Goal: Communication & Community: Answer question/provide support

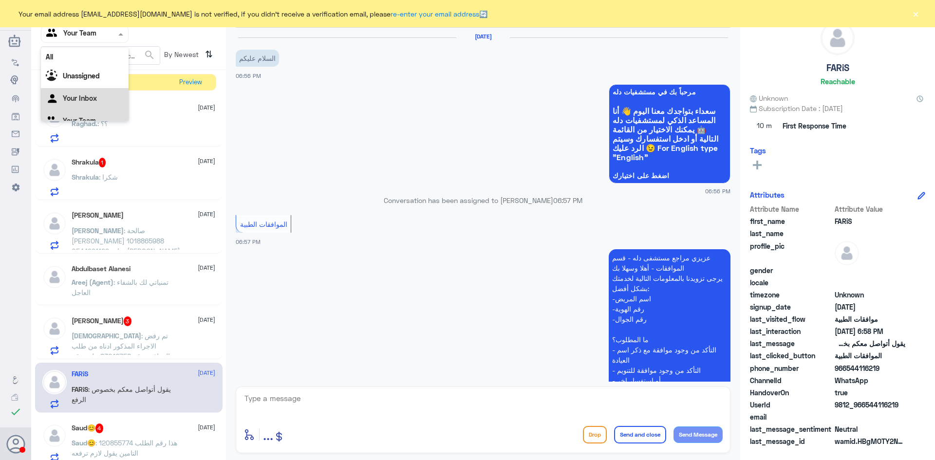
scroll to position [277, 0]
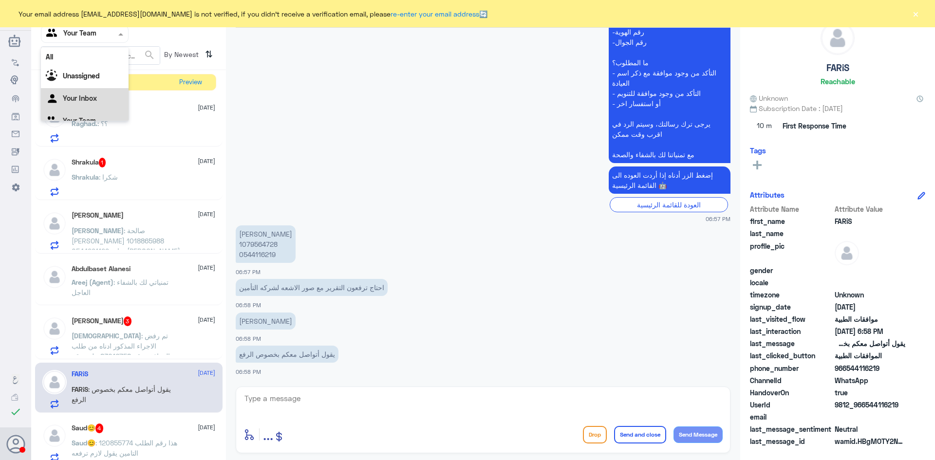
click at [88, 98] on Inbox "Your Inbox" at bounding box center [80, 98] width 34 height 8
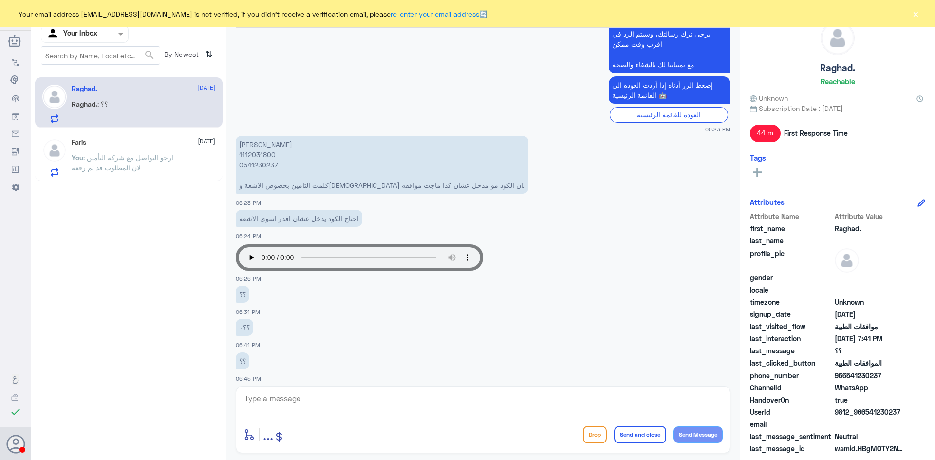
scroll to position [149, 0]
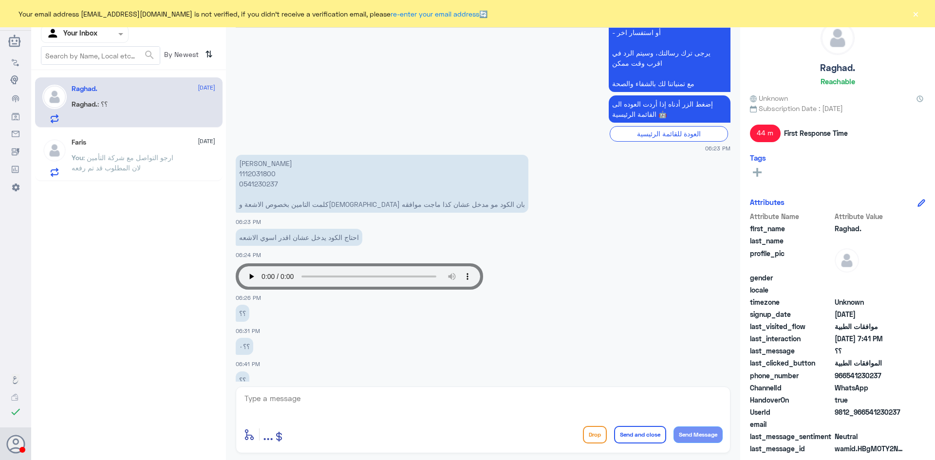
click at [257, 171] on p "رغد بن جديد 1112031800 0541230237 كلمت التامين بخصوص الاشعة وبلغوني بان الكود م…" at bounding box center [382, 184] width 293 height 58
copy p "1112031800"
click at [389, 406] on textarea at bounding box center [483, 404] width 479 height 24
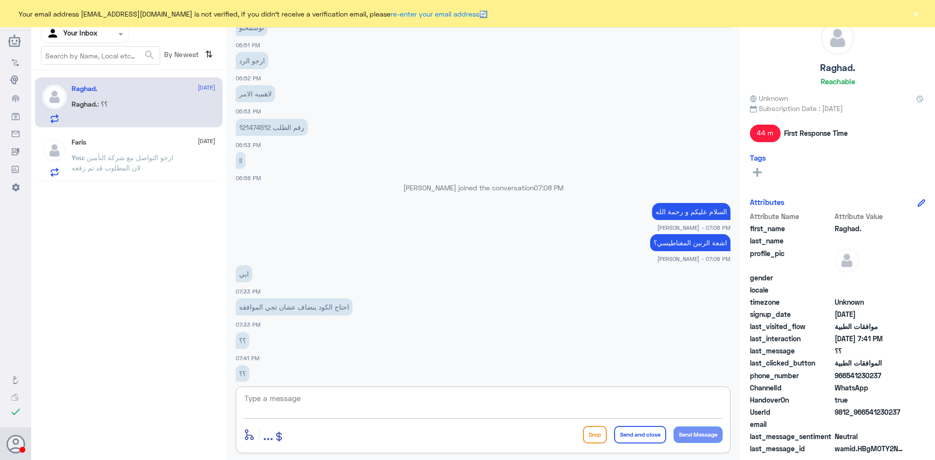
scroll to position [587, 0]
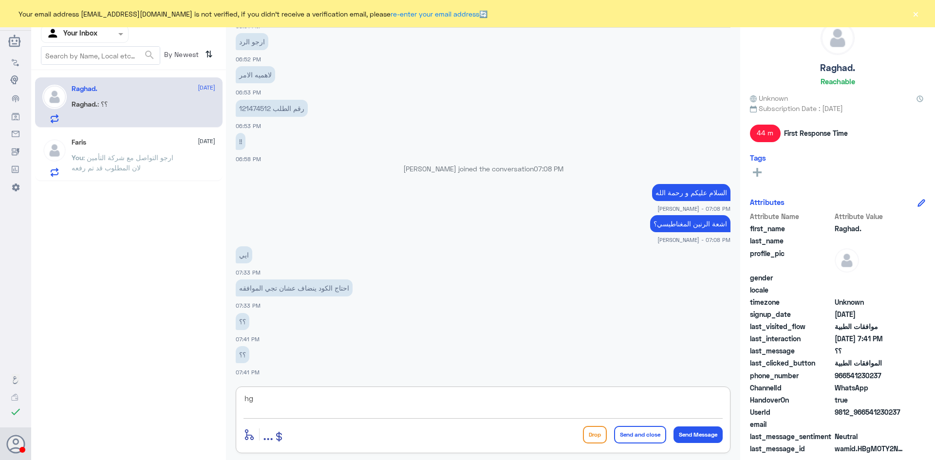
type textarea "h"
type textarea "اعتذر منك على التأخير تم تعدليها و بإنتظار رد شركة التأمين"
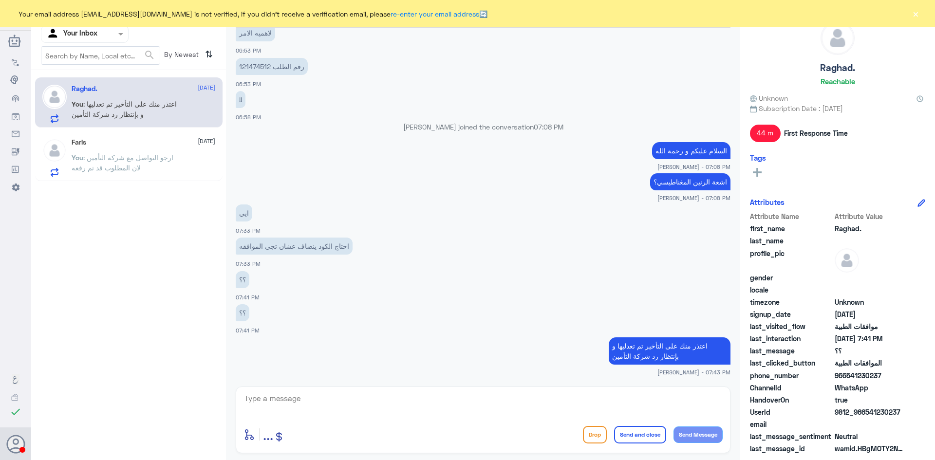
click at [136, 167] on span ": ارجو التواصل مع شركة التأمين لان المطلوب قد تم رفعه" at bounding box center [123, 162] width 102 height 19
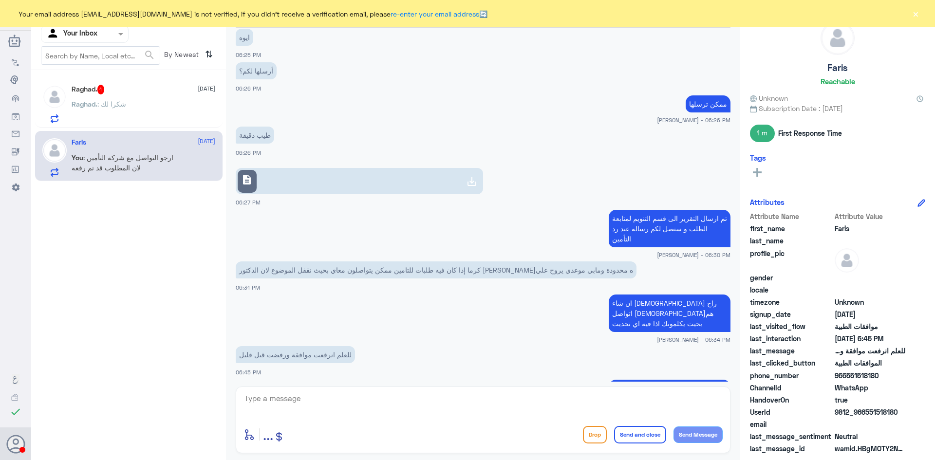
scroll to position [590, 0]
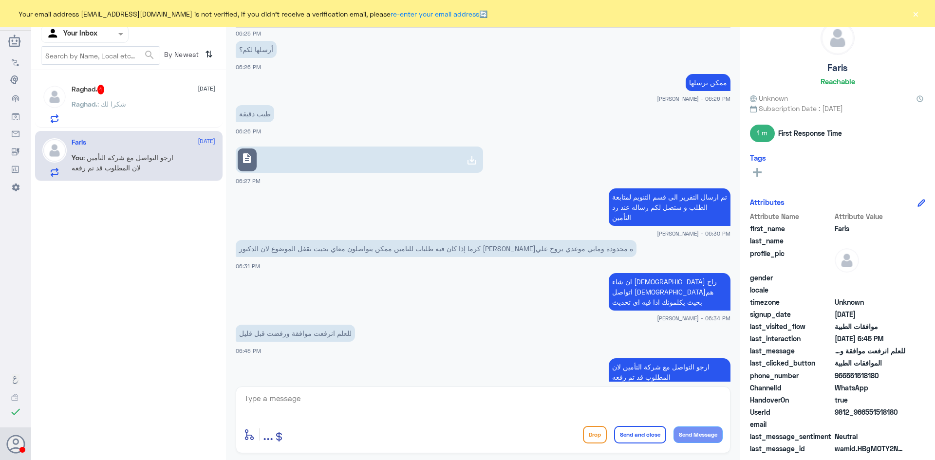
click at [149, 110] on div "Raghad. : شكرا لك" at bounding box center [144, 112] width 144 height 22
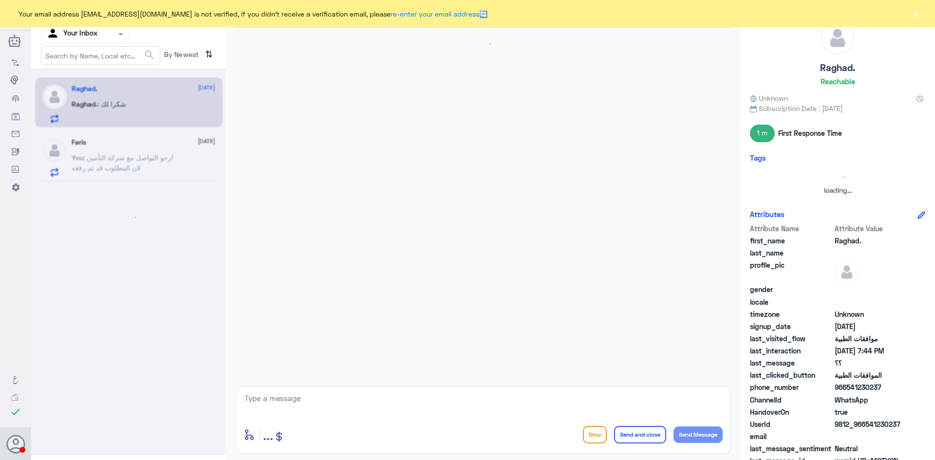
scroll to position [334, 0]
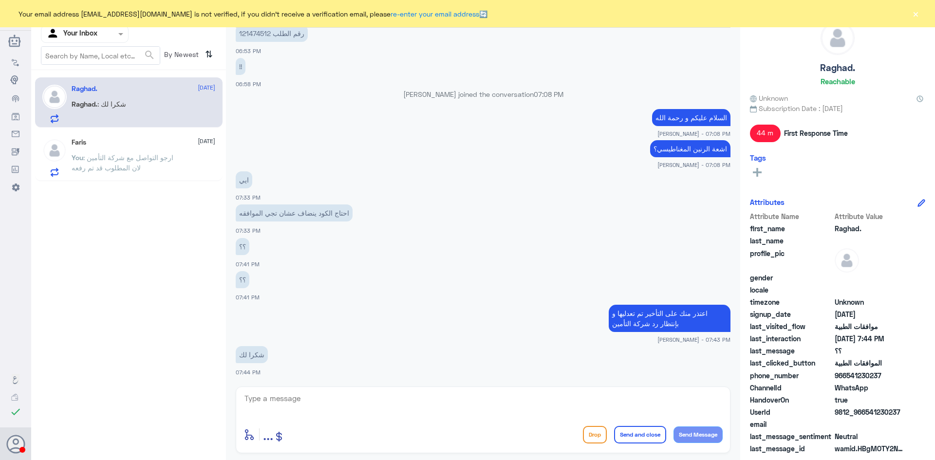
click at [325, 408] on textarea at bounding box center [483, 404] width 479 height 24
type textarea "اي خدمة ثانيه ؟"
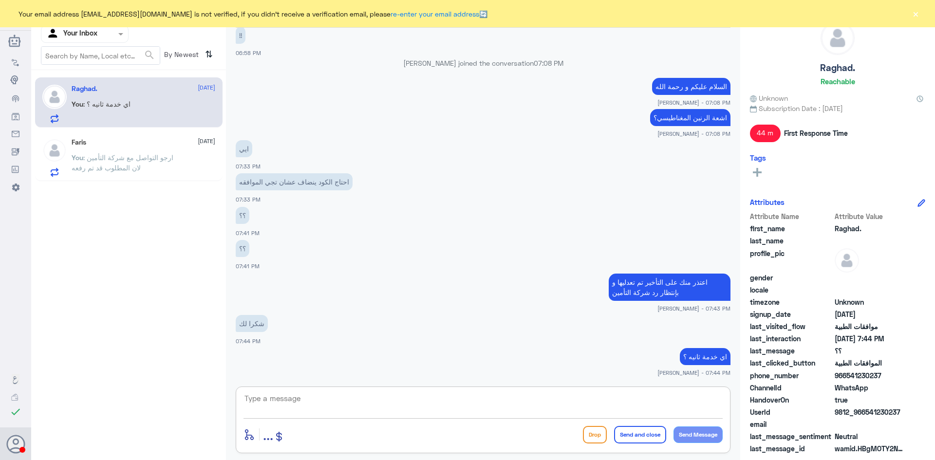
click at [917, 15] on button "×" at bounding box center [916, 14] width 10 height 10
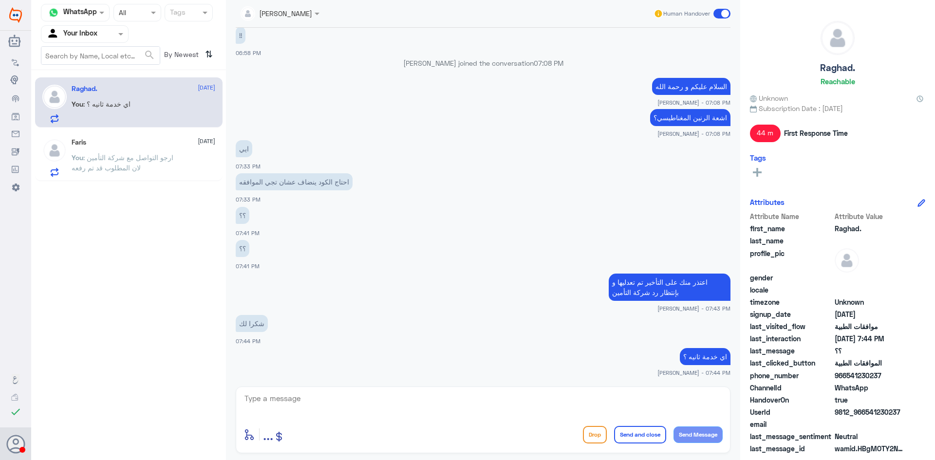
click at [133, 156] on span ": ارجو التواصل مع شركة التأمين لان المطلوب قد تم رفعه" at bounding box center [123, 162] width 102 height 19
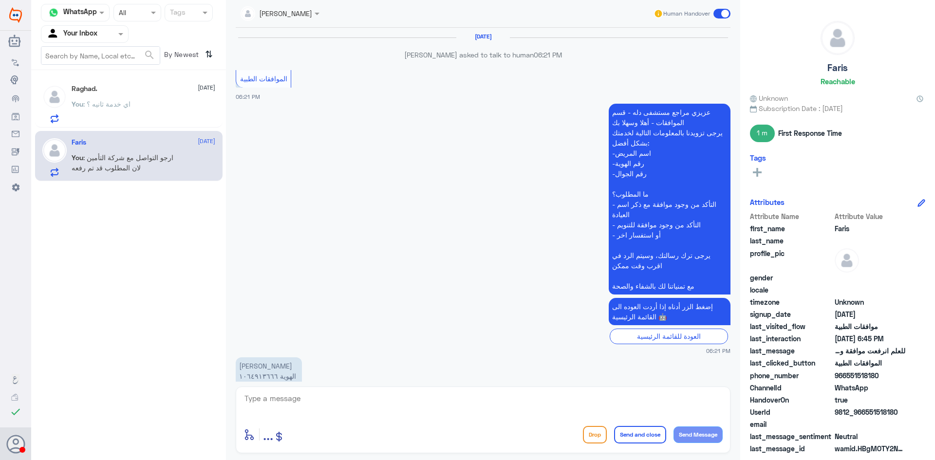
scroll to position [590, 0]
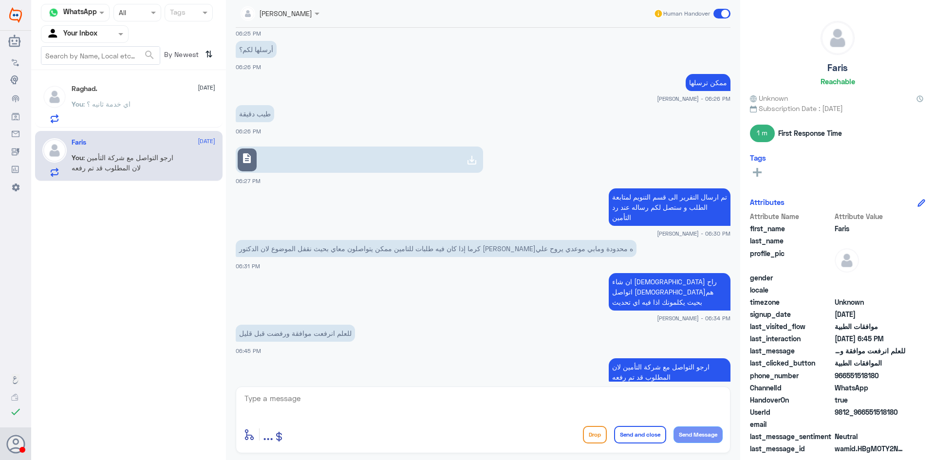
click at [140, 107] on div "You : اي خدمة ثانيه ؟" at bounding box center [144, 112] width 144 height 22
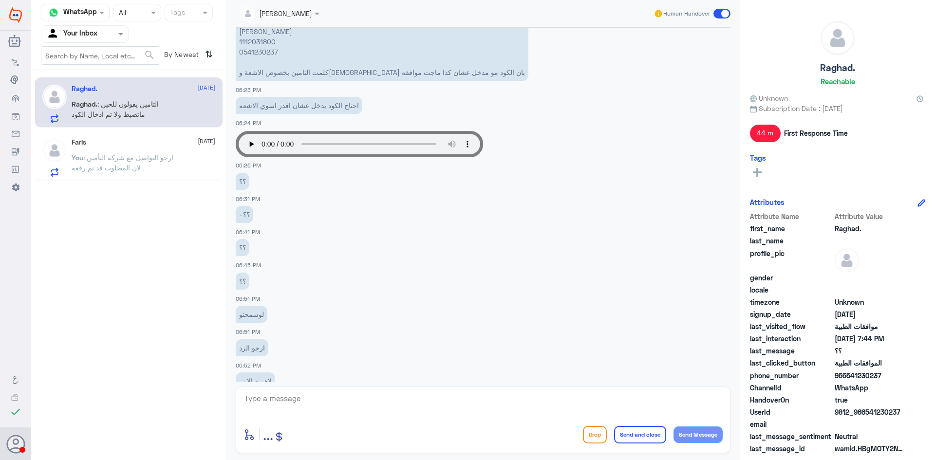
scroll to position [772, 0]
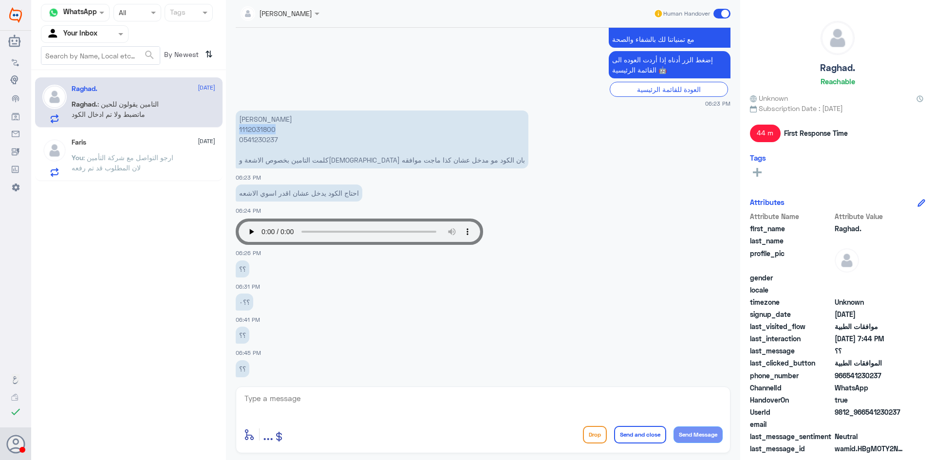
drag, startPoint x: 275, startPoint y: 129, endPoint x: 235, endPoint y: 129, distance: 40.4
click at [235, 129] on div "17 Aug 2025 لا يتم عن طريقنا تغيير الكود او اعادة صياغة الخدمة Amaal alknani - …" at bounding box center [483, 205] width 505 height 354
copy p "1112031800"
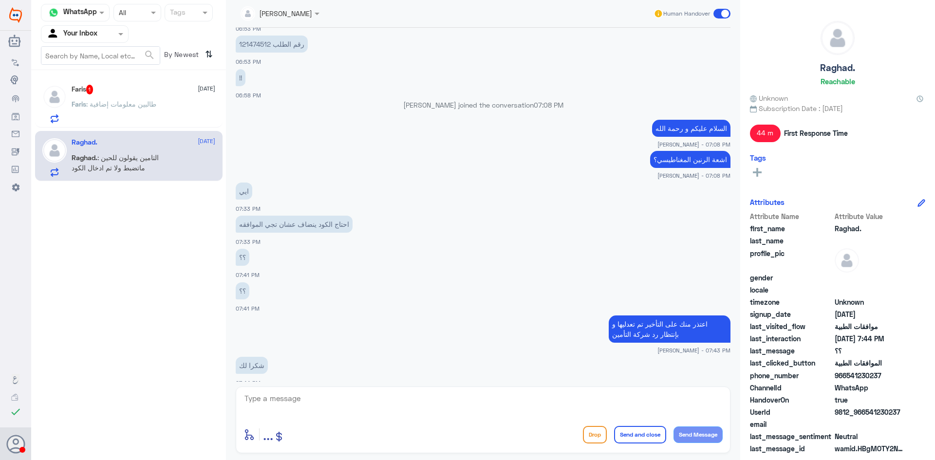
scroll to position [1306, 0]
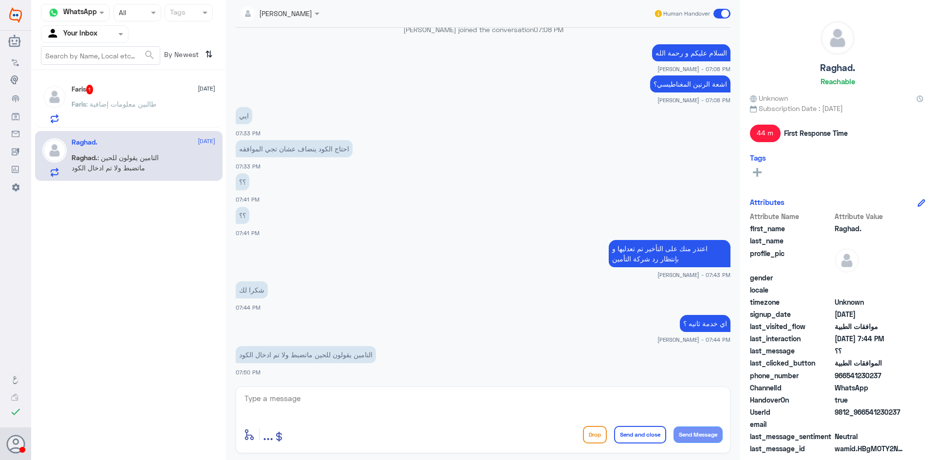
drag, startPoint x: 376, startPoint y: 386, endPoint x: 377, endPoint y: 400, distance: 13.2
click at [376, 391] on div "enter flow name ... Drop Send and close Send Message" at bounding box center [483, 420] width 495 height 67
click at [377, 400] on textarea at bounding box center [483, 404] width 479 height 24
type textarea "للتأكيد اشعة رنين لليد صحيح؟"
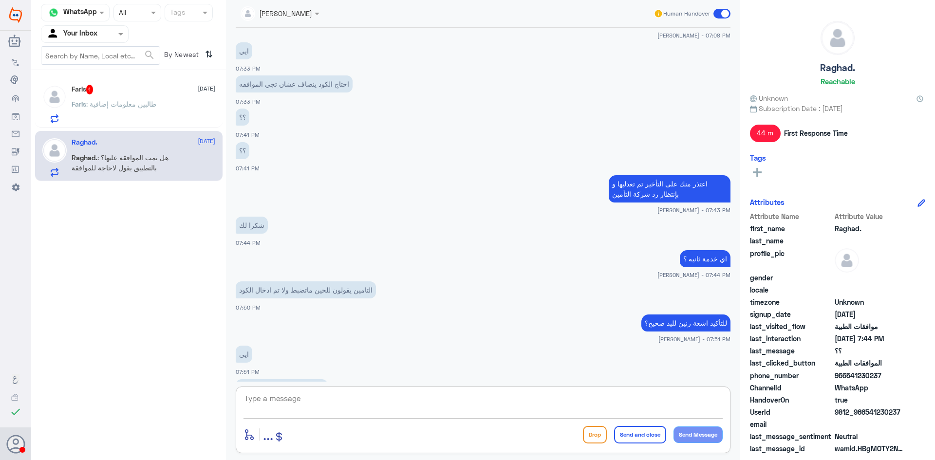
scroll to position [1424, 0]
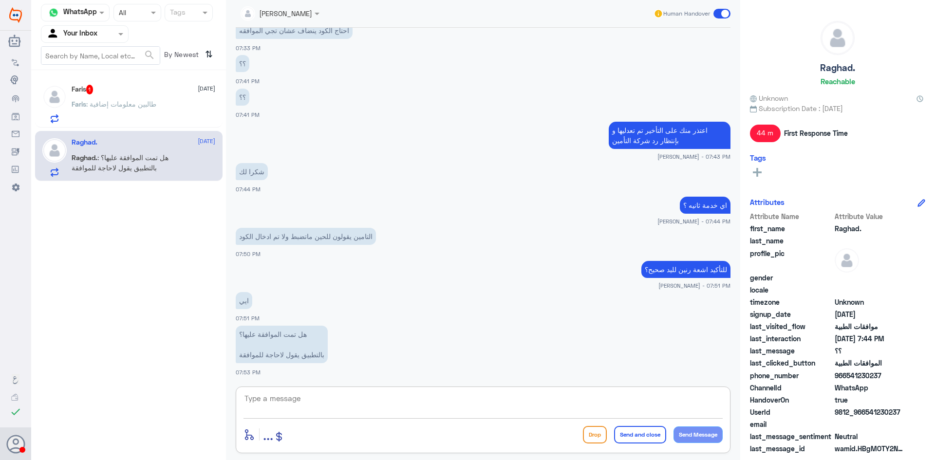
click at [342, 396] on textarea at bounding box center [483, 404] width 479 height 24
type textarea "j"
type textarea "تم التواصل مع مندوبي شركة التأمين و الان الطلب تحت الدراسه"
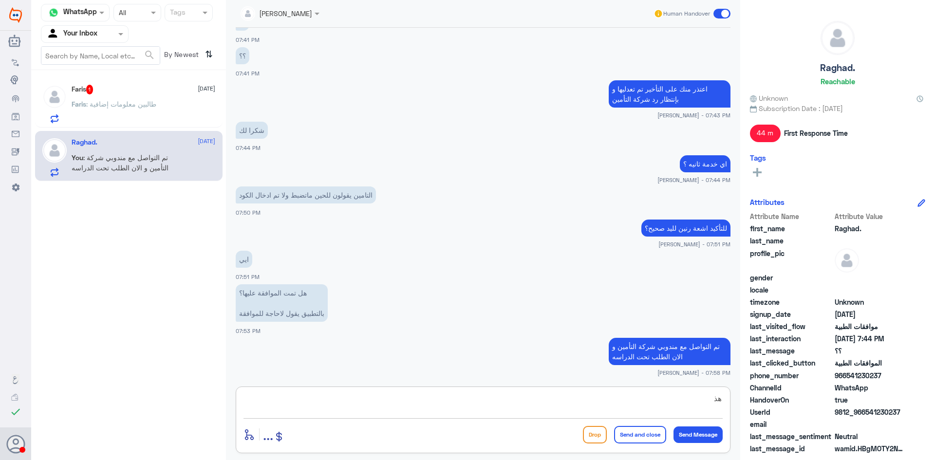
type textarea "ه"
type textarea "الرد الواصل لكم يعتبر رد الي"
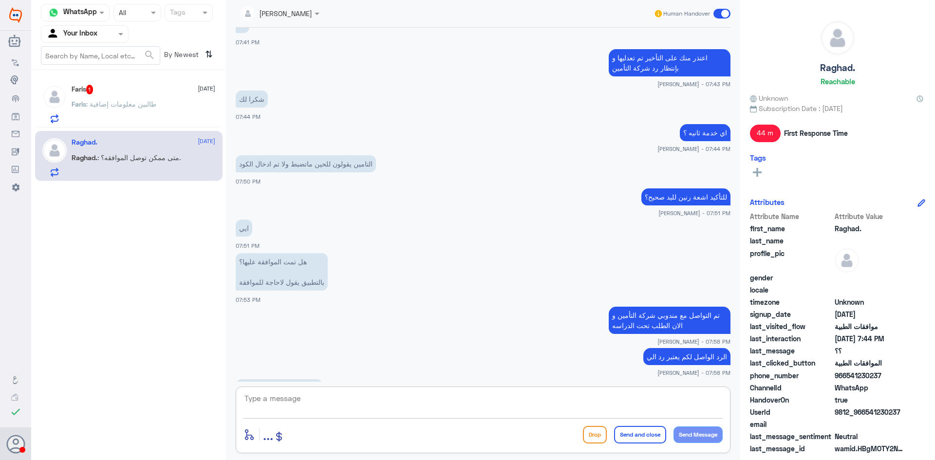
scroll to position [1530, 0]
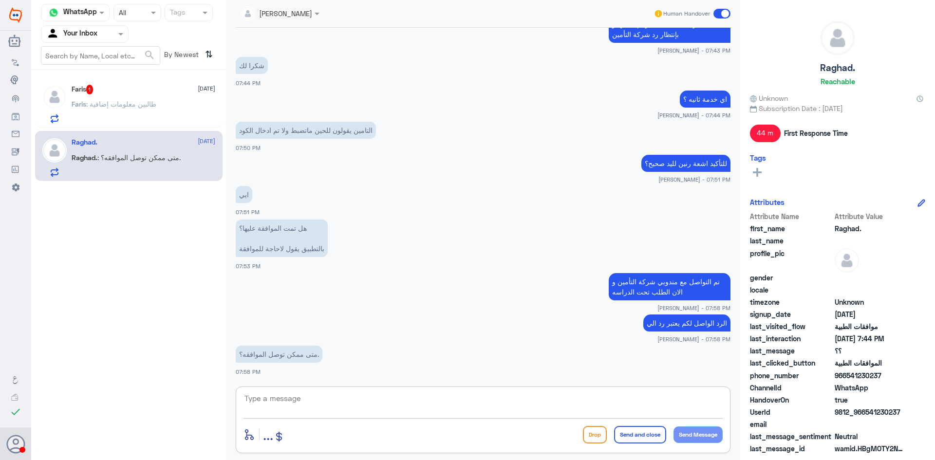
click at [386, 398] on textarea at bounding box center [483, 404] width 479 height 24
type textarea "خلال 10 دقايق باذن الله"
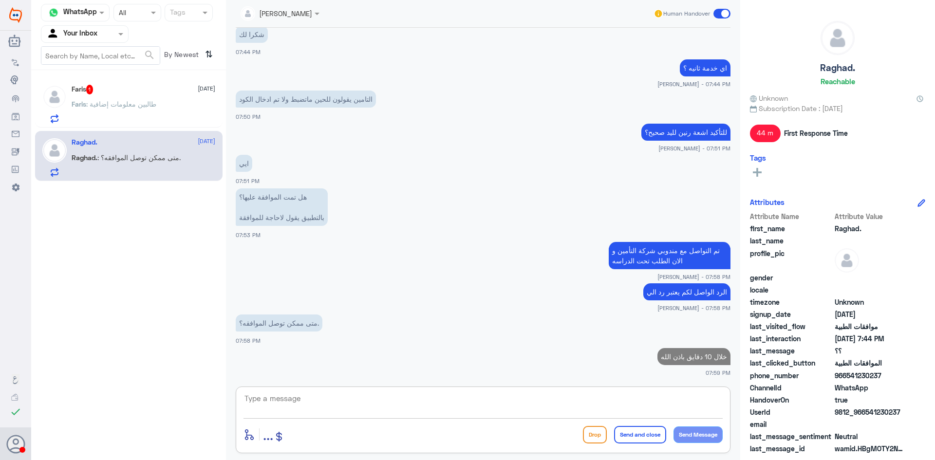
click at [139, 99] on p "Faris : طالبين معلومات إضافية" at bounding box center [114, 111] width 85 height 24
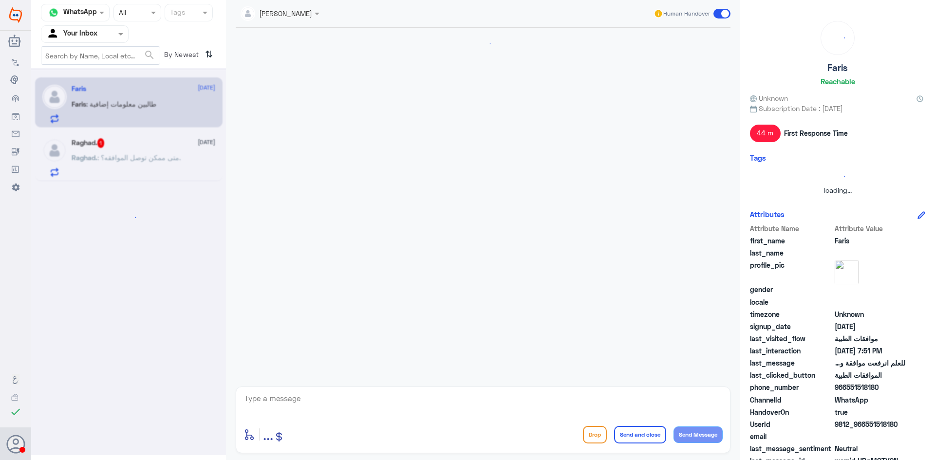
scroll to position [603, 0]
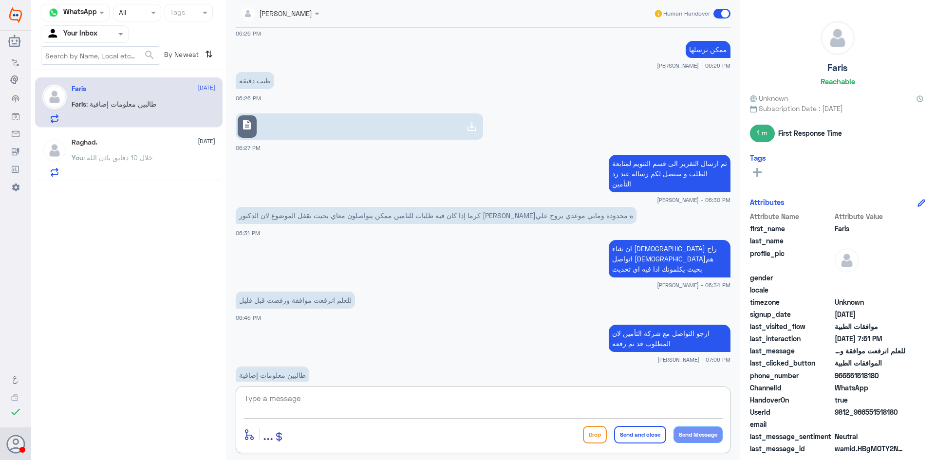
click at [348, 402] on textarea at bounding box center [483, 404] width 479 height 24
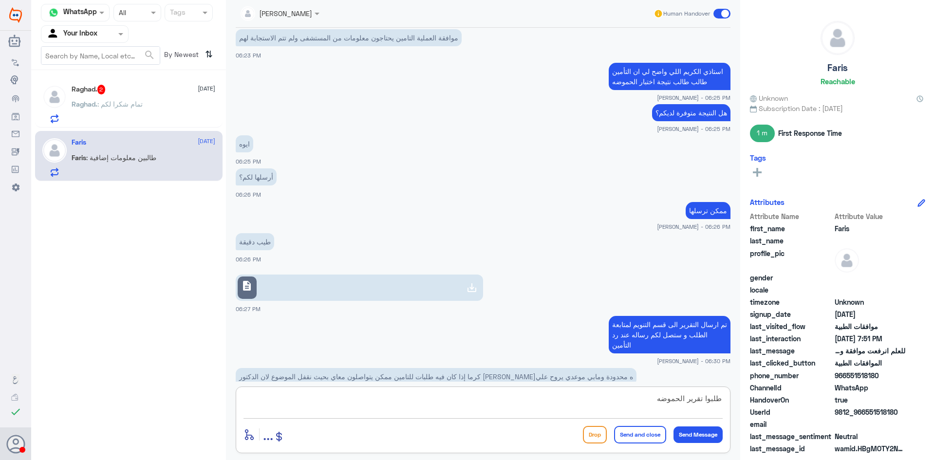
scroll to position [408, 0]
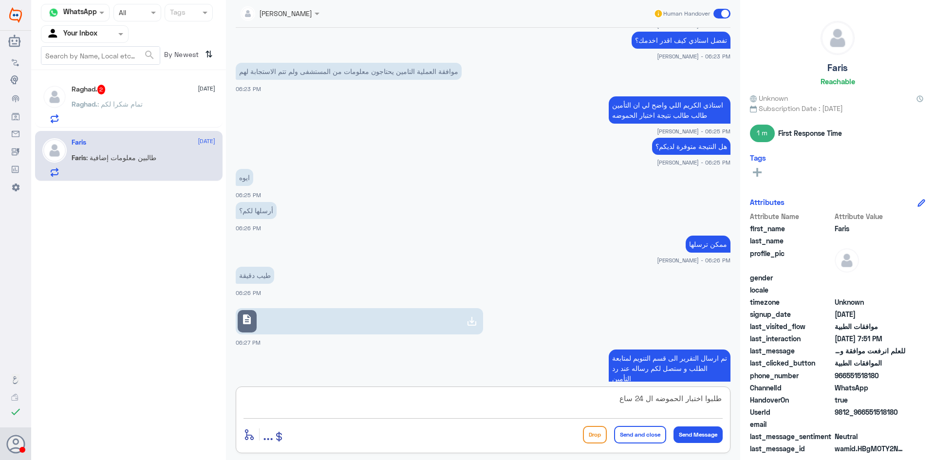
type textarea "طلبوا اختبار الحموضه ال 24 ساعة"
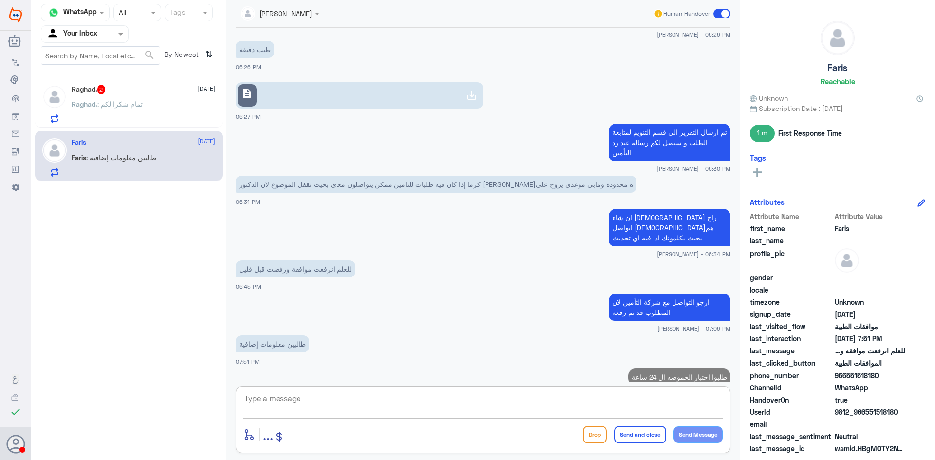
click at [130, 106] on span ": تمام شكرا لكم" at bounding box center [119, 104] width 45 height 8
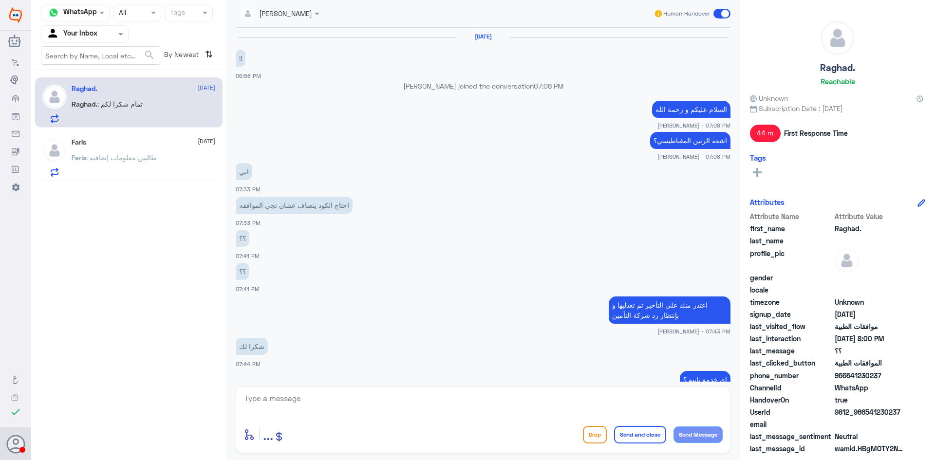
scroll to position [356, 0]
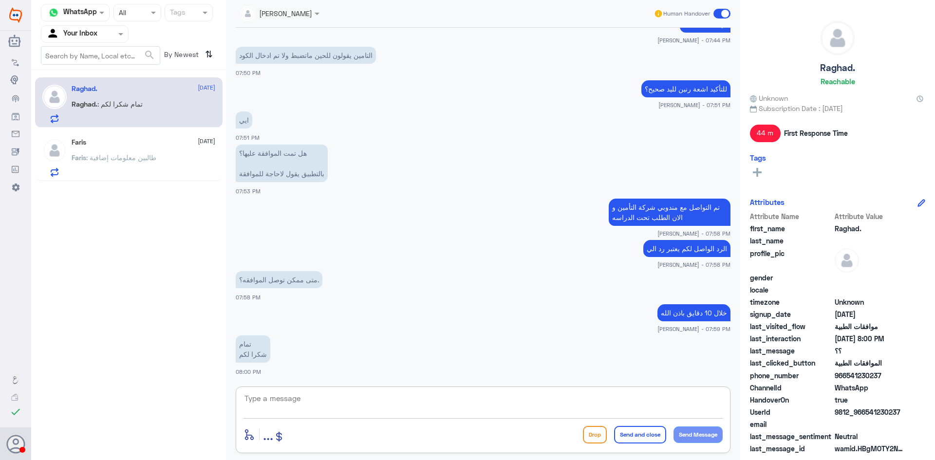
click at [291, 395] on textarea at bounding box center [483, 404] width 479 height 24
type textarea "اي خدمة ثانية؟"
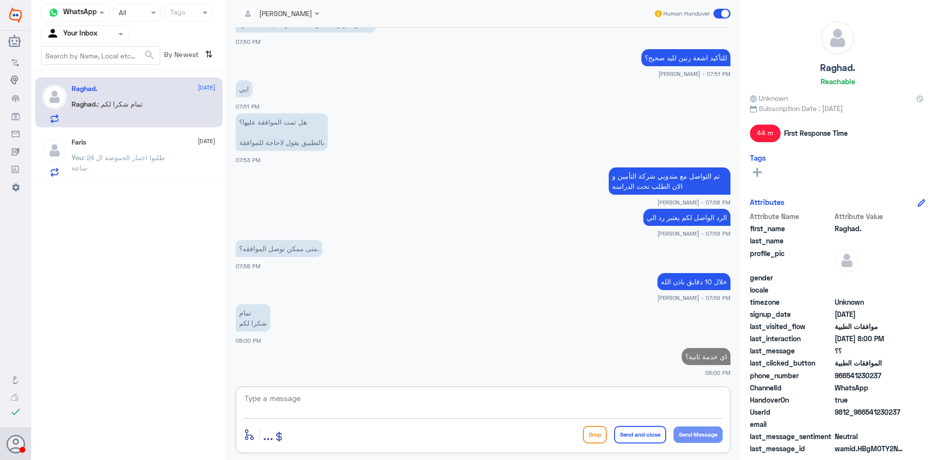
click at [149, 158] on span ": طلبوا اختبار الحموضه ال 24 ساعة" at bounding box center [118, 162] width 93 height 19
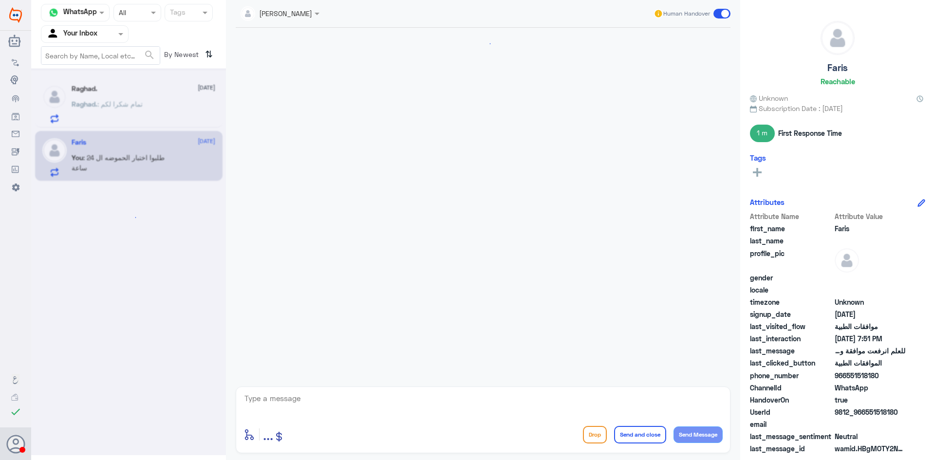
scroll to position [601, 0]
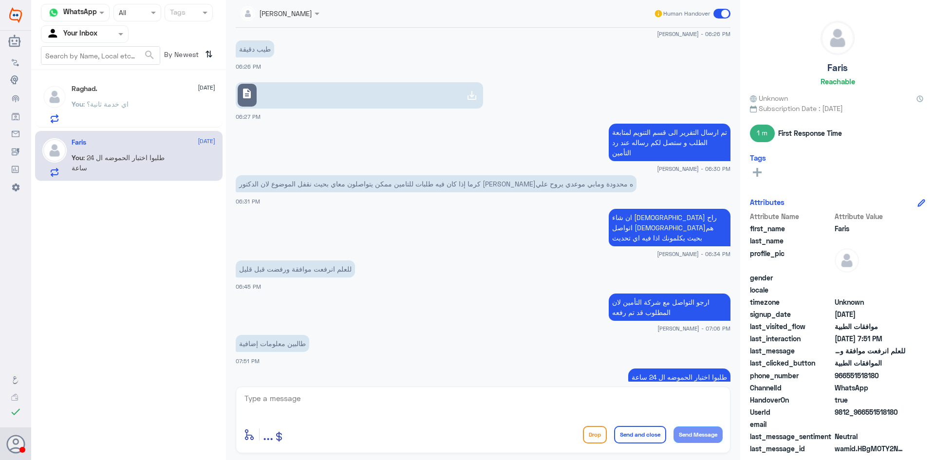
click at [533, 403] on textarea at bounding box center [483, 404] width 479 height 24
type textarea "متوفر عندك؟"
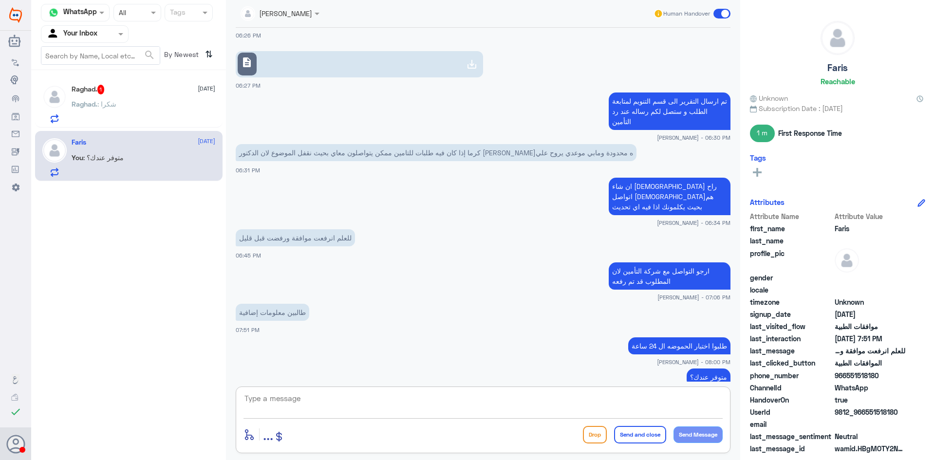
click at [104, 101] on span ": شكرا" at bounding box center [106, 104] width 19 height 8
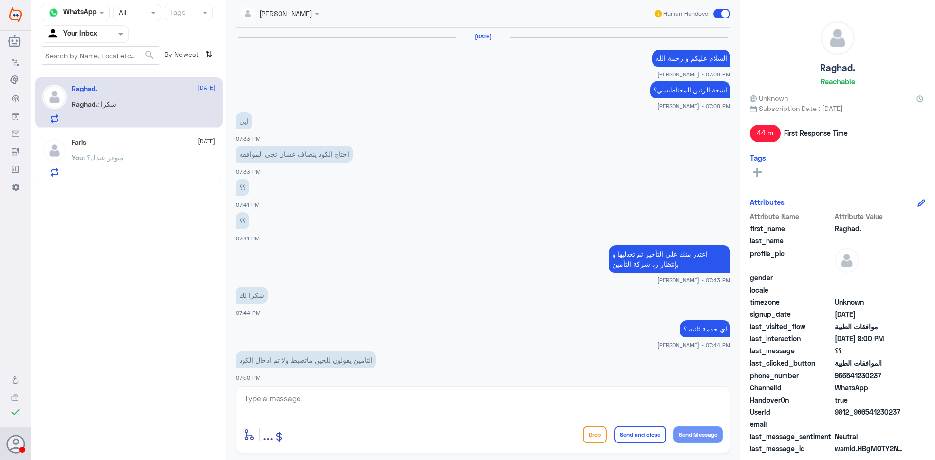
scroll to position [369, 0]
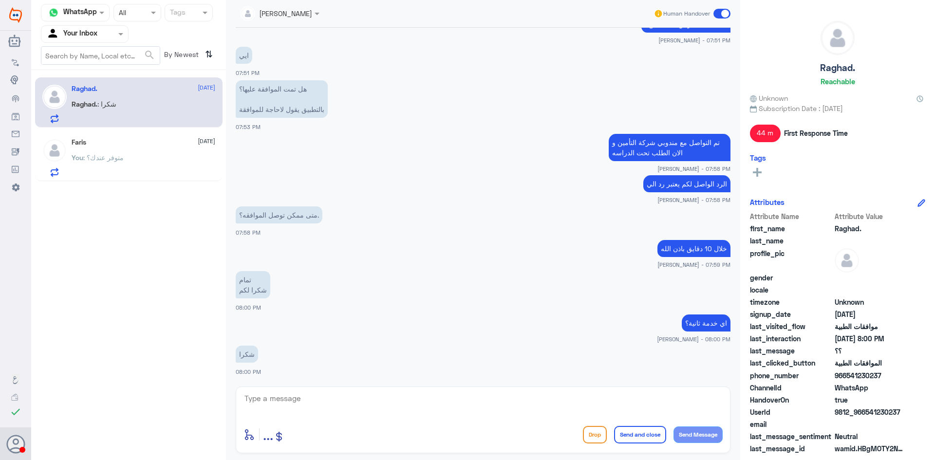
click at [378, 404] on textarea at bounding box center [483, 404] width 479 height 24
type textarea "العفو"
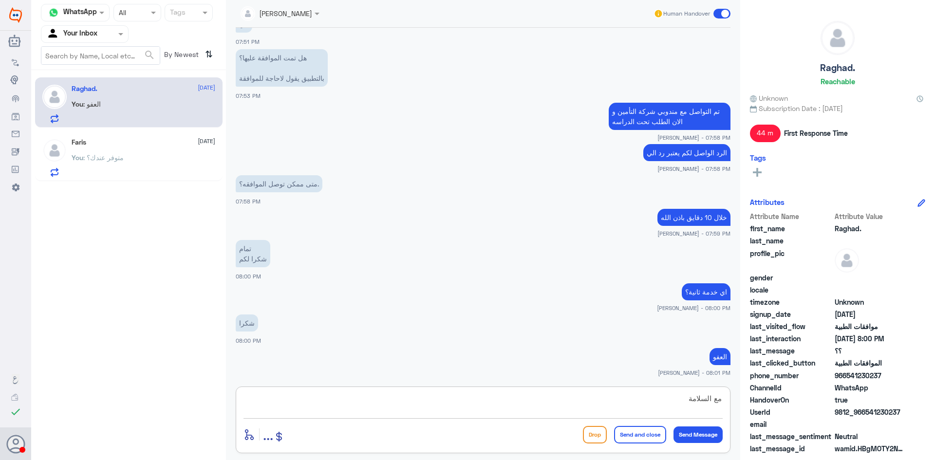
type textarea "مع السلامة"
click at [636, 437] on button "Send and close" at bounding box center [640, 435] width 52 height 18
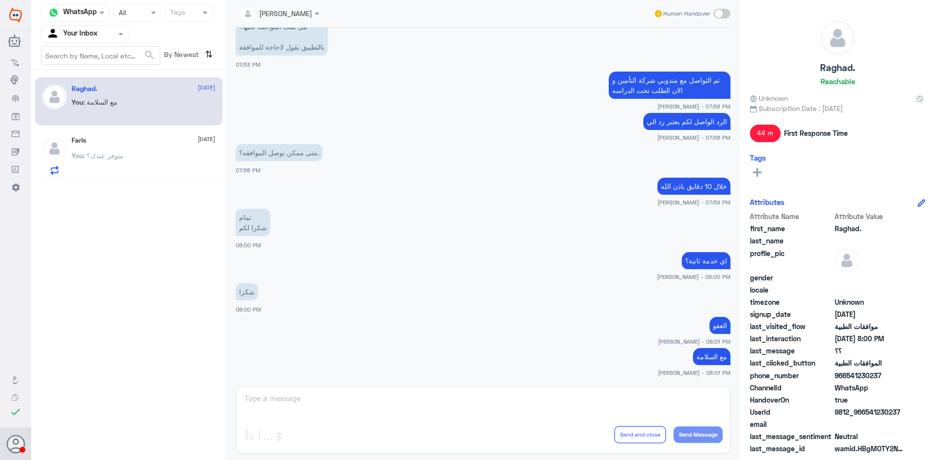
click at [96, 146] on div "Faris 18 August You : متوفر عندك؟" at bounding box center [144, 155] width 144 height 38
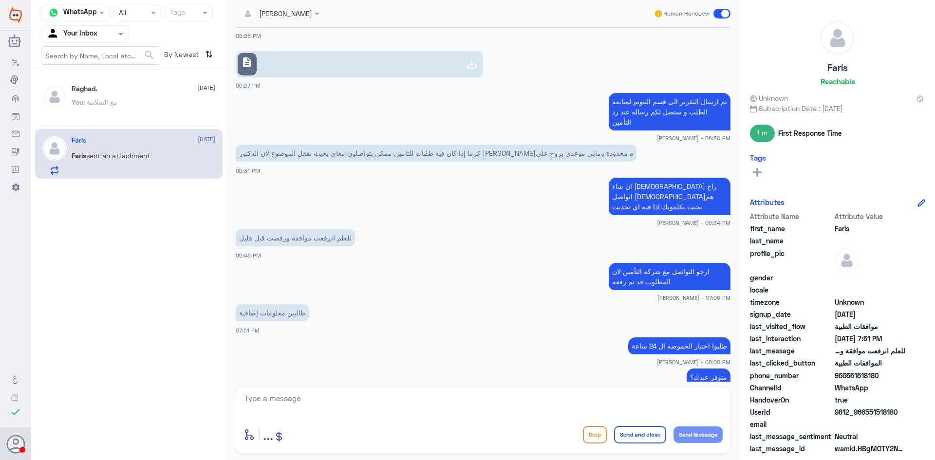
scroll to position [461, 0]
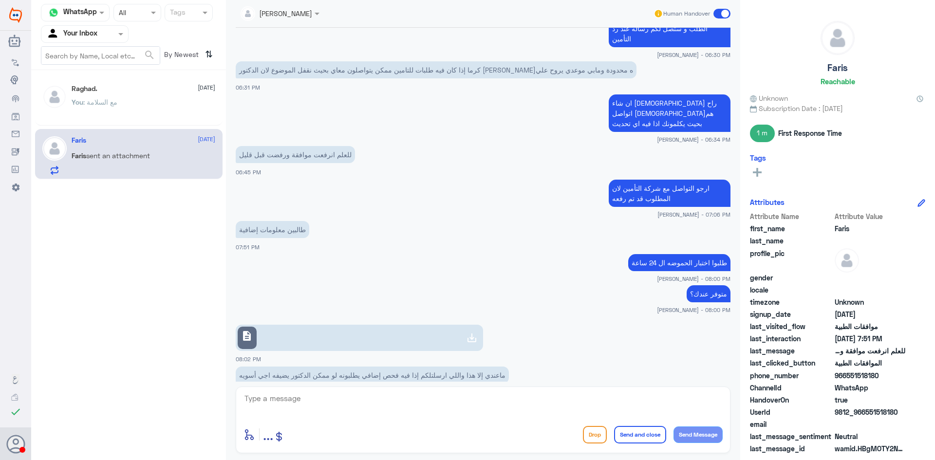
click at [382, 398] on textarea at bounding box center [483, 404] width 479 height 24
click at [272, 325] on link "description" at bounding box center [360, 338] width 248 height 26
click at [485, 406] on textarea at bounding box center [483, 404] width 479 height 24
type textarea "ت"
type textarea "j"
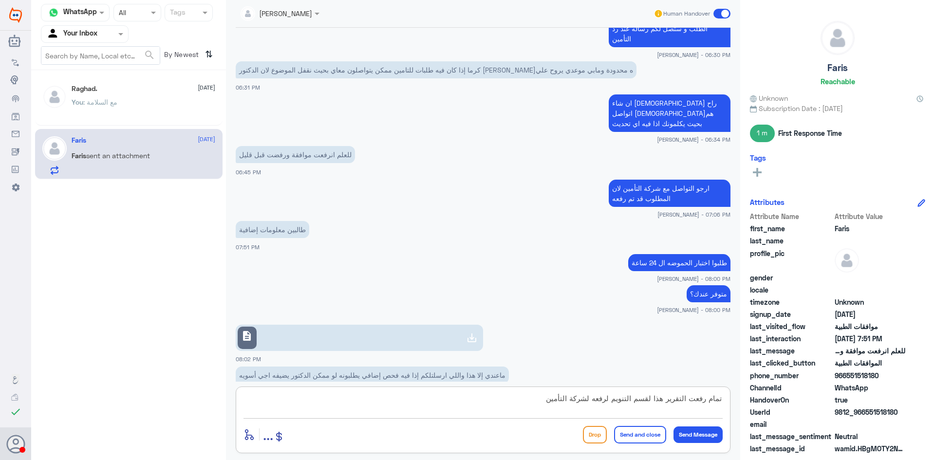
type textarea "تمام رفعت التقرير هذا لقسم التنويم لرفعه لشركة التأمين"
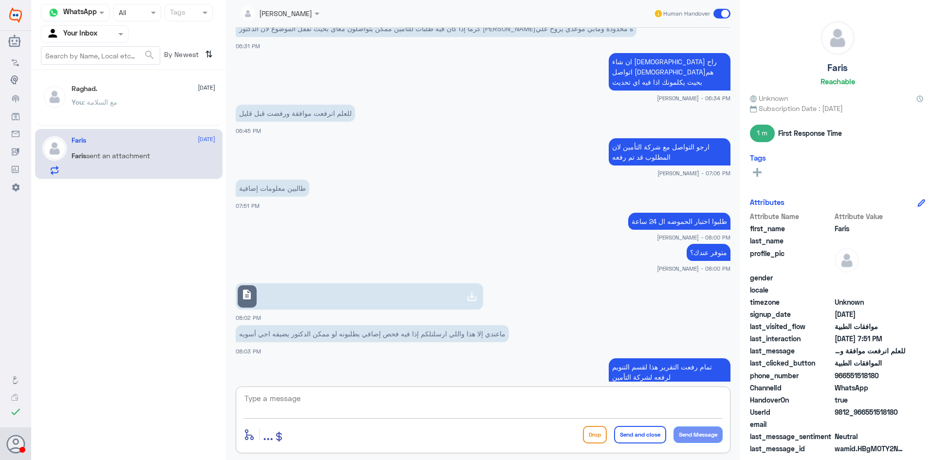
click at [101, 35] on div at bounding box center [84, 33] width 87 height 11
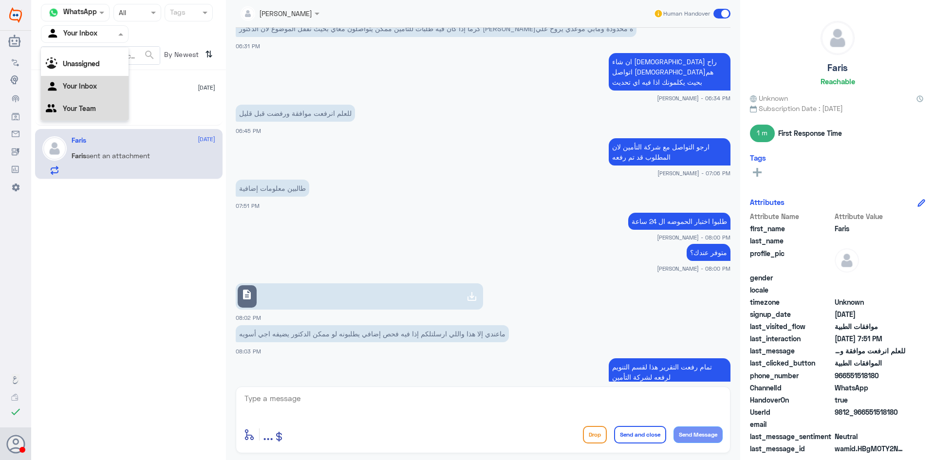
click at [92, 115] on div "Your Team" at bounding box center [85, 109] width 88 height 22
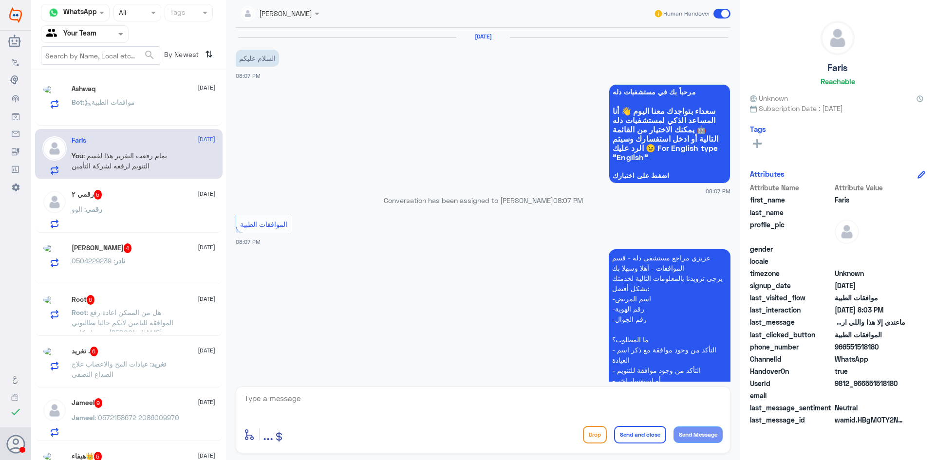
scroll to position [123, 0]
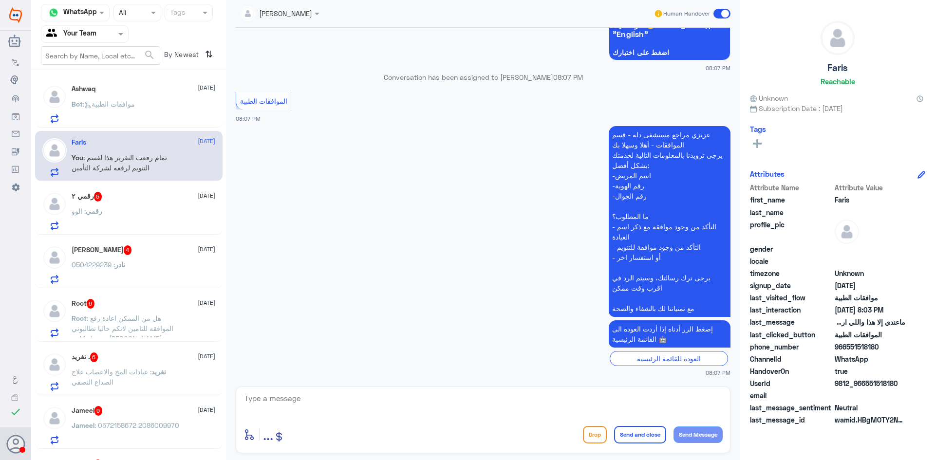
click at [123, 213] on div "رقمي : الوو" at bounding box center [144, 220] width 144 height 22
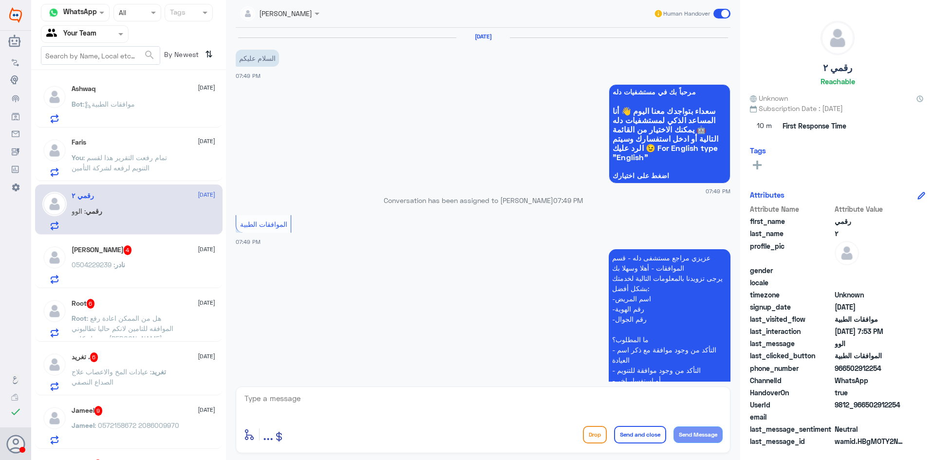
scroll to position [233, 0]
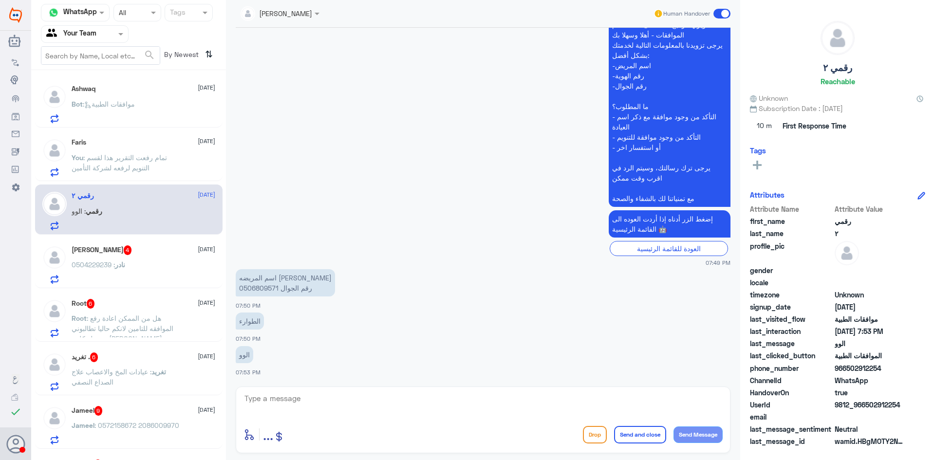
click at [261, 288] on p "اسم المريضه اية محمد الحسين رقم الجوال 0506809571" at bounding box center [285, 282] width 99 height 27
copy p "0506809571"
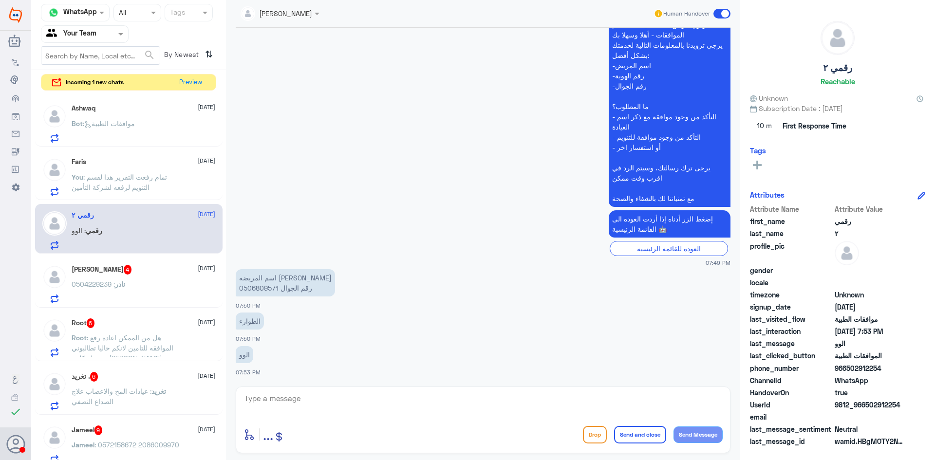
click at [137, 274] on div "نادر الشمردل 4 18 August" at bounding box center [144, 270] width 144 height 10
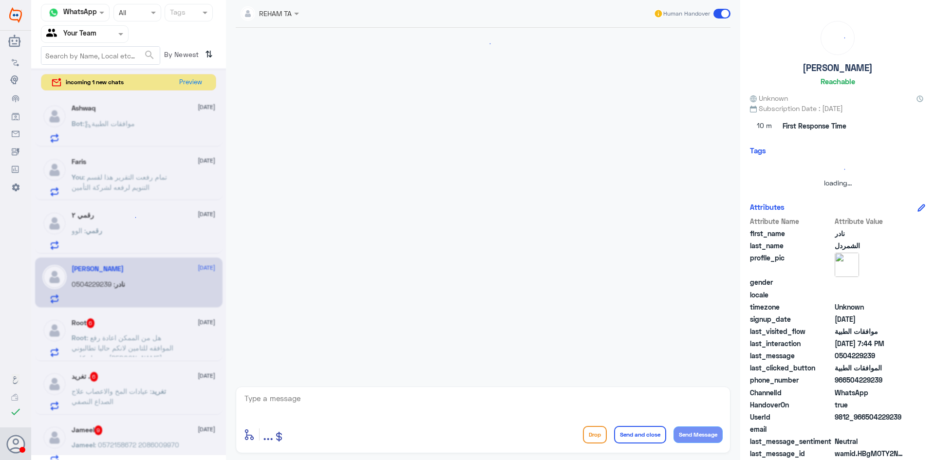
scroll to position [962, 0]
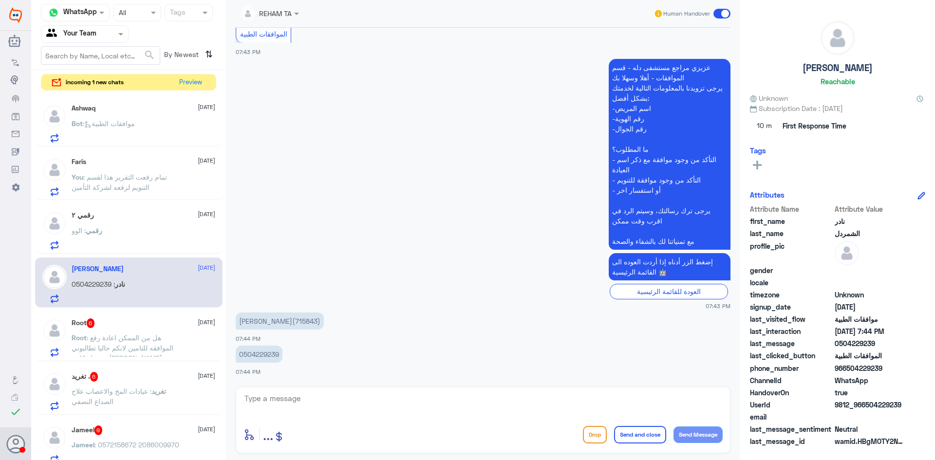
click at [252, 320] on p "نادر الشمردل(715843)" at bounding box center [280, 321] width 88 height 17
copy p "715843"
click at [335, 398] on textarea at bounding box center [483, 404] width 479 height 24
type textarea "السلام عليكم"
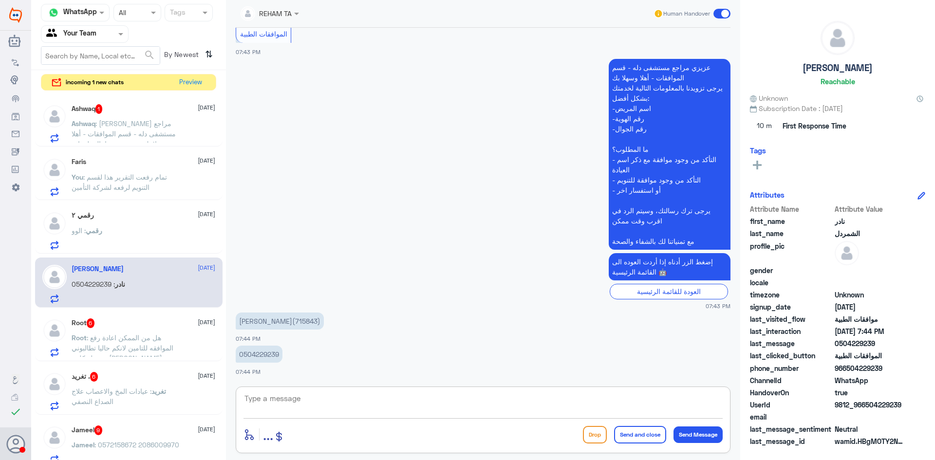
scroll to position [993, 0]
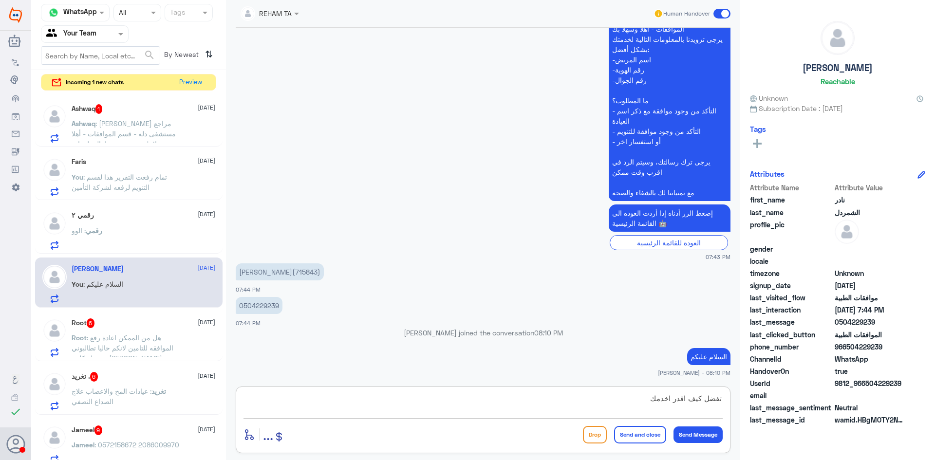
type textarea "تفضل كيف اقدر اخدمك؟"
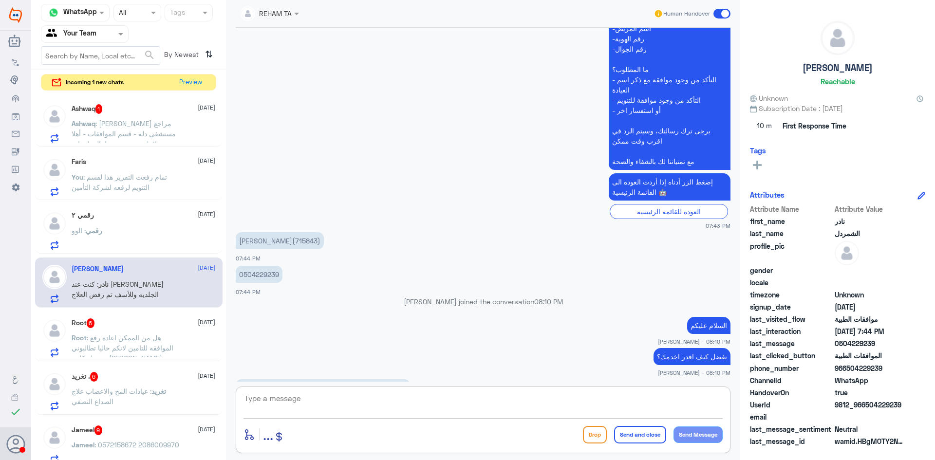
scroll to position [1058, 0]
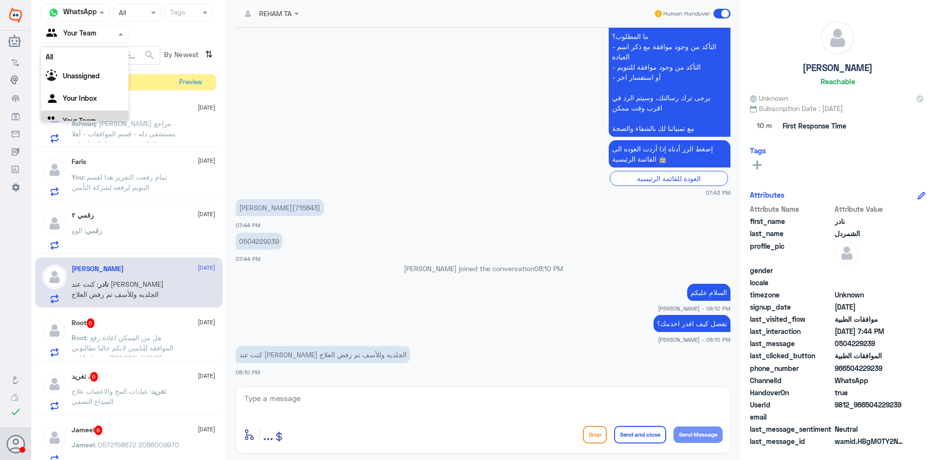
click at [108, 38] on div at bounding box center [84, 33] width 87 height 11
click at [100, 89] on div "Your Inbox" at bounding box center [85, 87] width 88 height 22
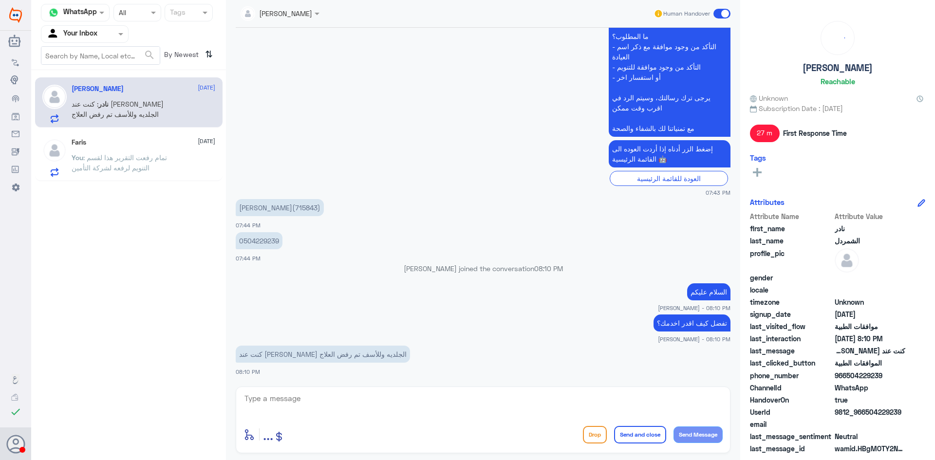
scroll to position [815, 0]
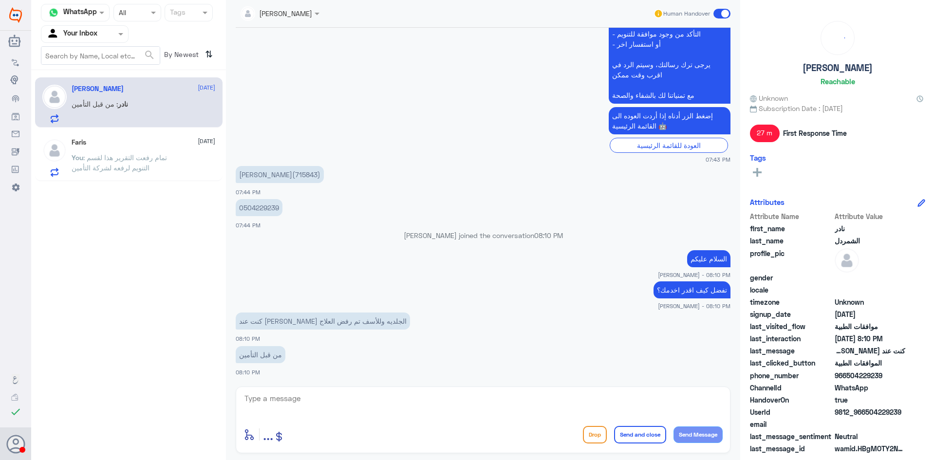
click at [348, 403] on textarea at bounding box center [483, 404] width 479 height 24
type textarea "تمت الموافقة على علاج واحد باقي الأدوية غير مسجلة"
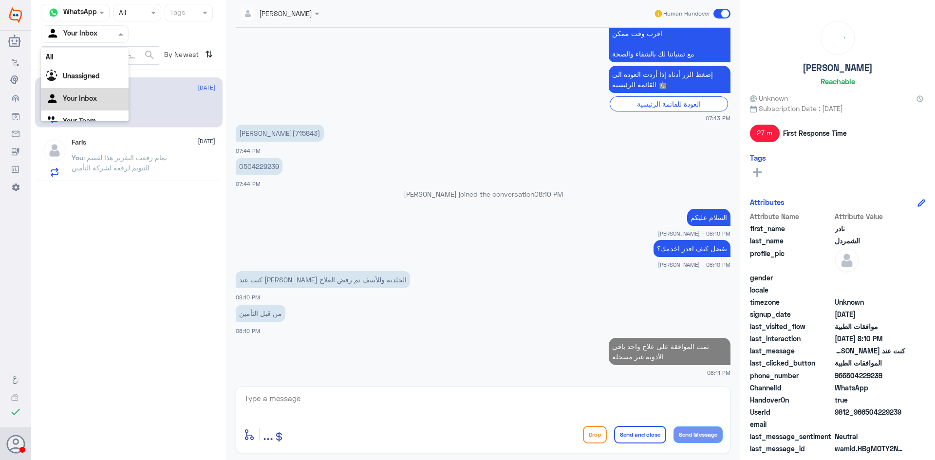
click at [103, 36] on div at bounding box center [84, 33] width 87 height 11
click at [94, 105] on Team "Your Team" at bounding box center [79, 108] width 33 height 8
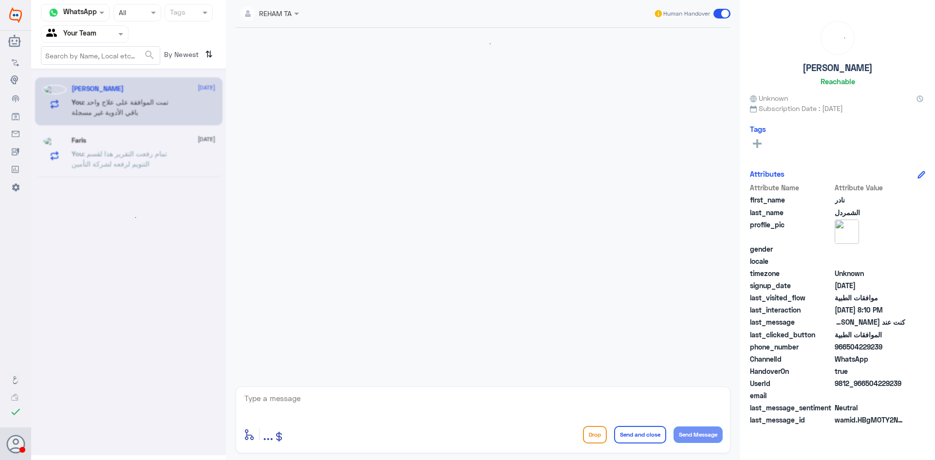
scroll to position [123, 0]
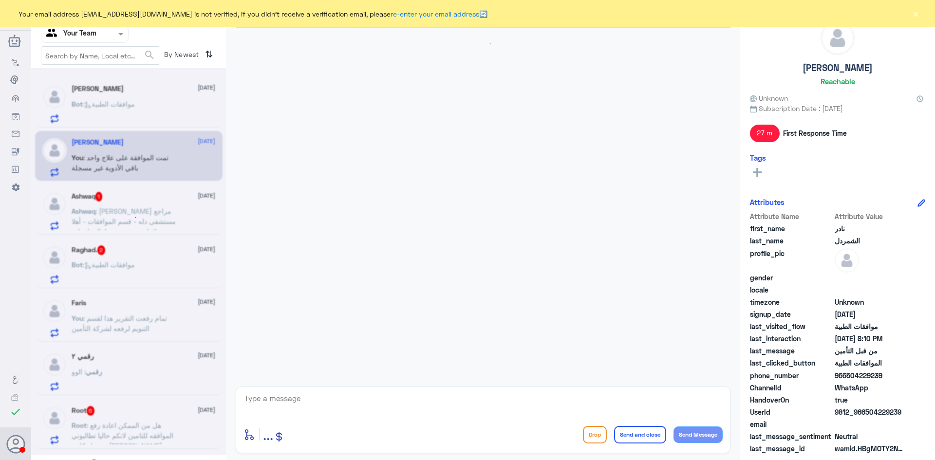
scroll to position [123, 0]
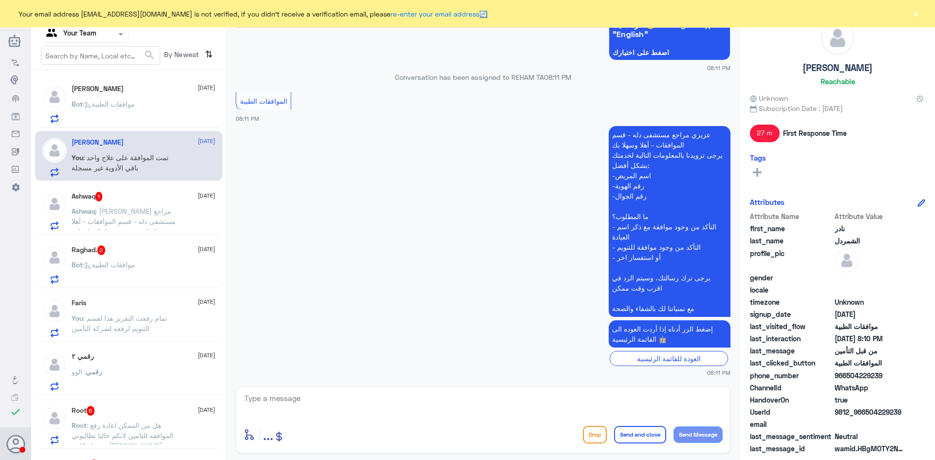
click at [130, 222] on span ": [PERSON_NAME] مراجع مستشفى دله - قسم الموافقات - أهلا وسهلا بك يرجى تزويدنا ب…" at bounding box center [125, 277] width 107 height 141
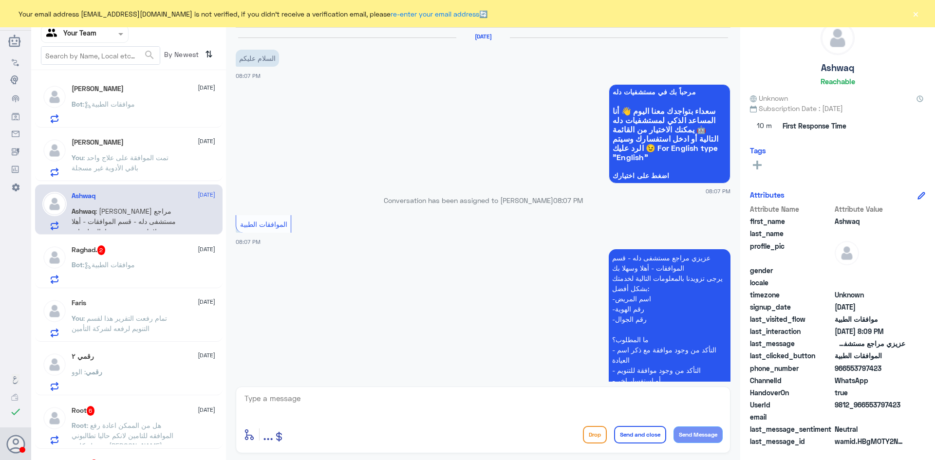
scroll to position [269, 0]
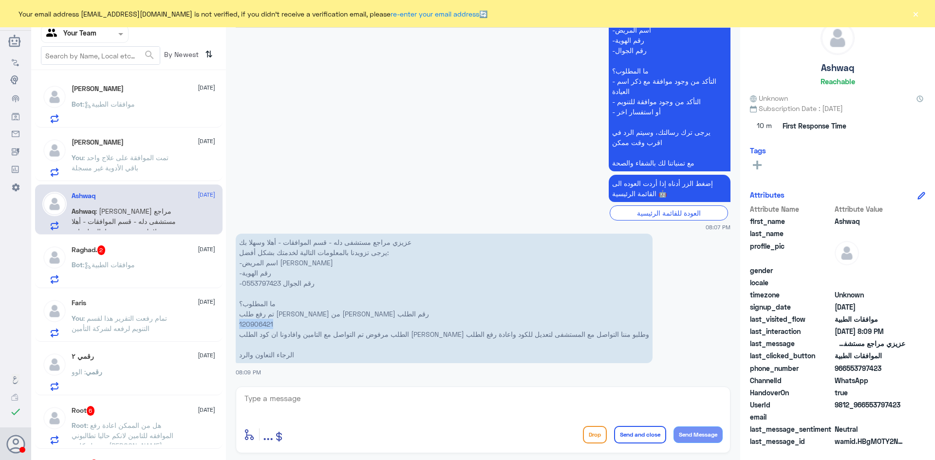
drag, startPoint x: 274, startPoint y: 326, endPoint x: 237, endPoint y: 323, distance: 36.7
click at [237, 323] on p "عزيزي مراجع مستشفى دله - قسم الموافقات - أهلا وسهلا بك يرجى تزويدنا بالمعلومات …" at bounding box center [444, 299] width 417 height 130
copy p "120906421"
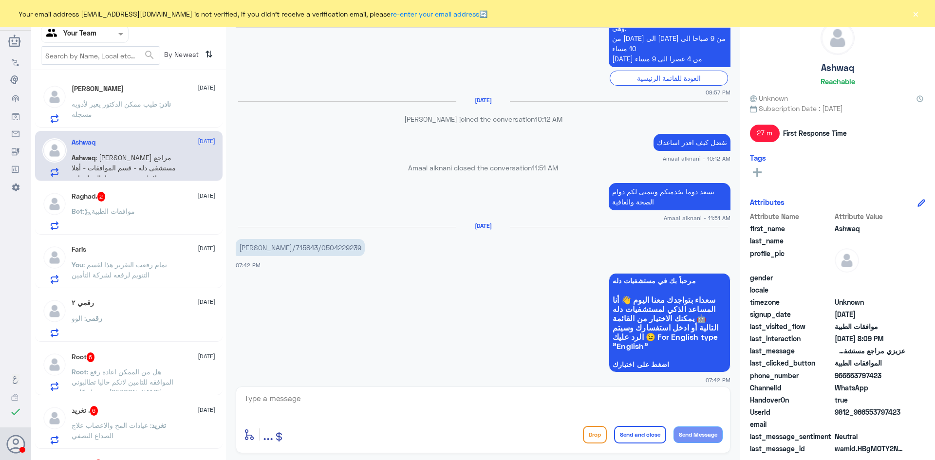
scroll to position [870, 0]
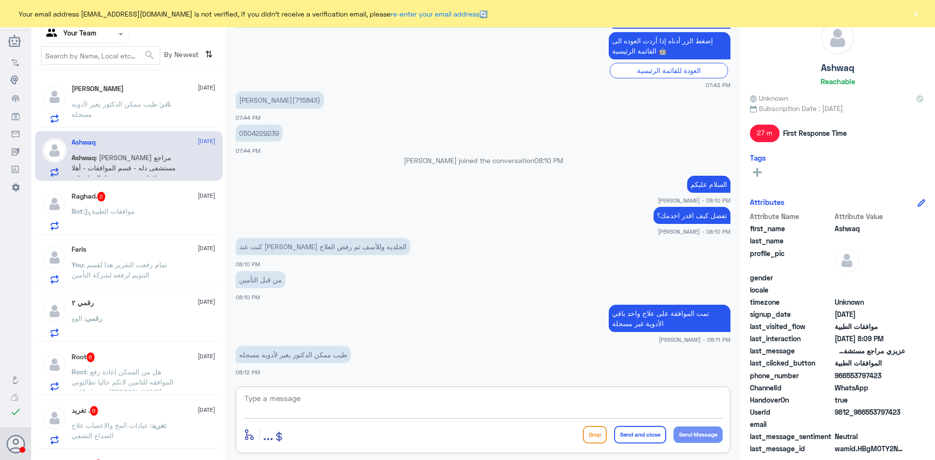
click at [326, 402] on textarea at bounding box center [483, 404] width 479 height 24
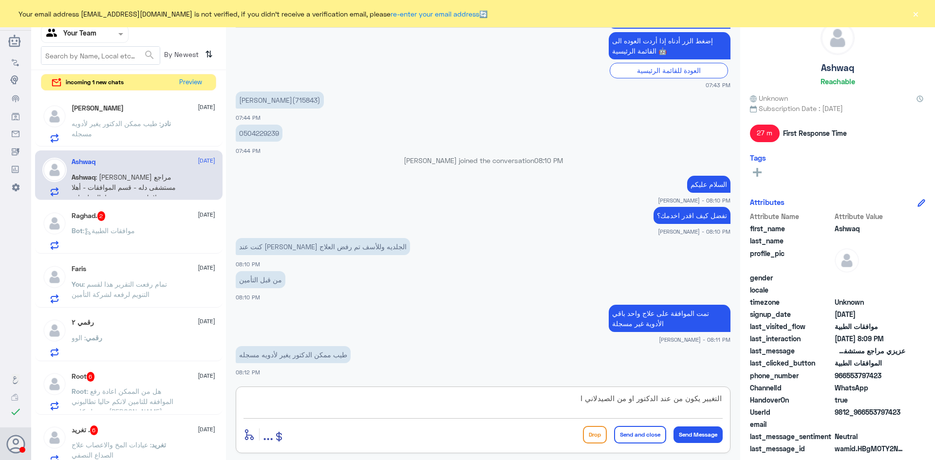
type textarea "التغيير يكون من عند الدكتور او من الصيدلاني"
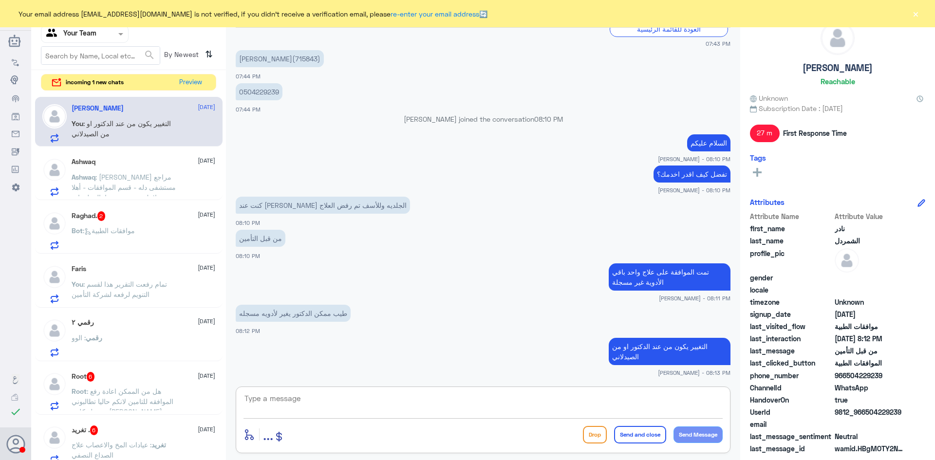
click at [128, 179] on span ": عزيزي مراجع مستشفى دله - قسم الموافقات - أهلا وسهلا بك يرجى تزويدنا بالمعلوما…" at bounding box center [125, 243] width 107 height 141
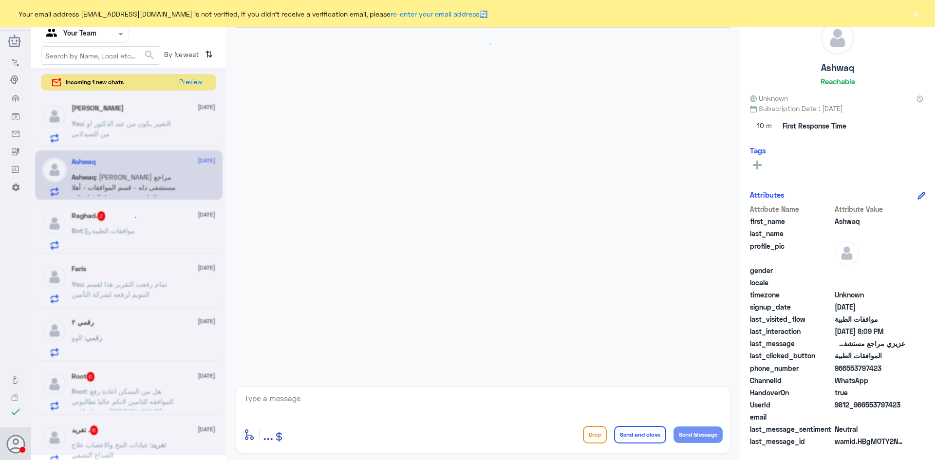
scroll to position [269, 0]
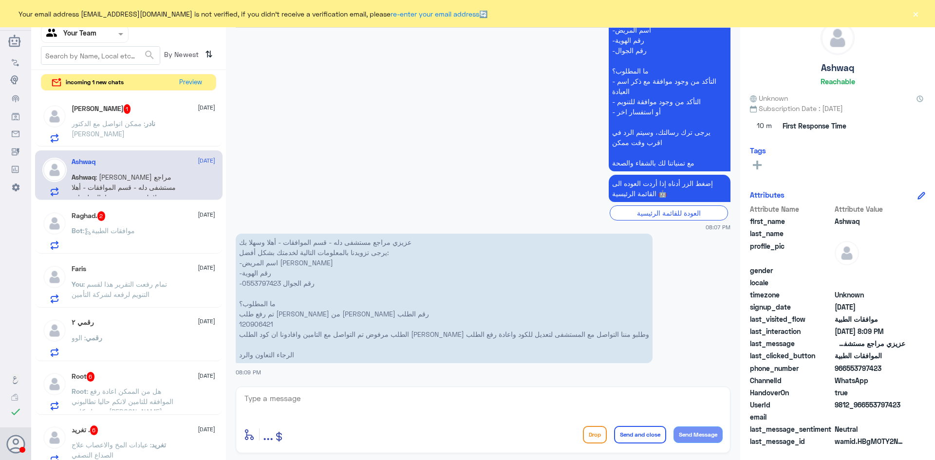
click at [108, 126] on span ": ممكن اتواصل مع الدكتور هشام" at bounding box center [109, 128] width 74 height 19
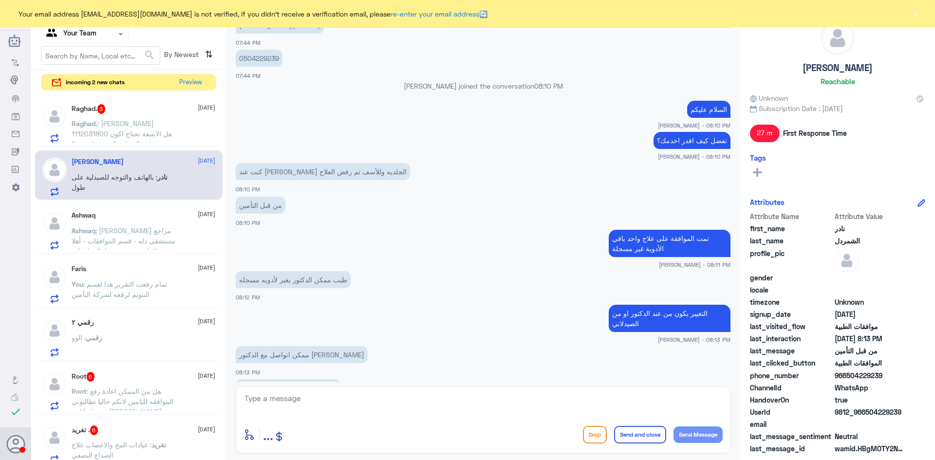
scroll to position [625, 0]
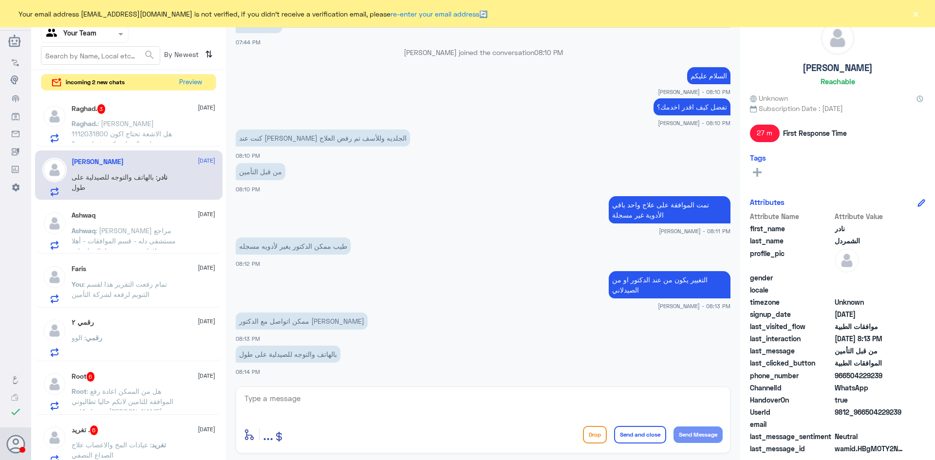
click at [302, 397] on textarea at bounding box center [483, 404] width 479 height 24
type textarea "d"
type textarea "ي"
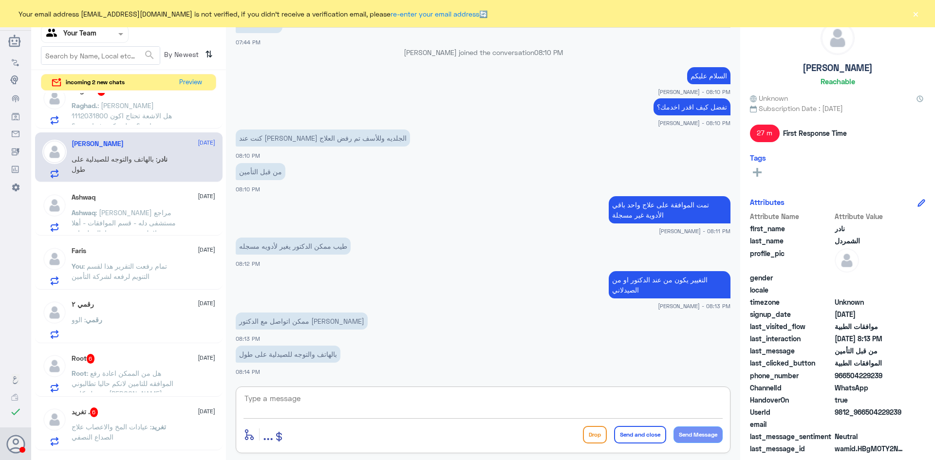
scroll to position [0, 0]
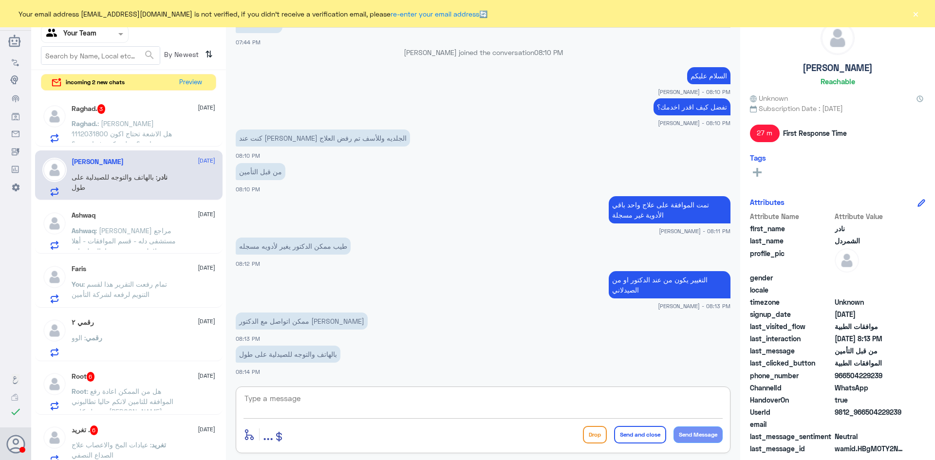
click at [115, 228] on span ": عزيزي مراجع مستشفى دله - قسم الموافقات - أهلا وسهلا بك يرجى تزويدنا بالمعلوما…" at bounding box center [125, 297] width 107 height 141
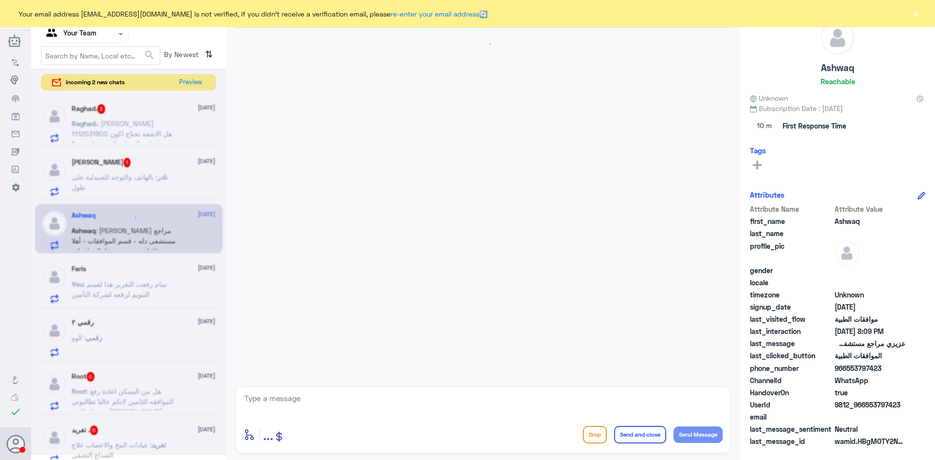
scroll to position [269, 0]
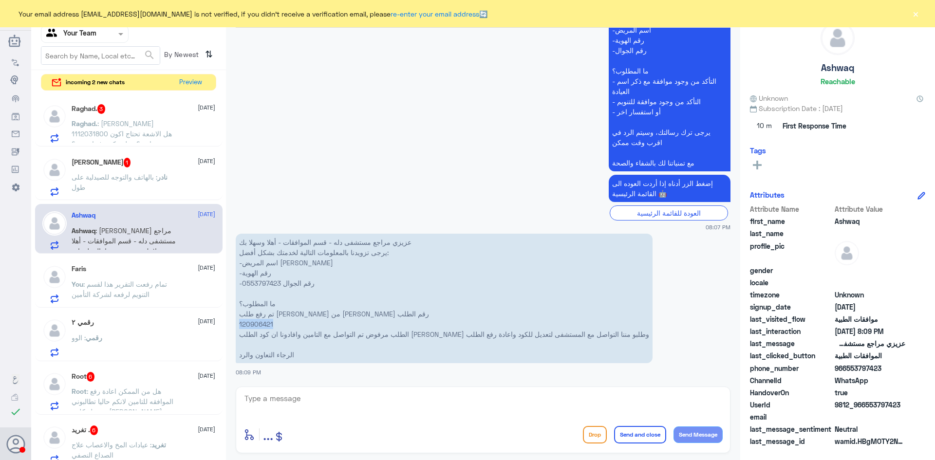
drag, startPoint x: 274, startPoint y: 324, endPoint x: 240, endPoint y: 327, distance: 34.2
click at [240, 327] on p "عزيزي مراجع مستشفى دله - قسم الموافقات - أهلا وسهلا بك يرجى تزويدنا بالمعلومات …" at bounding box center [444, 299] width 417 height 130
copy p "120906421"
click at [352, 397] on textarea at bounding box center [483, 404] width 479 height 24
type textarea "السلام عليكم و رحمة الله"
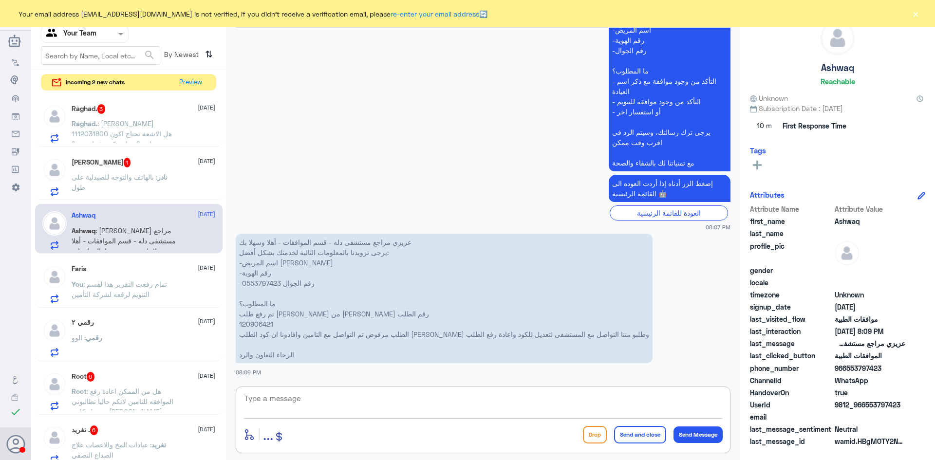
scroll to position [301, 0]
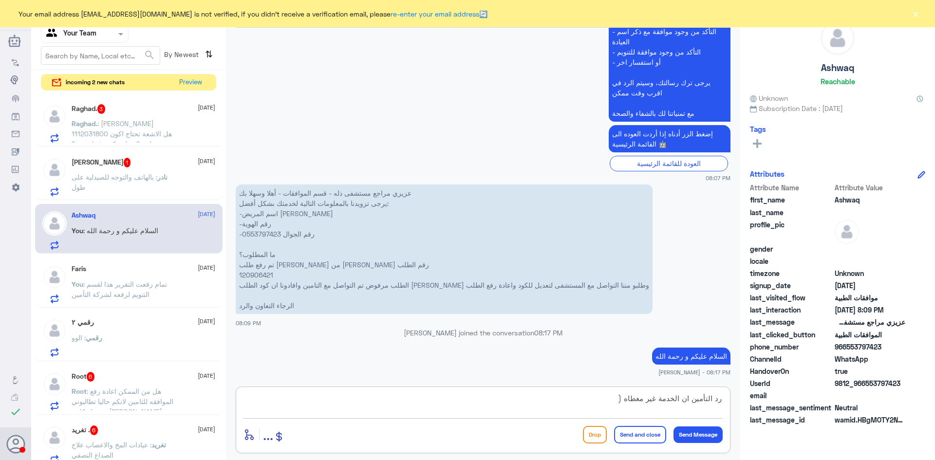
paste textarea "Service is not covered under the member policy."
type textarea "رد التأمين ان الخدمة غير مغطاه (Service is not covered under the member policy.)"
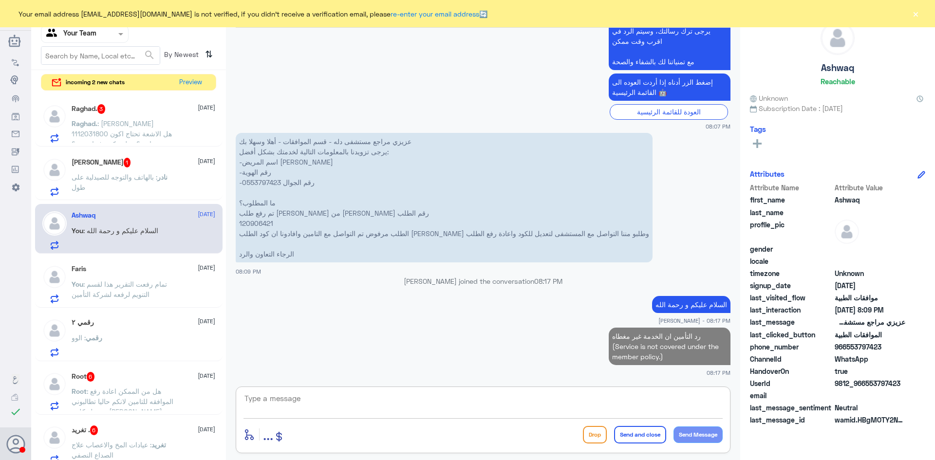
click at [142, 178] on span ": بالهاتف والتوجه للصيدلية على طول" at bounding box center [115, 182] width 86 height 19
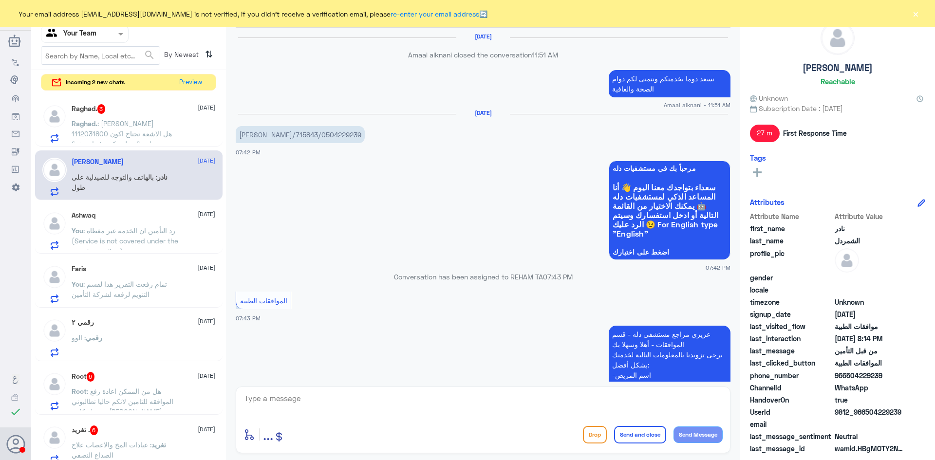
scroll to position [596, 0]
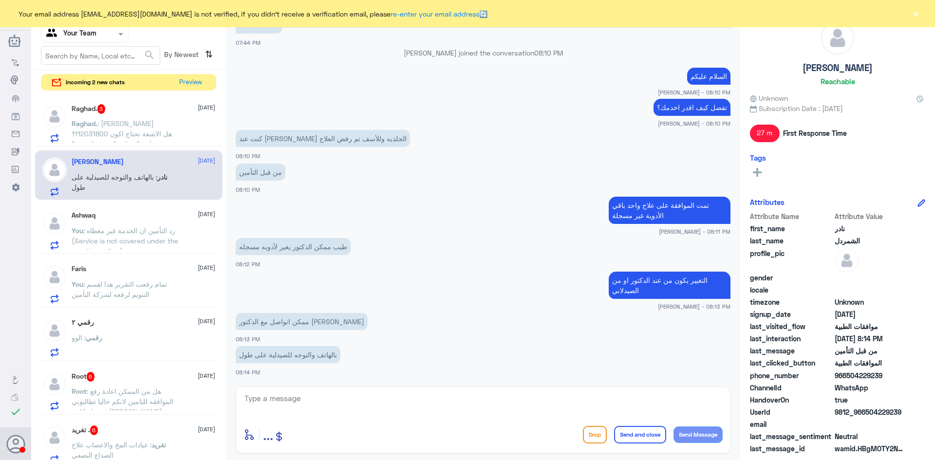
click at [315, 402] on textarea at bounding box center [483, 404] width 479 height 24
type textarea "ن"
click at [126, 236] on span ": رد التأمين ان الخدمة غير مغطاه (Service is not covered under the member polic…" at bounding box center [125, 241] width 107 height 29
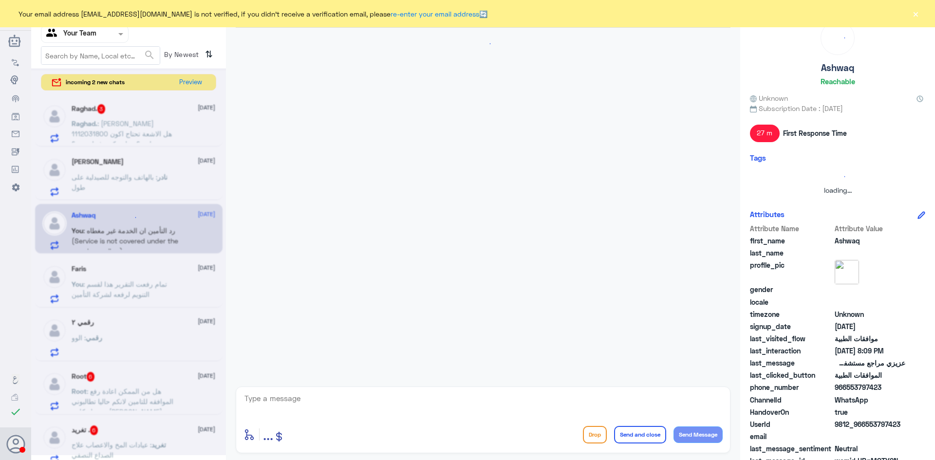
scroll to position [370, 0]
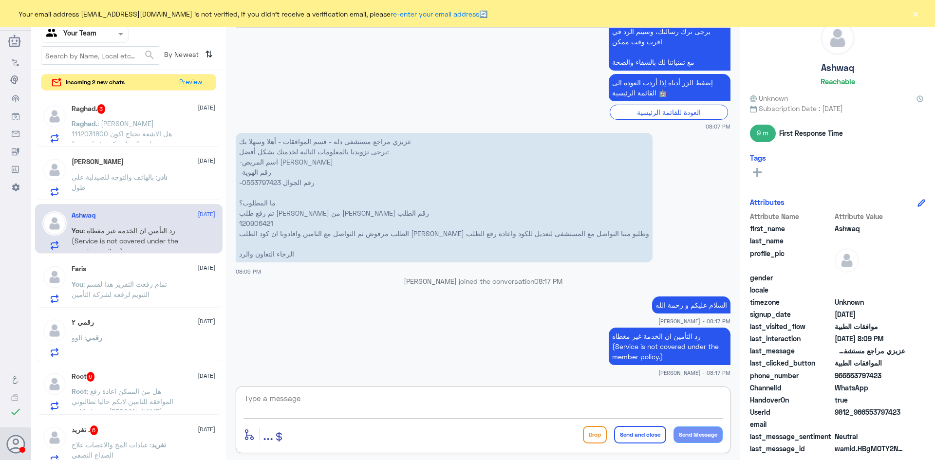
click at [313, 399] on textarea at bounding box center [483, 404] width 479 height 24
type textarea "اي خدمة ثانية؟"
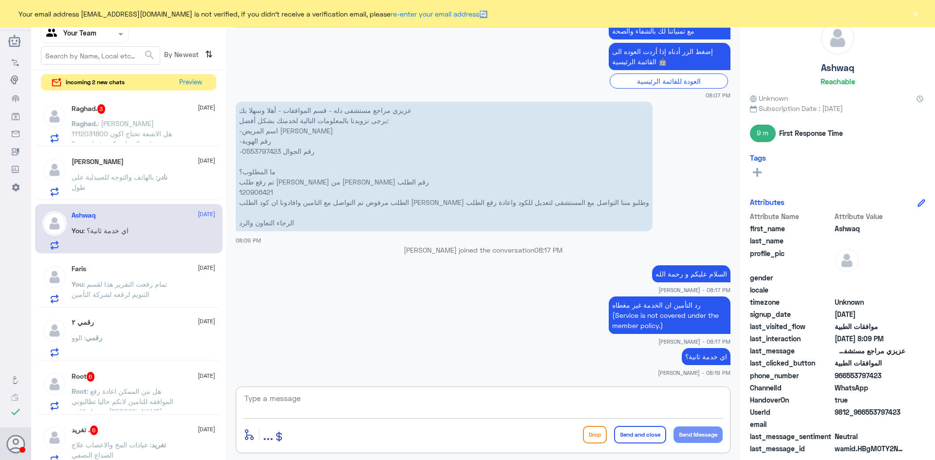
click at [115, 122] on span ": رغد بن جديد 1112031800 هل الاشعة تحتاج اكون صايمه؟ وهل بيكون فيها صبغه؟" at bounding box center [122, 133] width 100 height 29
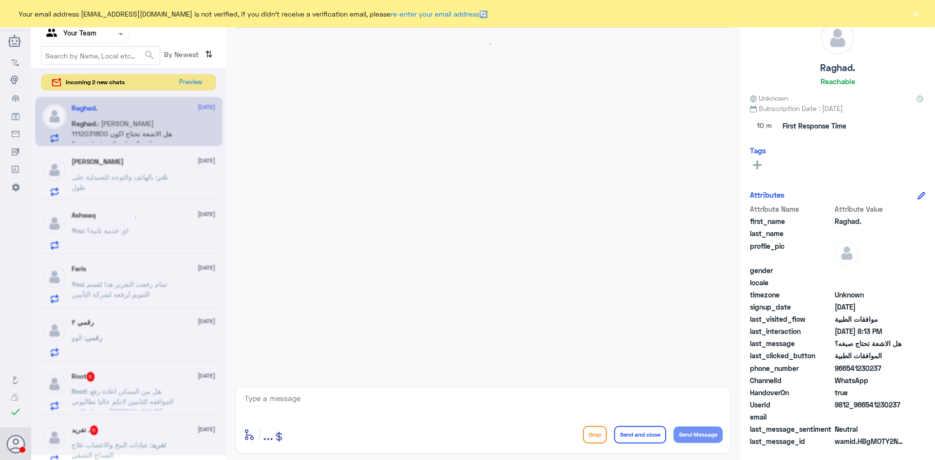
scroll to position [642, 0]
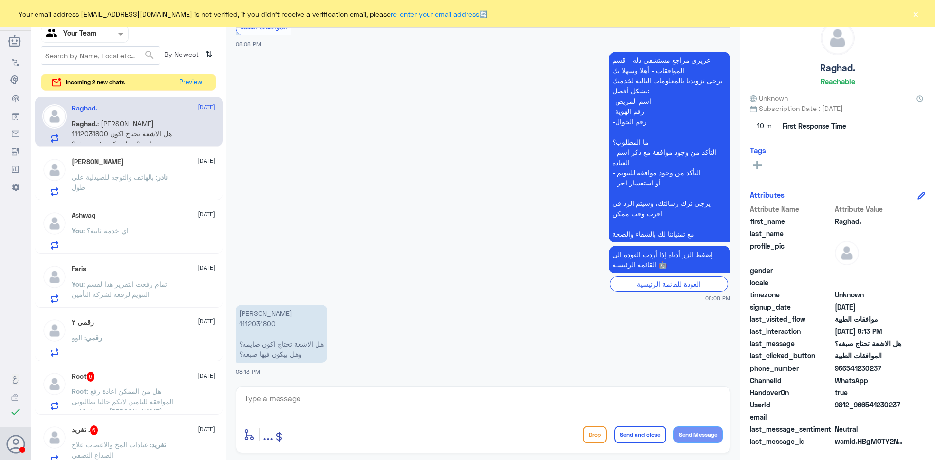
click at [257, 324] on p "رغد بن جديد 1112031800 هل الاشعة تحتاج اكون صايمه؟ وهل بيكون فيها صبغه؟" at bounding box center [282, 334] width 92 height 58
copy p "1112031800"
click at [361, 402] on textarea at bounding box center [483, 404] width 479 height 24
type textarea "السلام عليكم و رحمة الله"
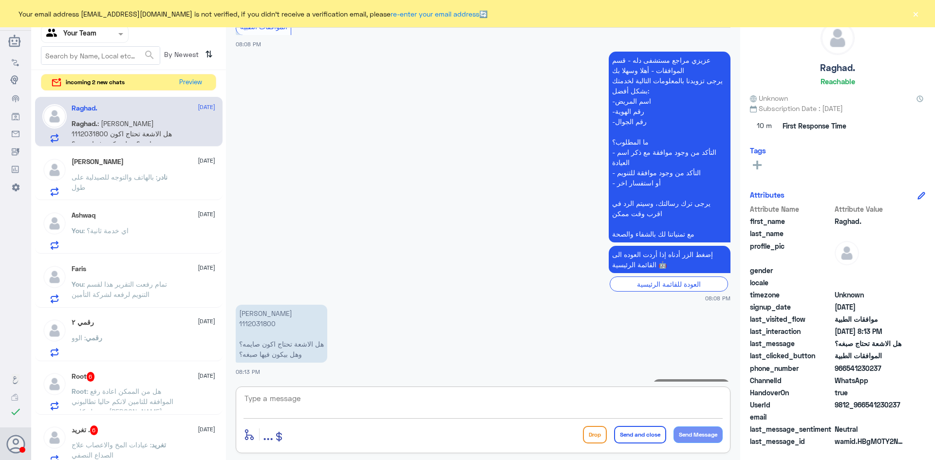
scroll to position [673, 0]
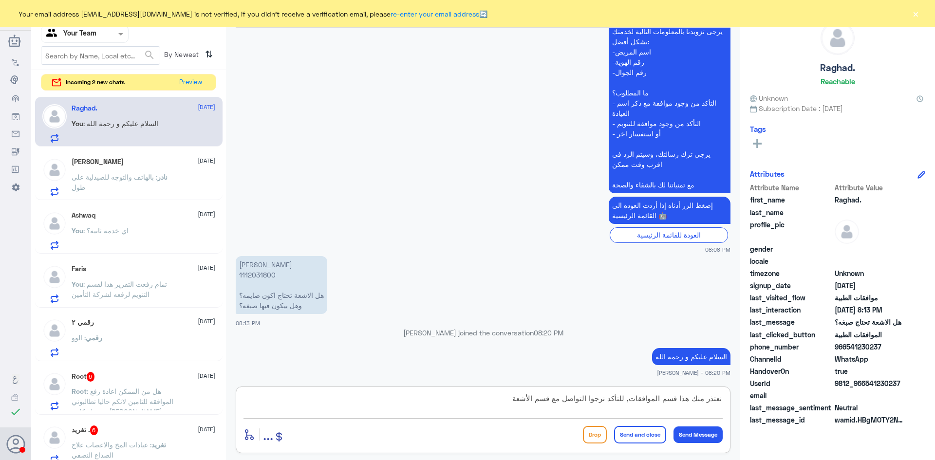
type textarea "نعتذر منك هذا قسم الموافقات, للتأكد نرجوا التواصل مع قسم الأشعة"
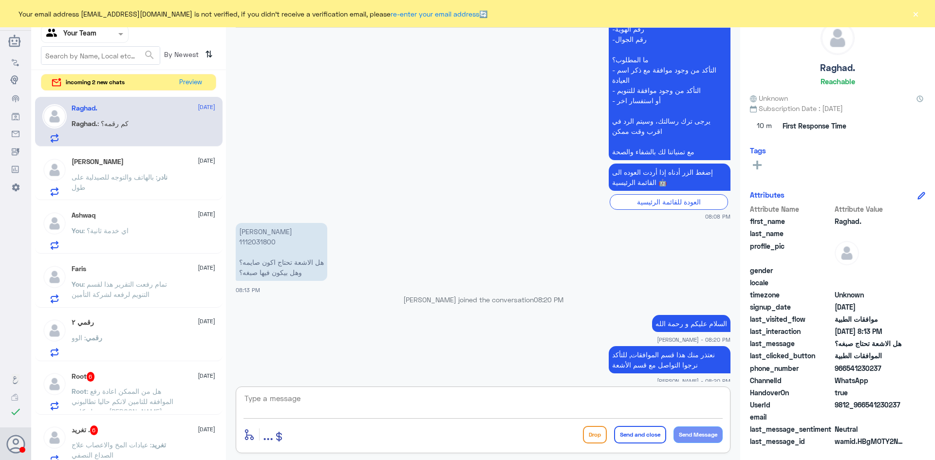
scroll to position [747, 0]
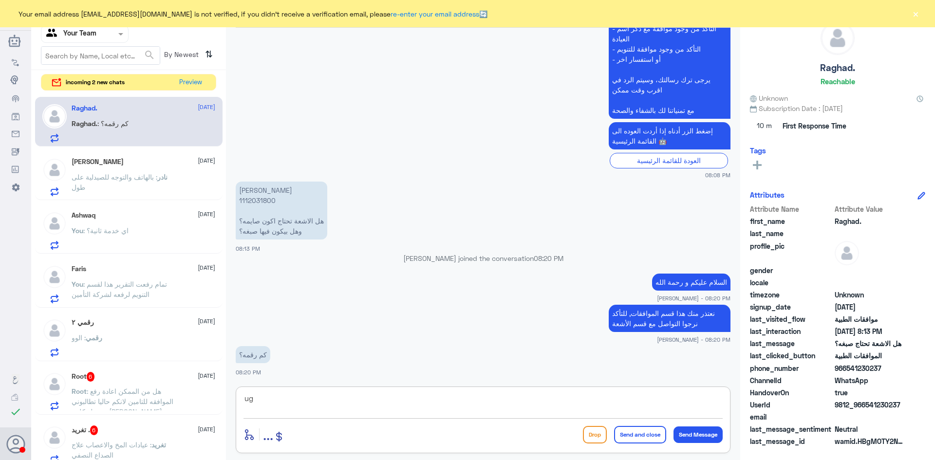
type textarea "u"
type textarea "على نفس الرقم في تحويلة قسم الأشعة"
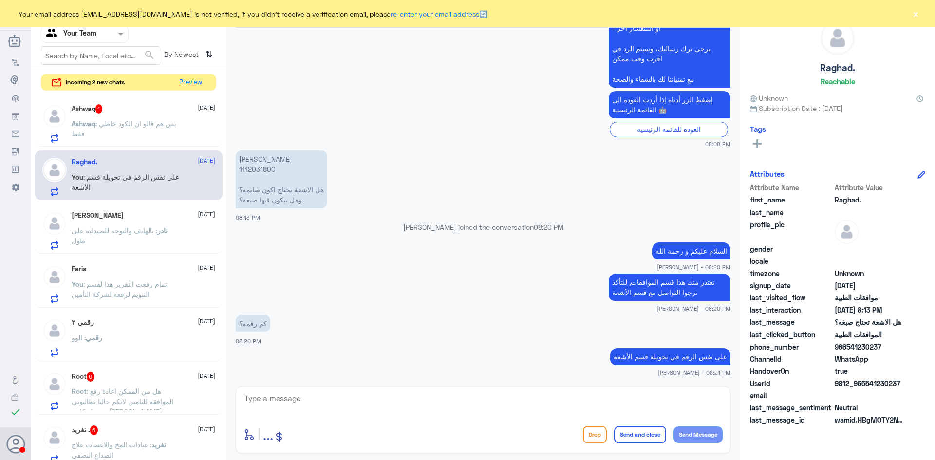
click at [164, 225] on div "نادر الشمردل 18 August نادر : بالهاتف والتوجه للصيدلية على طول" at bounding box center [144, 230] width 144 height 38
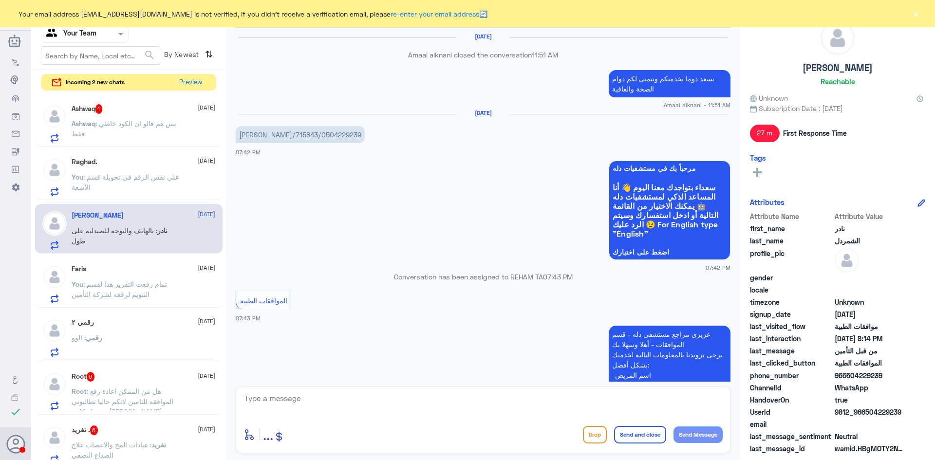
scroll to position [596, 0]
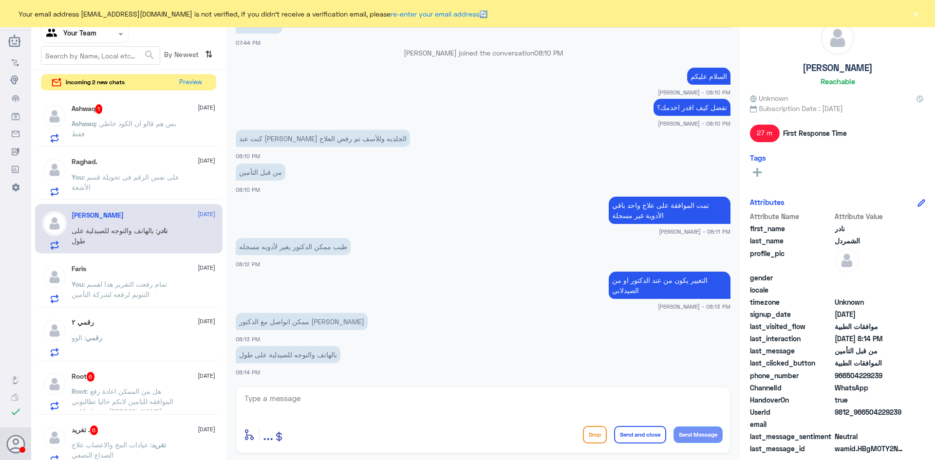
click at [313, 399] on textarea at bounding box center [483, 404] width 479 height 24
paste textarea "عزيزي المراجع - يمكن التواصل مباشرة عن طريق الرقم الموحد الى وحده القسم او الاس…"
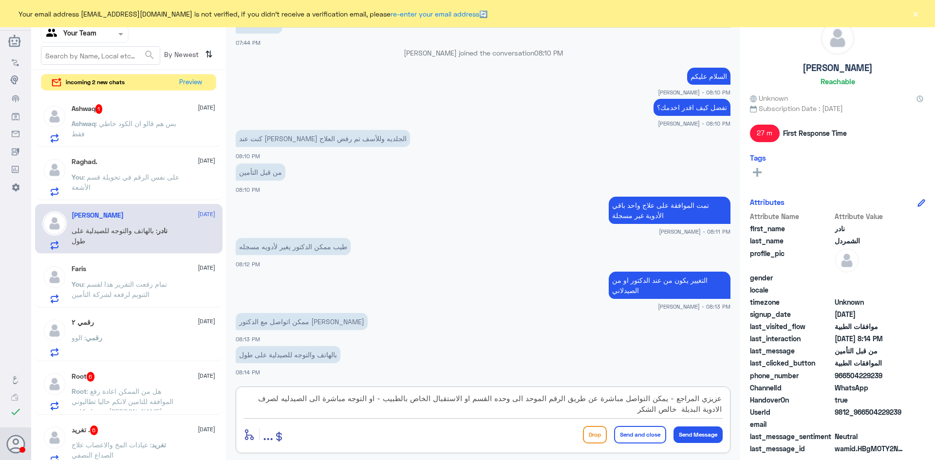
click at [674, 399] on textarea "عزيزي المراجع - يمكن التواصل مباشرة عن طريق الرقم الموحد الى وحده القسم او الاس…" at bounding box center [483, 404] width 479 height 24
type textarea "يمكن التواصل مباشرة عن طريق الرقم الموحد الى وحده القسم او الاستقبال الخاص بالط…"
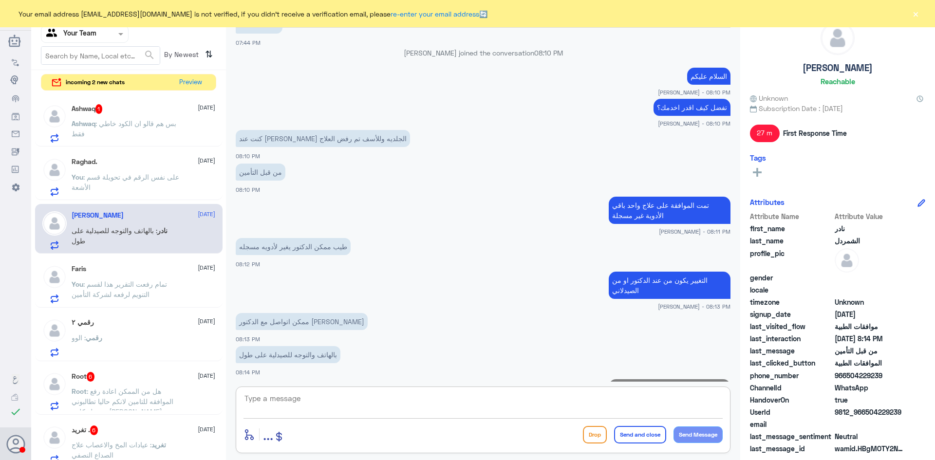
scroll to position [668, 0]
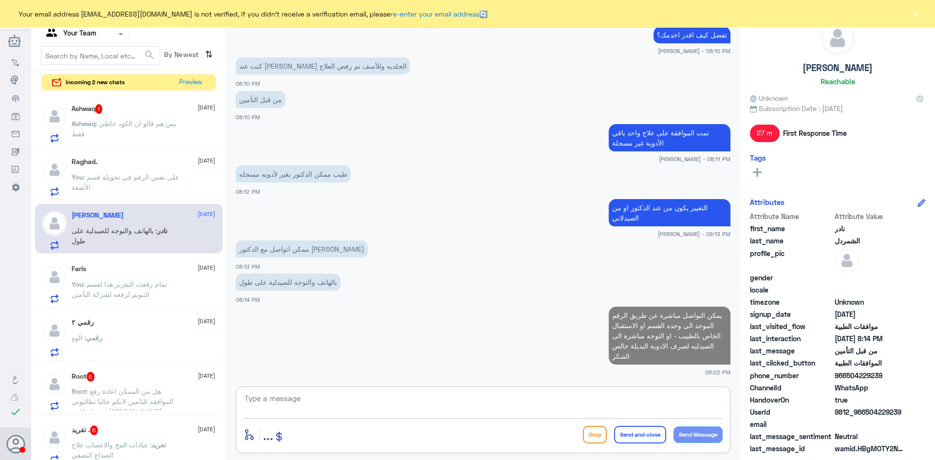
click at [108, 122] on span ": بس هم قالو ان الكود خاطي فقط" at bounding box center [124, 128] width 105 height 19
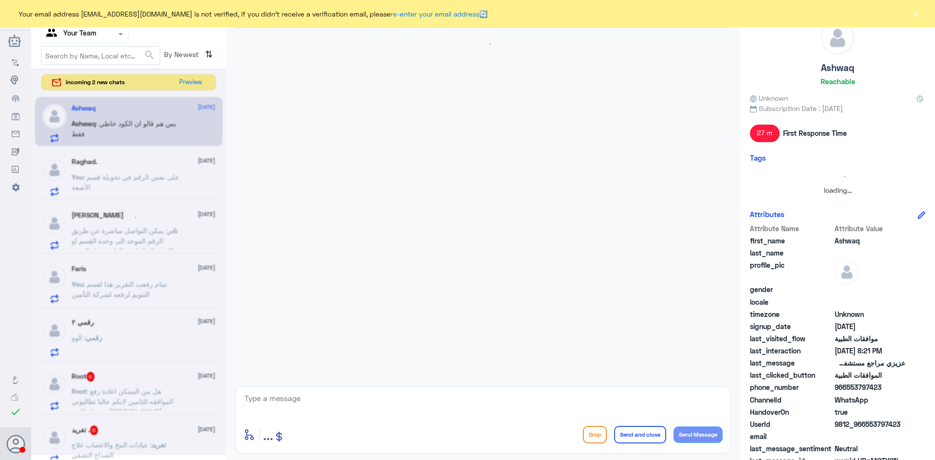
scroll to position [435, 0]
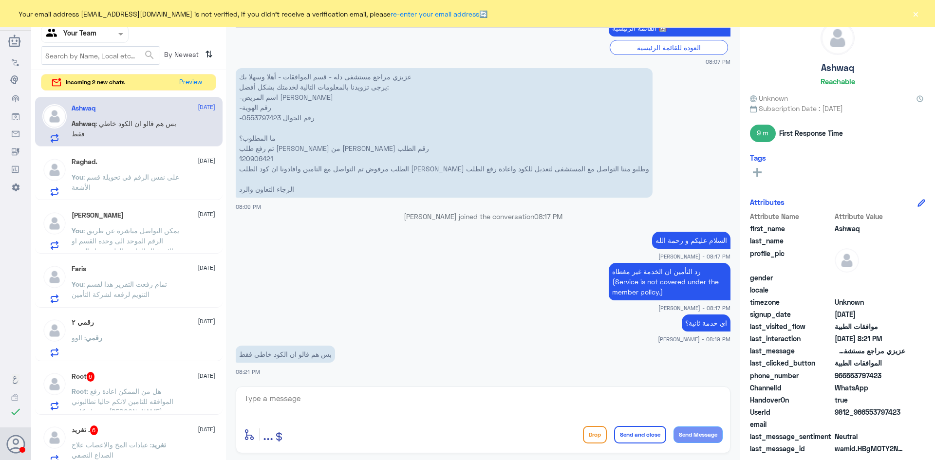
click at [344, 401] on textarea at bounding box center [483, 404] width 479 height 24
click at [267, 161] on p "عزيزي مراجع مستشفى دله - قسم الموافقات - أهلا وسهلا بك يرجى تزويدنا بالمعلومات …" at bounding box center [444, 133] width 417 height 130
copy p "120906421"
click at [370, 398] on textarea at bounding box center [483, 404] width 479 height 24
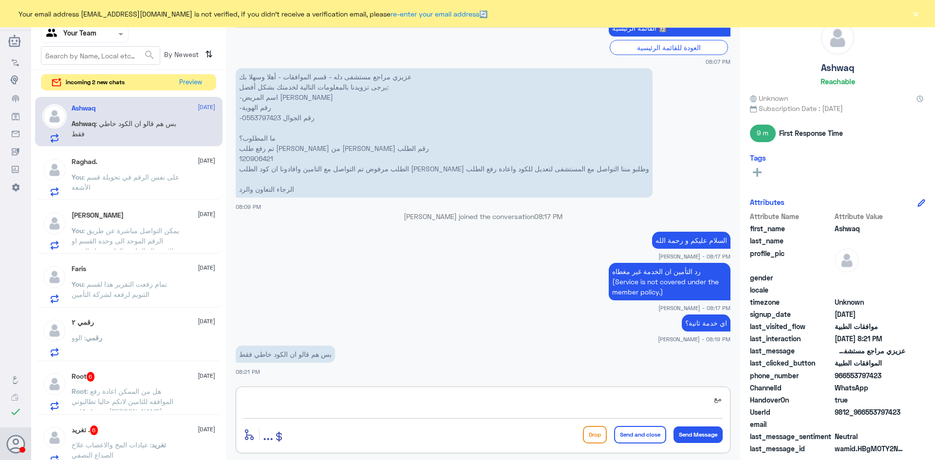
type textarea "م"
type textarea "ردهم على الطلب لدينا بأنها غير مغطاه"
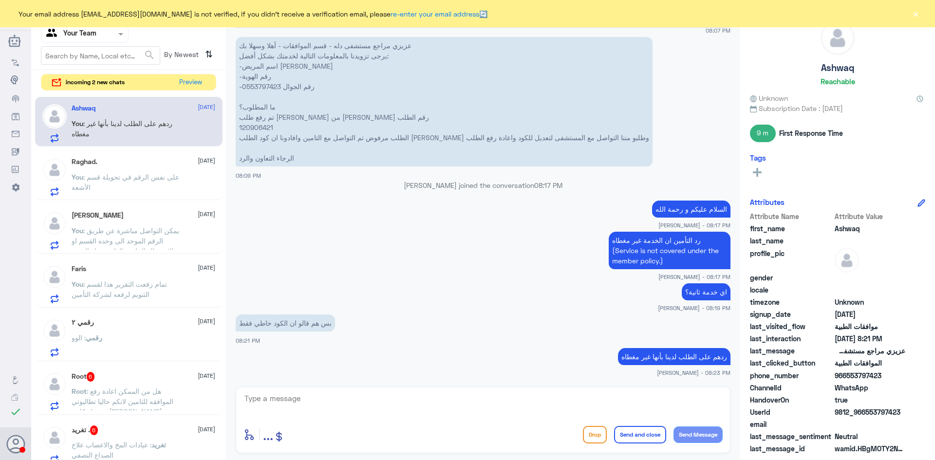
click at [142, 236] on p "You : يمكن التواصل مباشرة عن طريق الرقم الموحد الى وحده القسم او الاستقبال الخا…" at bounding box center [127, 238] width 110 height 24
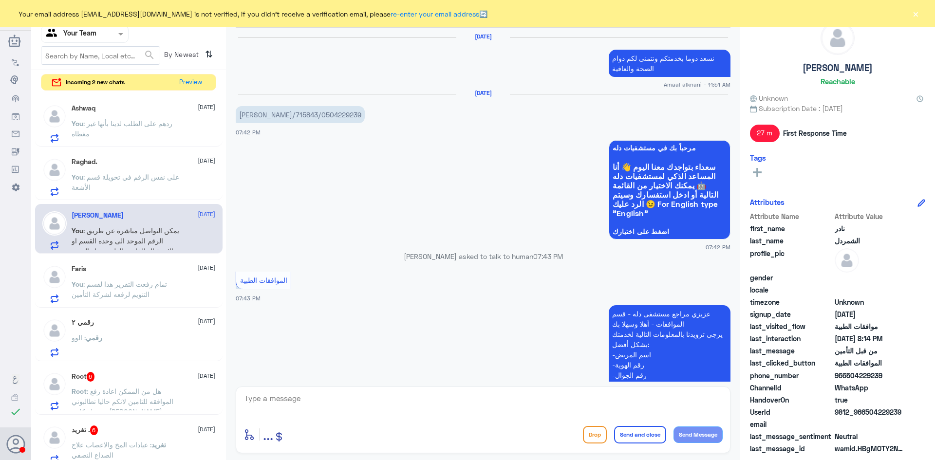
scroll to position [648, 0]
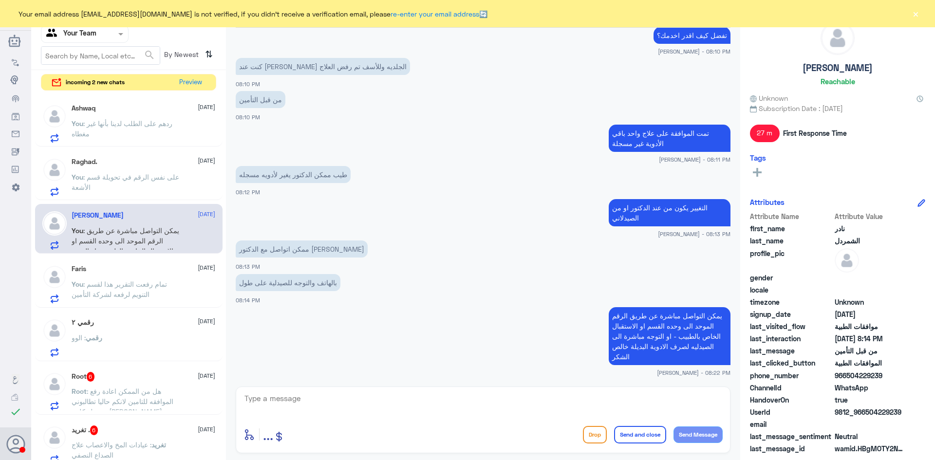
click at [315, 400] on textarea at bounding box center [483, 404] width 479 height 24
type textarea "اي خدمة اخرى؟"
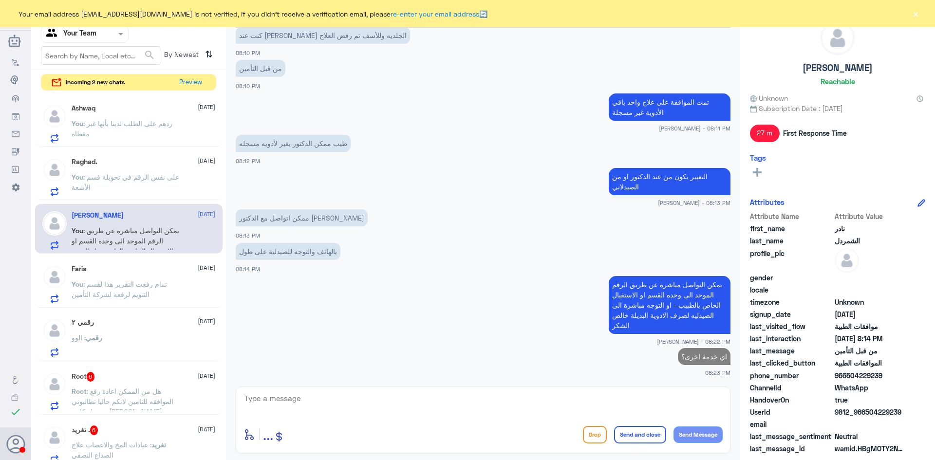
click at [120, 327] on div "رقمي ٢ 18 August رقمي : الوو" at bounding box center [144, 338] width 144 height 38
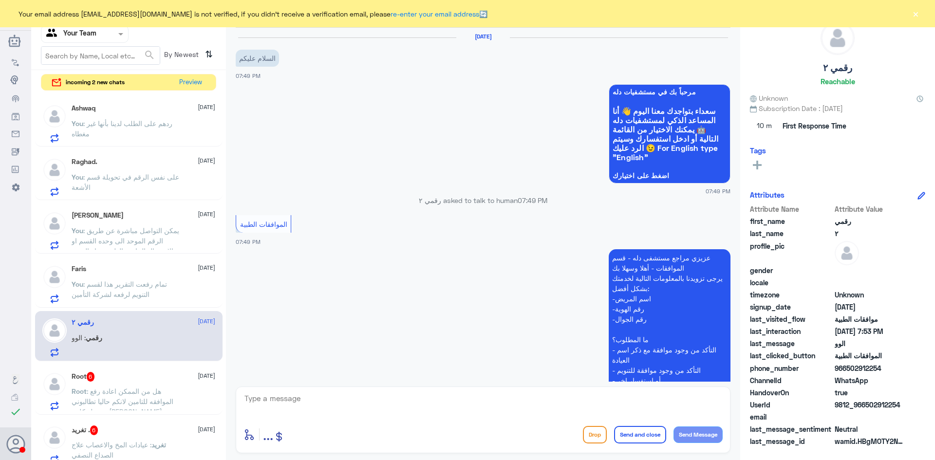
scroll to position [233, 0]
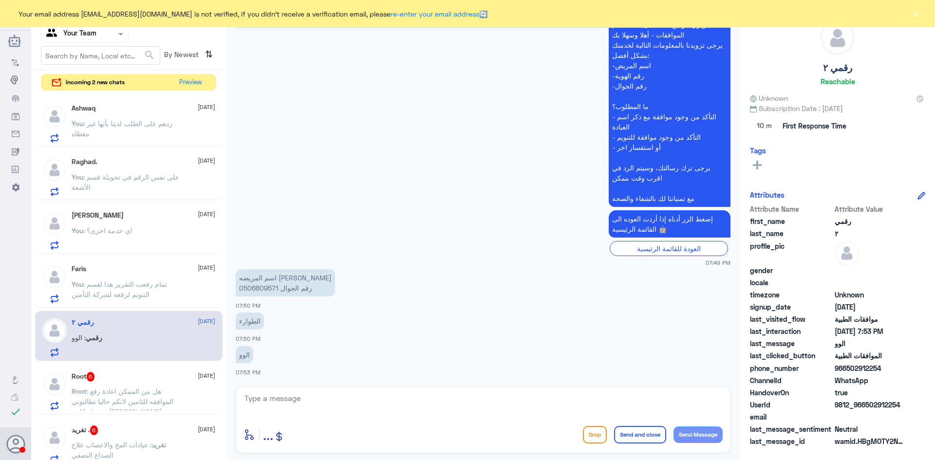
click at [261, 289] on p "اسم المريضه اية محمد الحسين رقم الجوال 0506809571" at bounding box center [285, 282] width 99 height 27
click at [143, 377] on div "Root 6 18 August" at bounding box center [144, 377] width 144 height 10
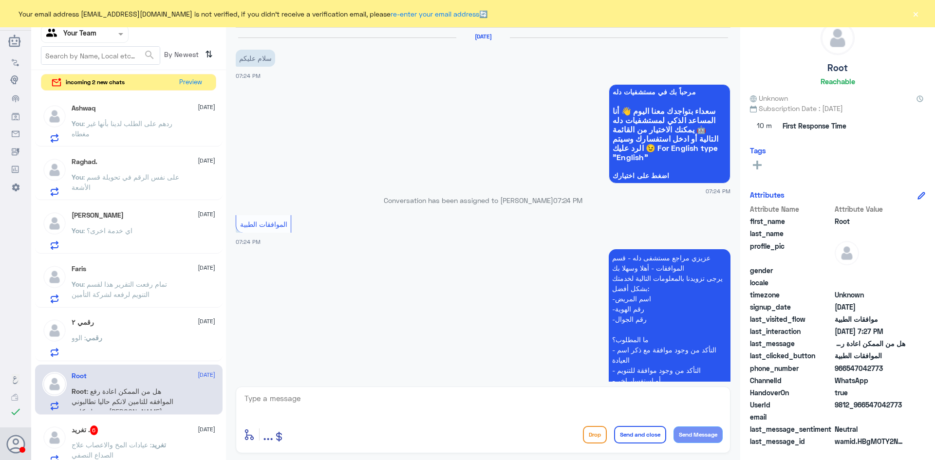
scroll to position [324, 0]
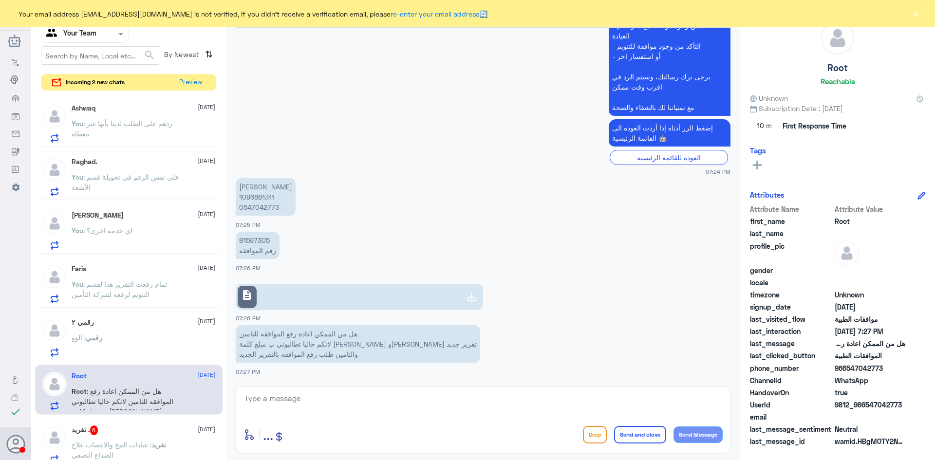
click at [265, 195] on p "يونس يحي الفيفي 1096881311 0547042773" at bounding box center [266, 197] width 60 height 38
copy p "1096881311"
click at [151, 131] on p "Raghad. : مافيه تحويله بس يقولي حجز موعد او استفسارات" at bounding box center [127, 130] width 110 height 24
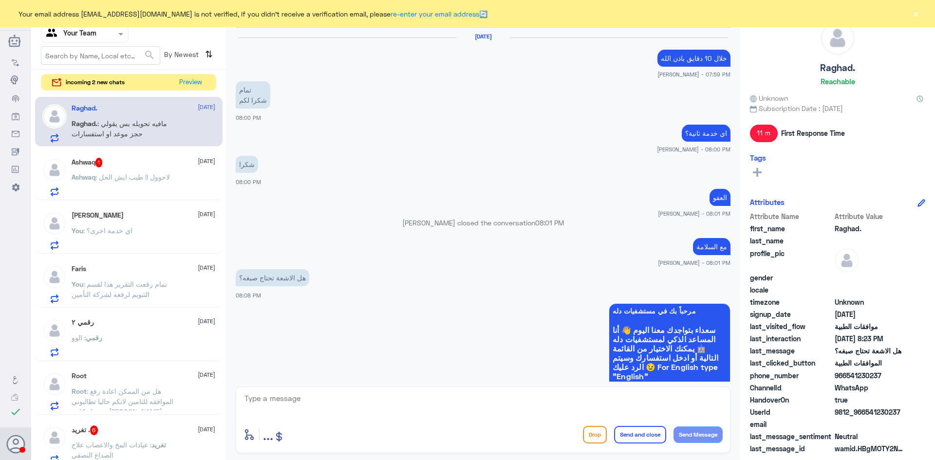
scroll to position [606, 0]
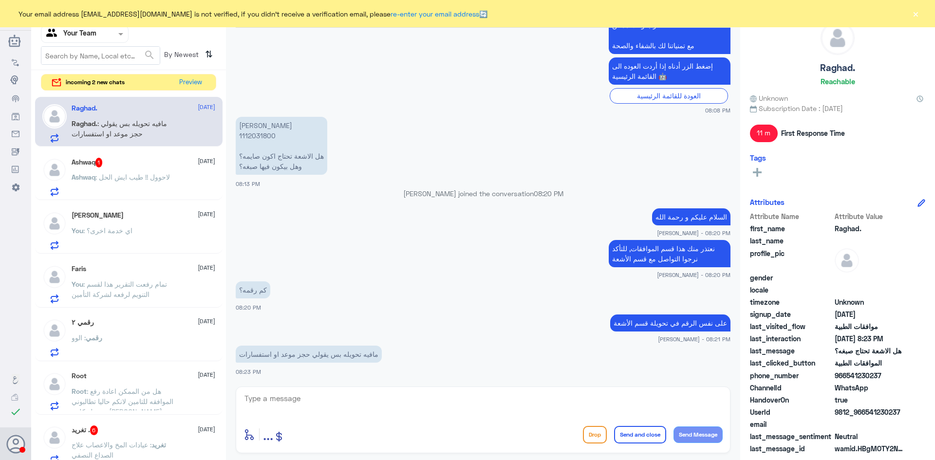
click at [312, 400] on textarea at bounding box center [483, 404] width 479 height 24
type textarea "ا"
type textarea "الاستفسارات"
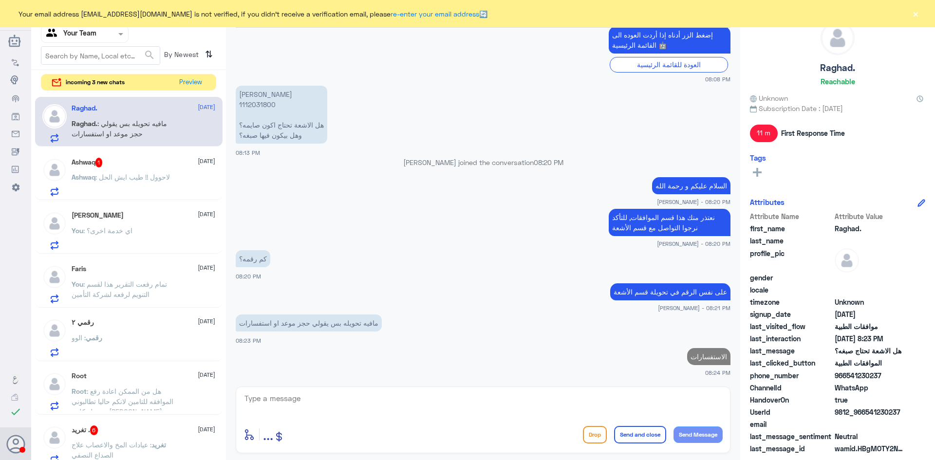
click at [147, 178] on span ": لاحوول !! طيب ايش الحل" at bounding box center [132, 177] width 75 height 8
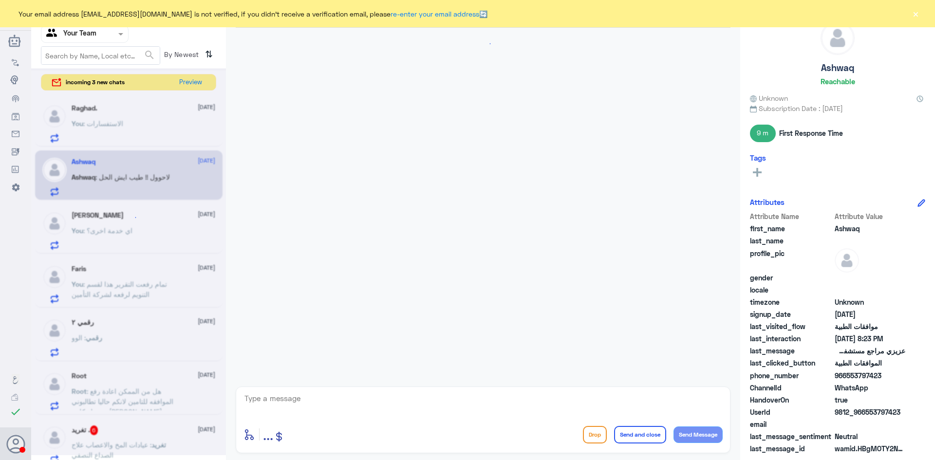
scroll to position [499, 0]
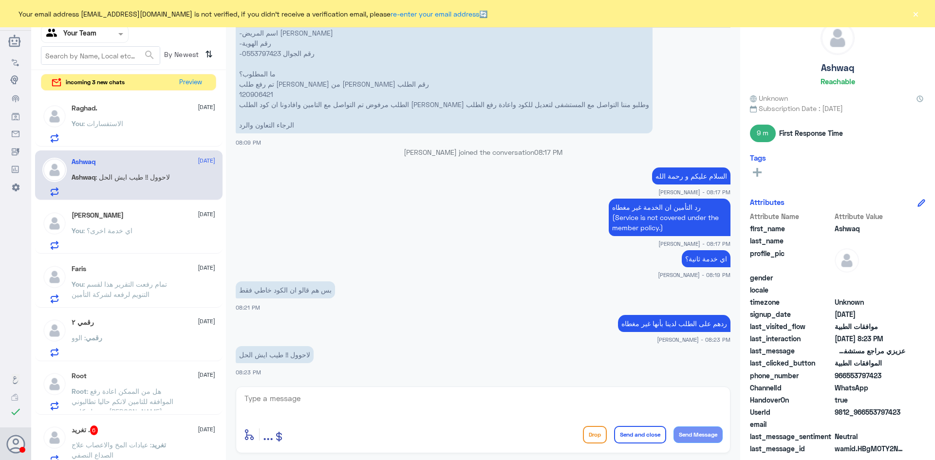
click at [268, 96] on p "عزيزي مراجع مستشفى دله - قسم الموافقات - أهلا وسهلا بك يرجى تزويدنا بالمعلومات …" at bounding box center [444, 69] width 417 height 130
copy p "120906421"
click at [362, 398] on textarea at bounding box center [483, 404] width 479 height 24
type textarea "التوجه الى الطبيب المعالج لتغيير نوع الخدمه"
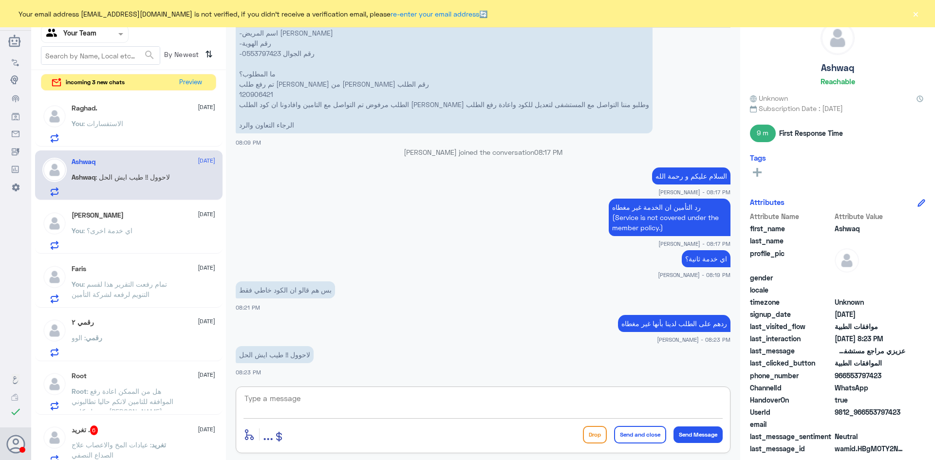
scroll to position [540, 0]
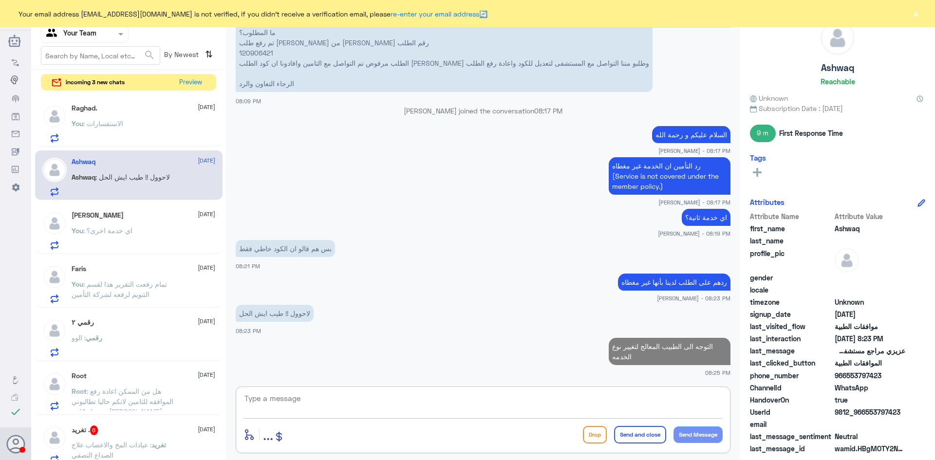
click at [118, 118] on p "You : الاستفسارات" at bounding box center [98, 130] width 52 height 24
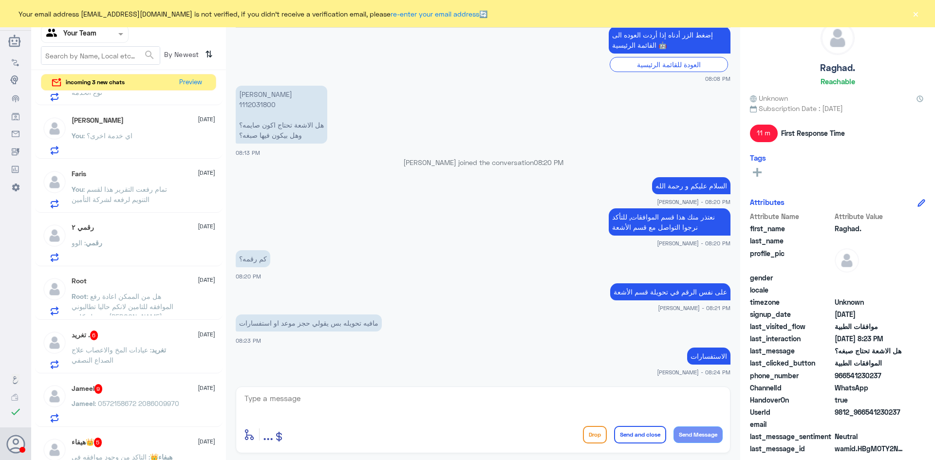
scroll to position [97, 0]
click at [130, 350] on span ": عيادات المخ والاعصاب علاج الصداع النصفي" at bounding box center [112, 352] width 80 height 19
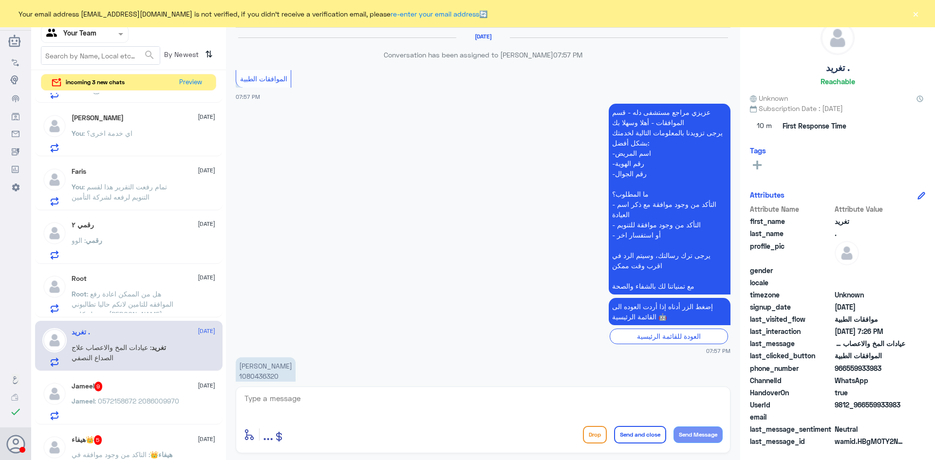
scroll to position [1077, 0]
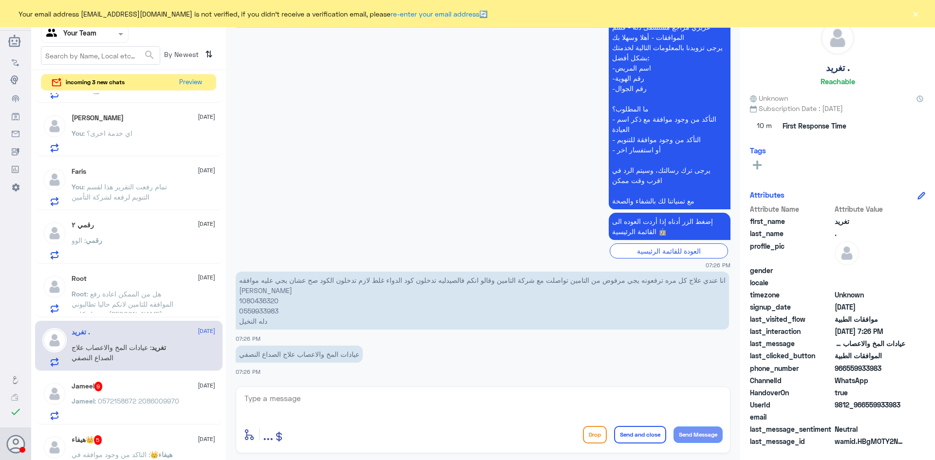
click at [268, 303] on p "انا عندي علاج كل مره ترفعونه يجي مرفوض من التامين تواصلت مع شركة التامين وقالو …" at bounding box center [483, 301] width 494 height 58
copy p "1080436320"
click at [130, 402] on span ": 0572158672 2086009970" at bounding box center [137, 401] width 85 height 8
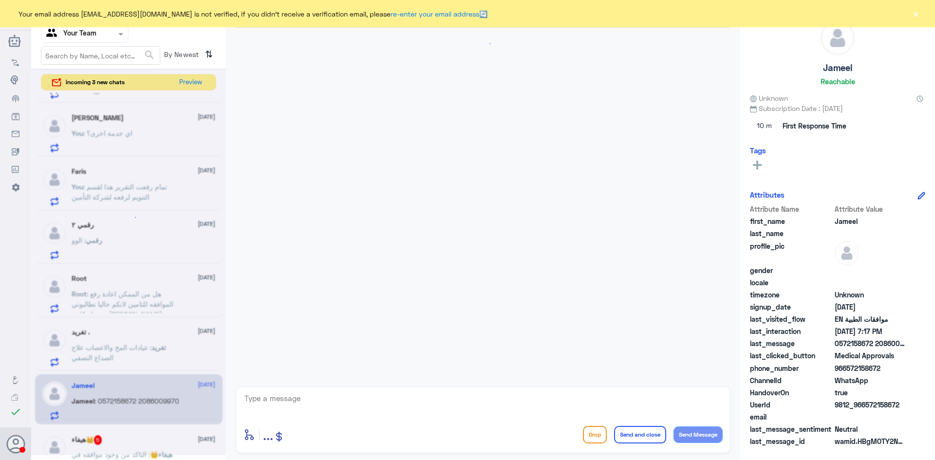
scroll to position [958, 0]
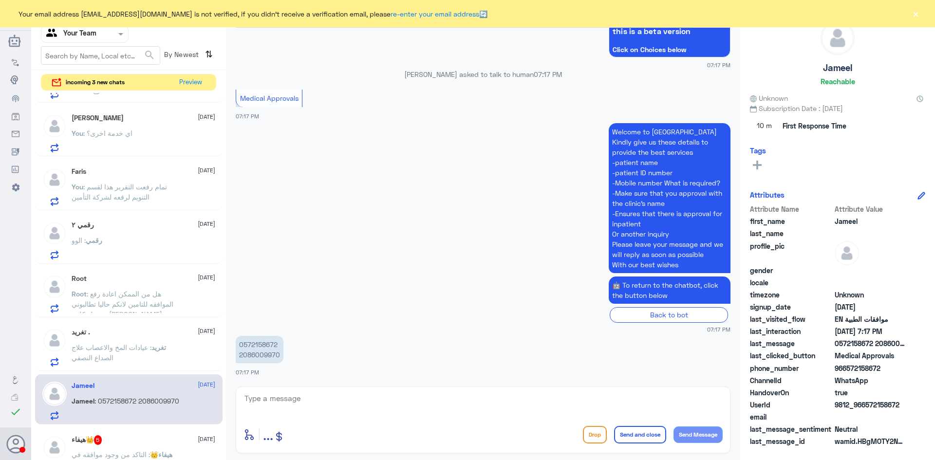
click at [265, 356] on p "0572158672 2086009970" at bounding box center [260, 349] width 48 height 27
copy p "2086009970"
click at [343, 402] on textarea at bounding box center [483, 404] width 479 height 24
type textarea "ا"
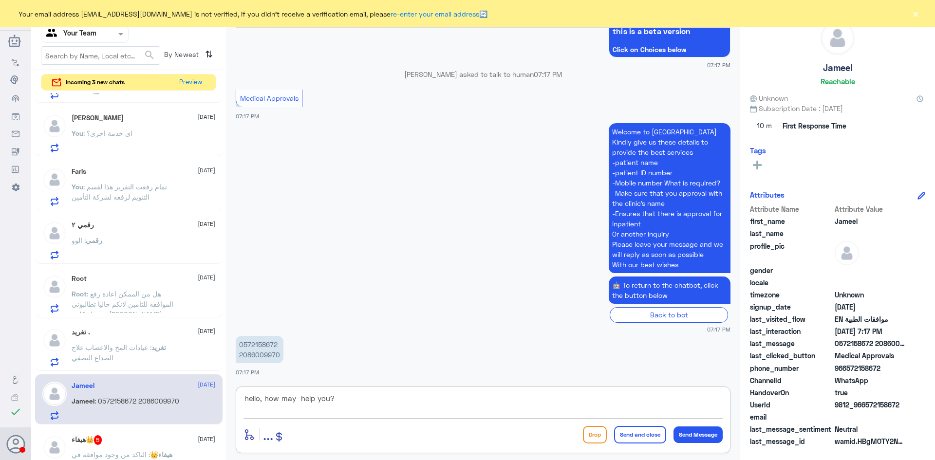
type textarea "hello, how may i help you?"
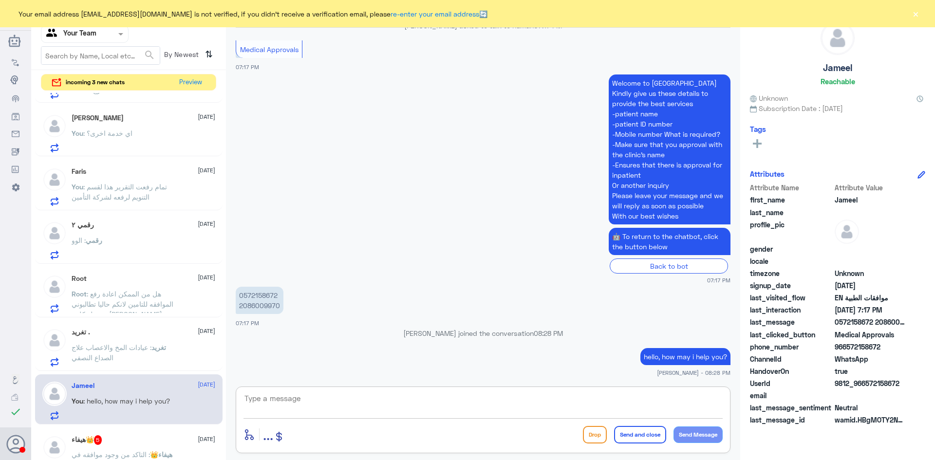
click at [132, 191] on p "You : تمام رفعت التقرير هذا لقسم التنويم لرفعه لشركة التأمين" at bounding box center [127, 194] width 110 height 24
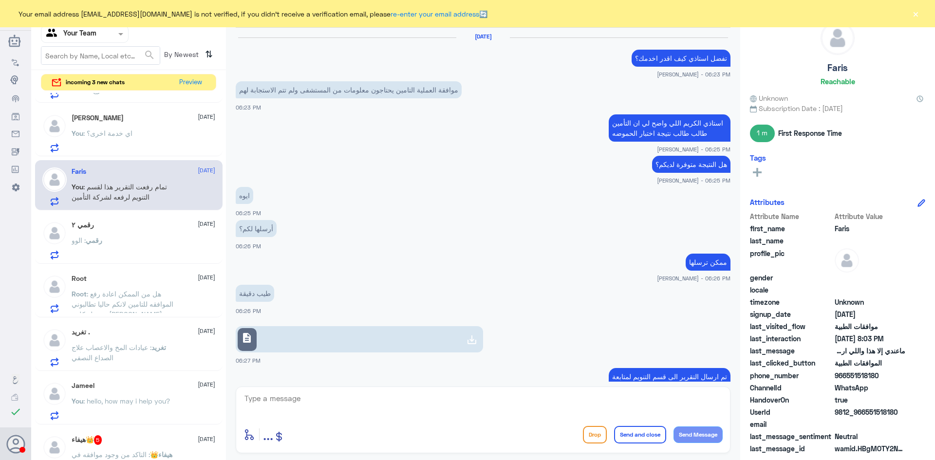
scroll to position [400, 0]
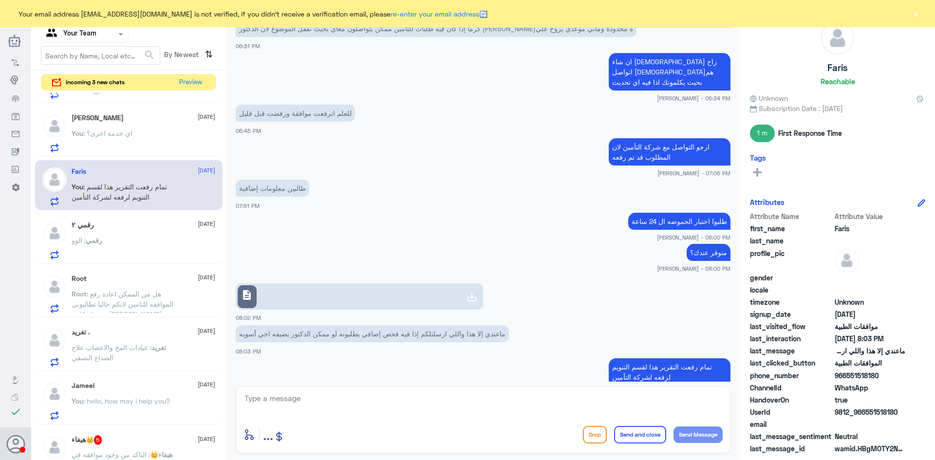
click at [97, 220] on div "رقمي ٢ 18 August رقمي : الوو" at bounding box center [129, 239] width 188 height 50
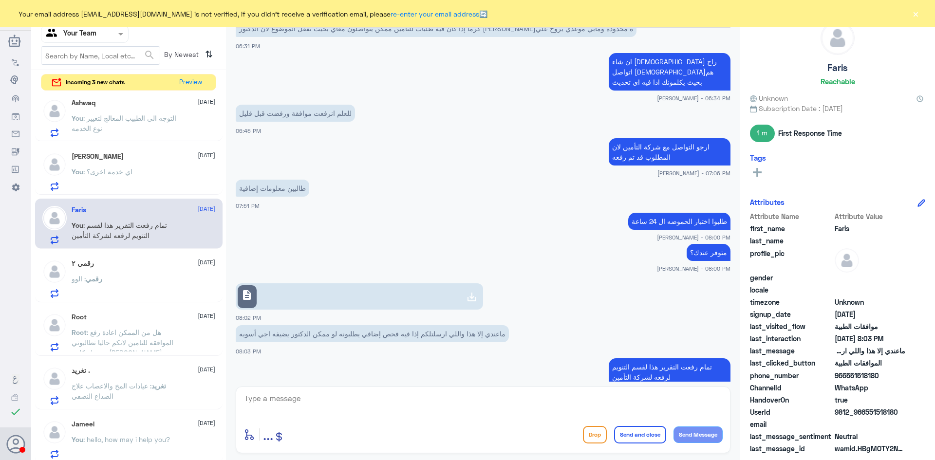
scroll to position [0, 0]
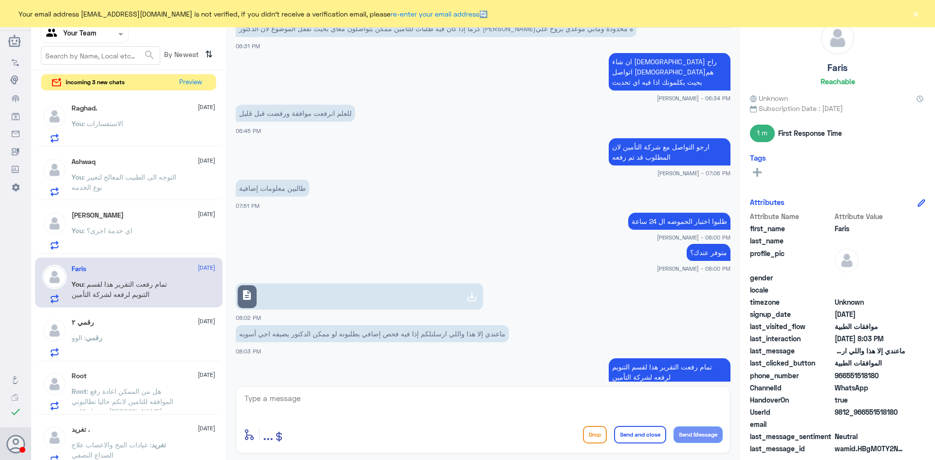
click at [132, 389] on span ": هل من الممكن اعادة رفع الموافقه للتامين لانكم حاليا تطالبوني ب مبلغ كلمة التك…" at bounding box center [126, 411] width 108 height 49
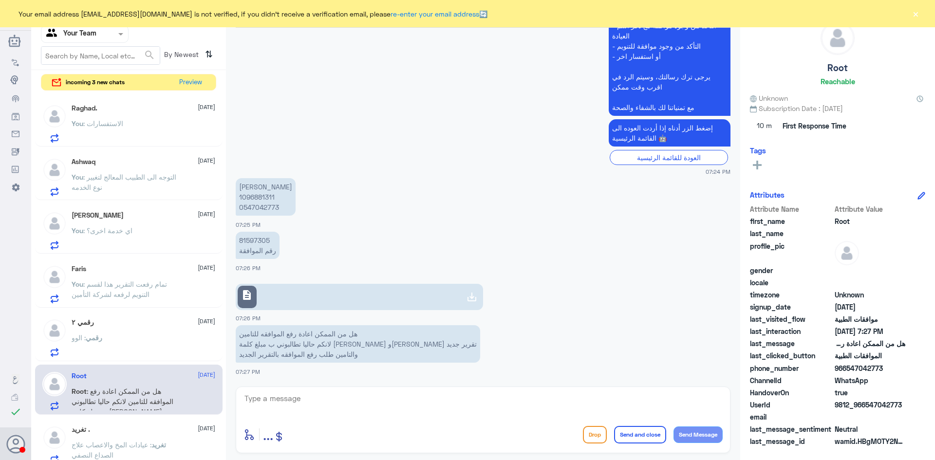
scroll to position [97, 0]
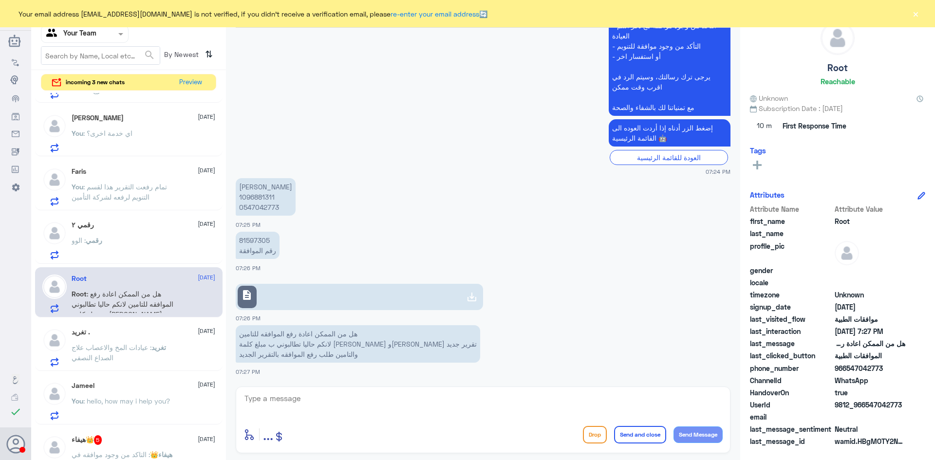
click at [109, 339] on div "تغريد . 18 August تغريد : عيادات المخ والاعصاب علاج الصداع النصفي" at bounding box center [144, 347] width 144 height 38
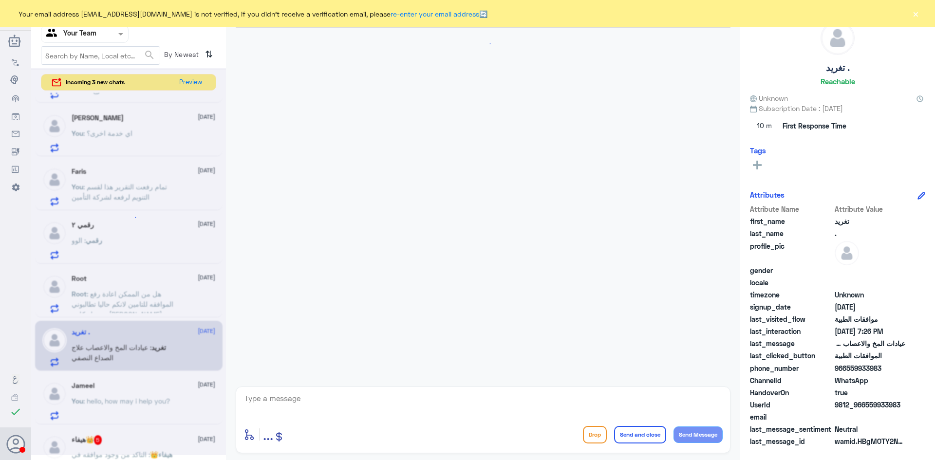
scroll to position [1077, 0]
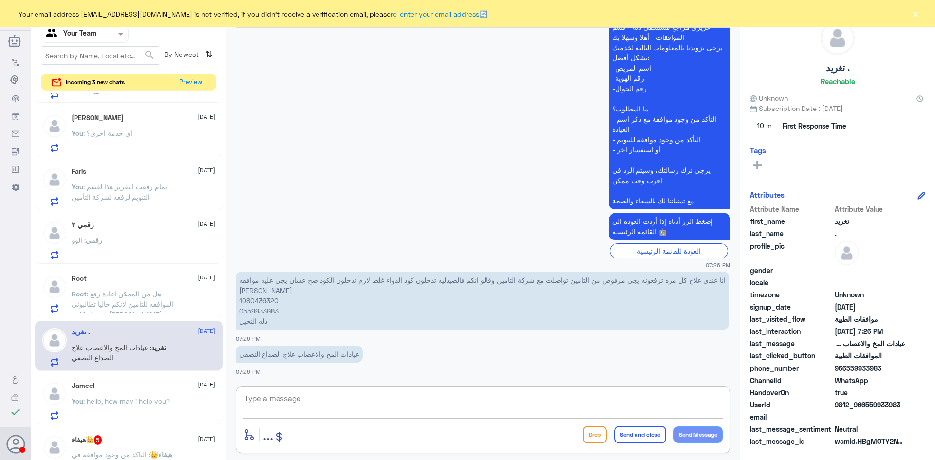
click at [301, 400] on textarea at bounding box center [483, 404] width 479 height 24
type textarea "h"
type textarea "السلام عليكم"
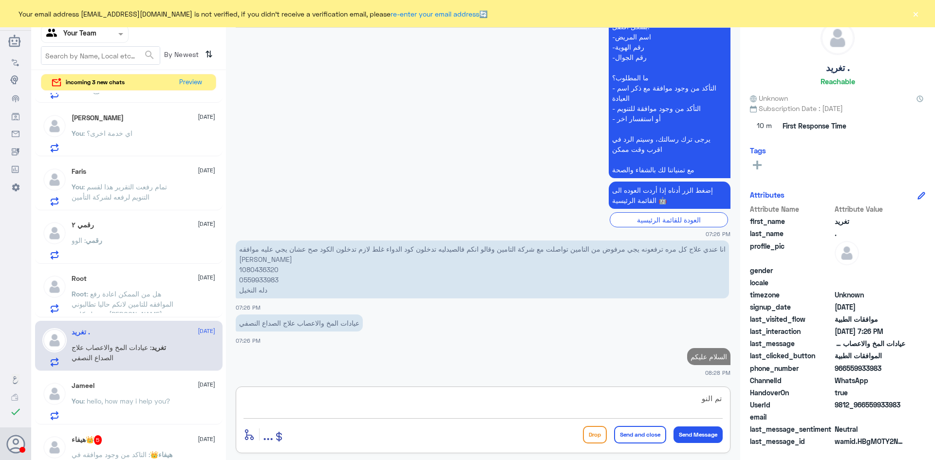
scroll to position [1106, 0]
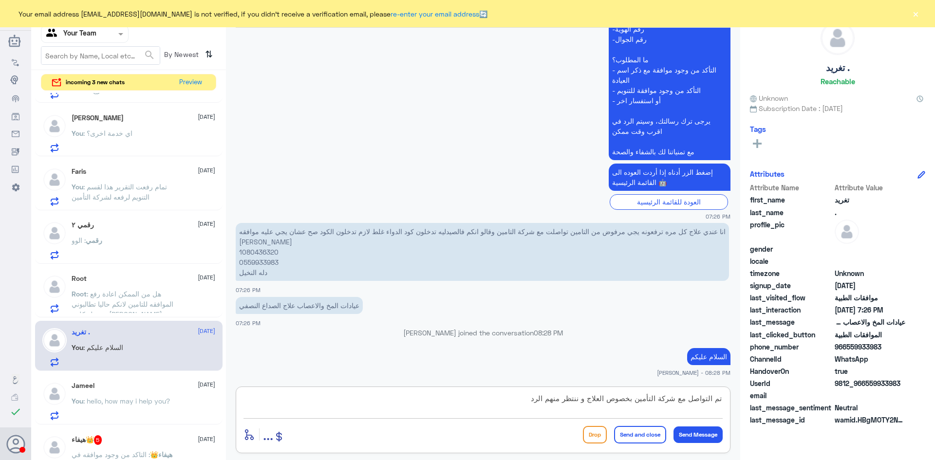
type textarea "تم التواصل مع شركة التأمين بخصوص العلاج و ننتظر منهم الرد"
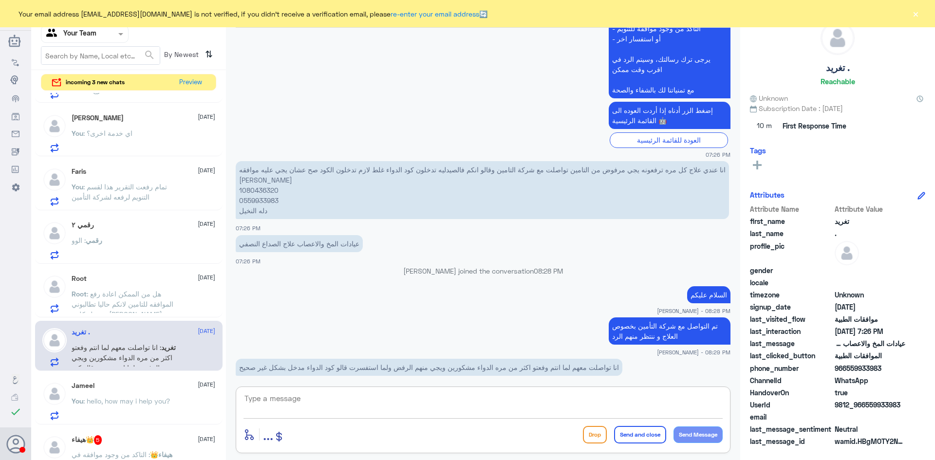
scroll to position [1181, 0]
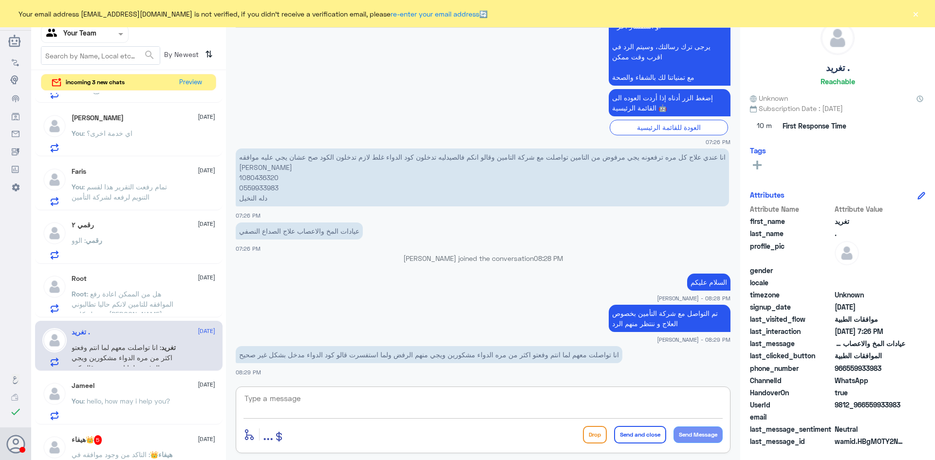
click at [380, 398] on textarea at bounding box center [483, 404] width 479 height 24
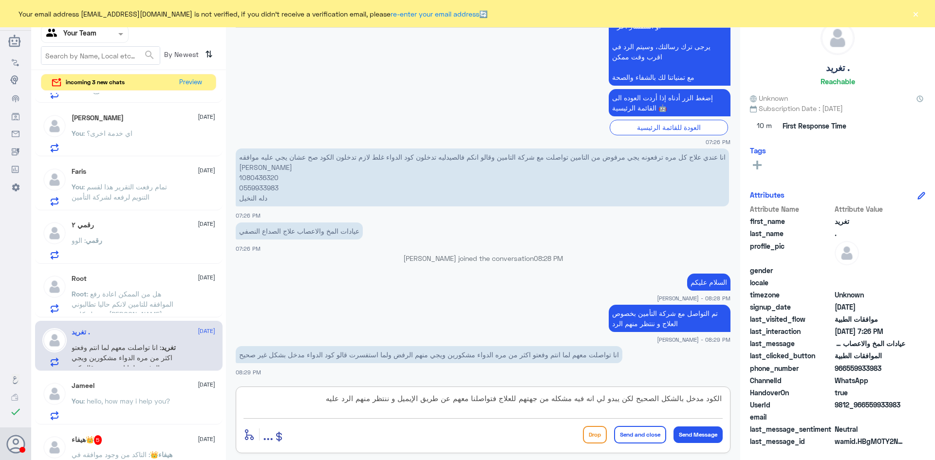
type textarea "الكود مدخل بالشكل الصحيح لكن يبدو لي انه فيه مشكله من جهتهم للعلاج فتواصلنا معه…"
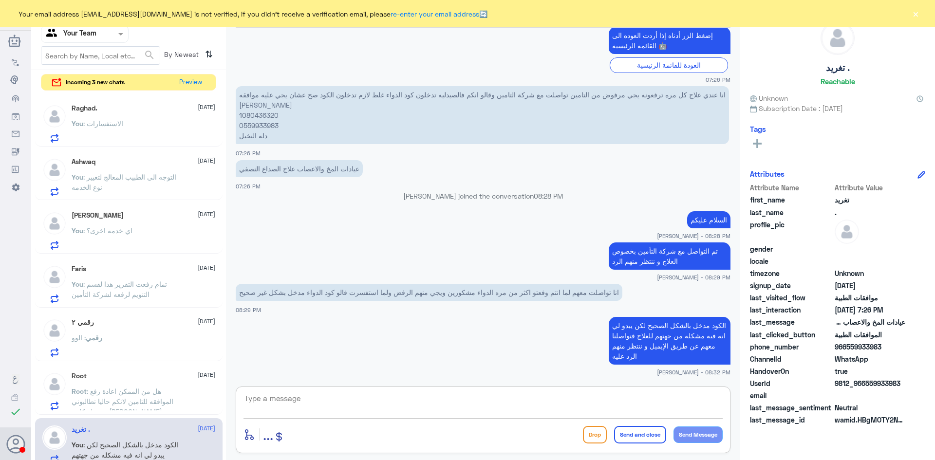
scroll to position [0, 0]
click at [120, 124] on span ": الاستفسارات" at bounding box center [103, 123] width 40 height 8
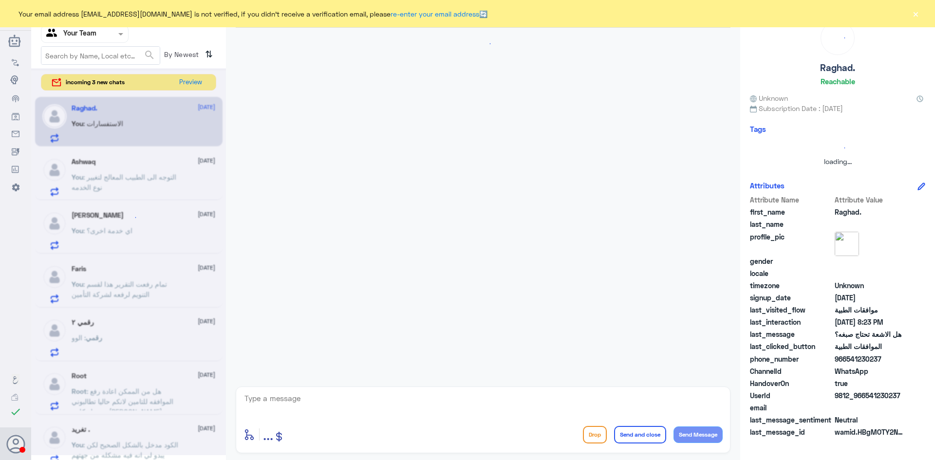
scroll to position [606, 0]
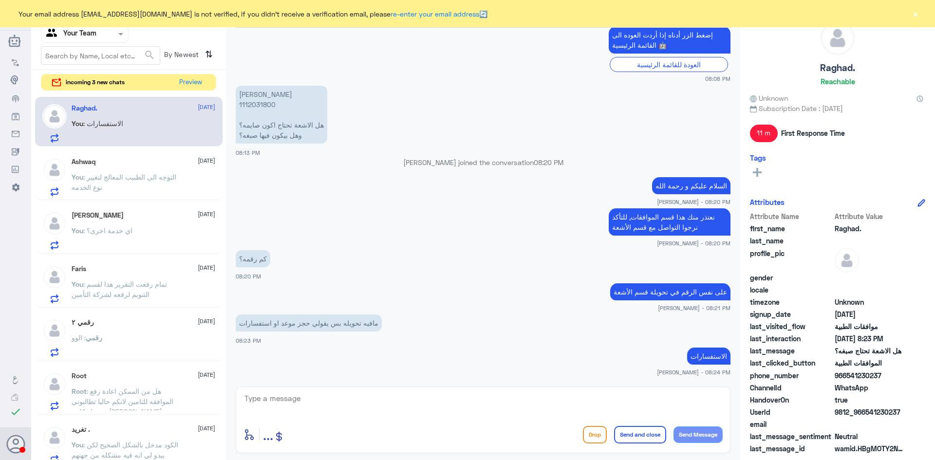
click at [307, 396] on textarea at bounding box center [483, 404] width 479 height 24
type textarea "اي خدمة ثانية؟"
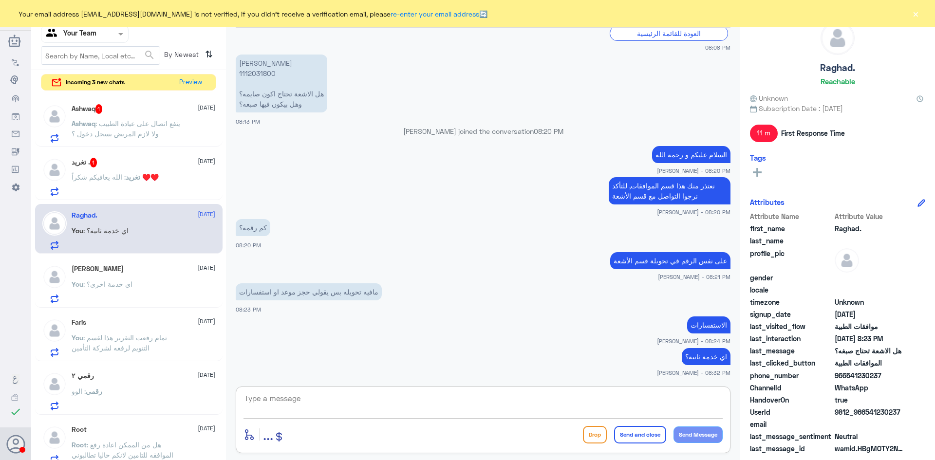
click at [123, 180] on span ": الله يعافيكم شكراً ♥️♥️" at bounding box center [115, 177] width 87 height 8
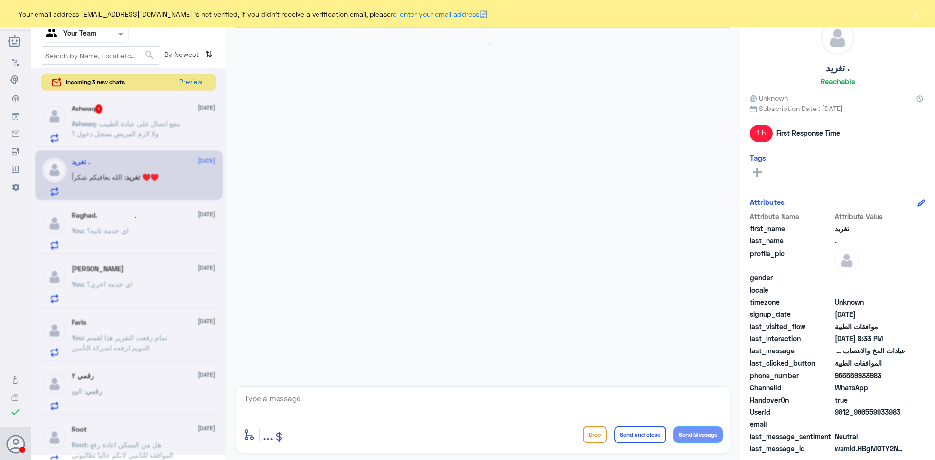
scroll to position [867, 0]
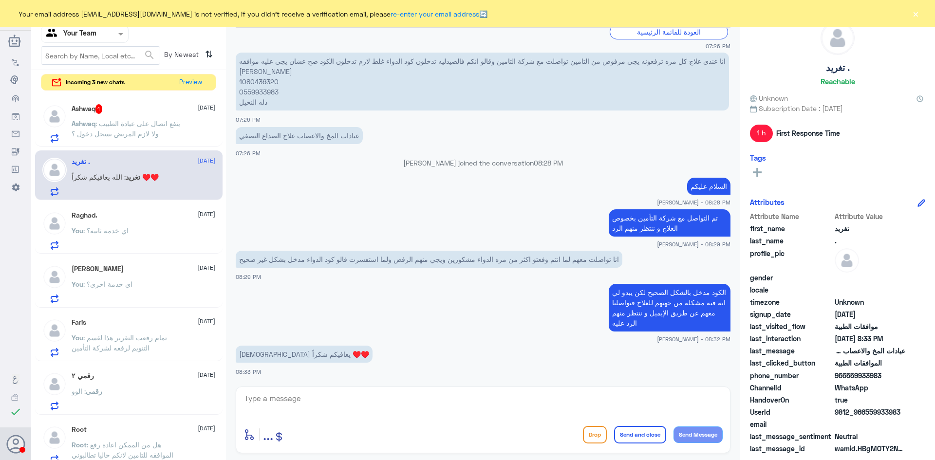
click at [322, 397] on textarea at bounding box center [483, 404] width 479 height 24
type textarea "h"
type textarea "العفو"
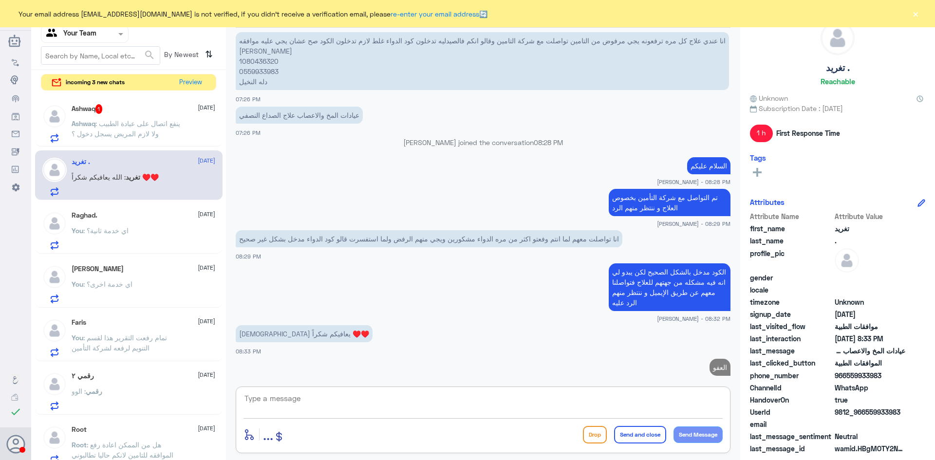
scroll to position [898, 0]
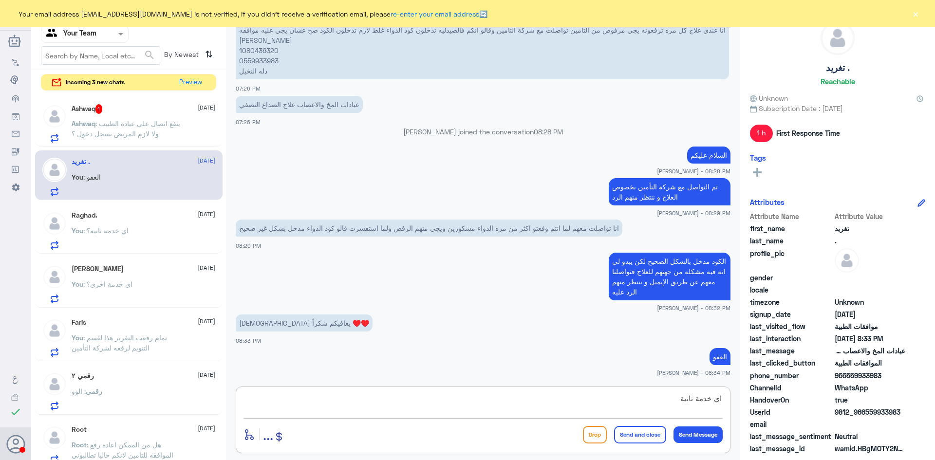
type textarea "اي خدمة ثانية؟"
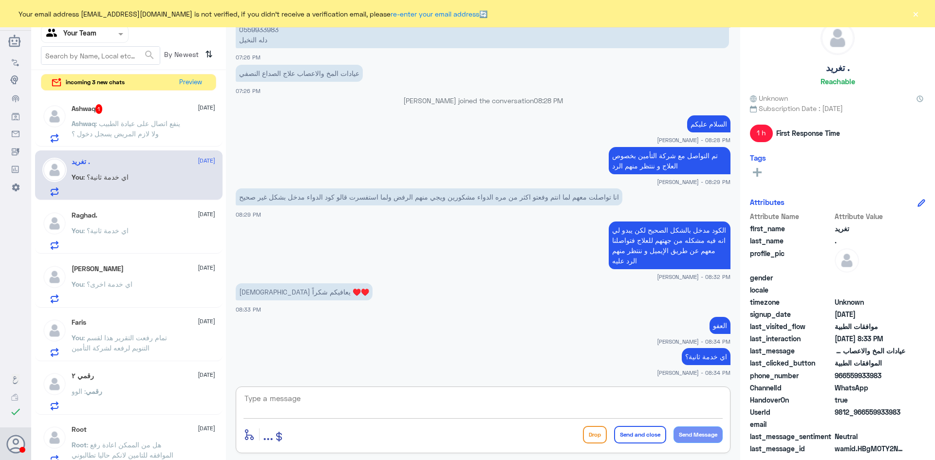
click at [124, 134] on span ": ينفع اتصال على عيادة الطبيب ولا لازم المريض يسجل دخول ؟" at bounding box center [126, 128] width 109 height 19
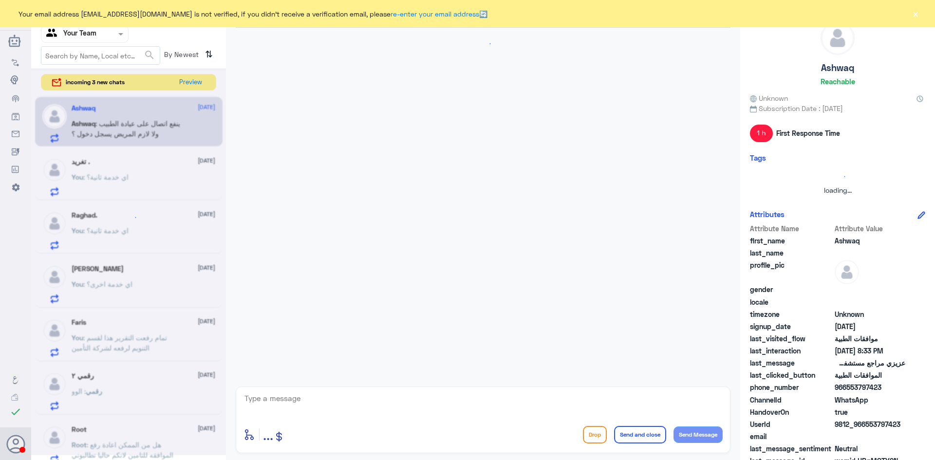
scroll to position [574, 0]
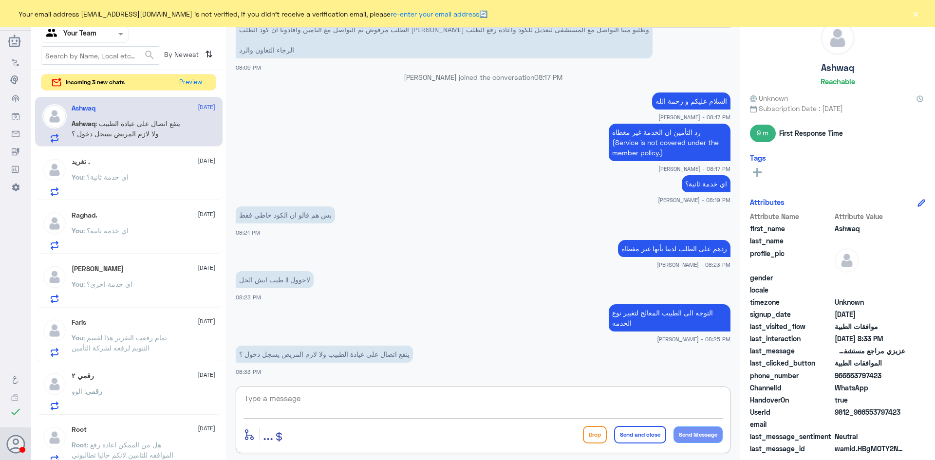
click at [355, 403] on textarea at bounding box center [483, 404] width 479 height 24
type textarea "بالإمكان التواصل و يفضل زياره الطبيب"
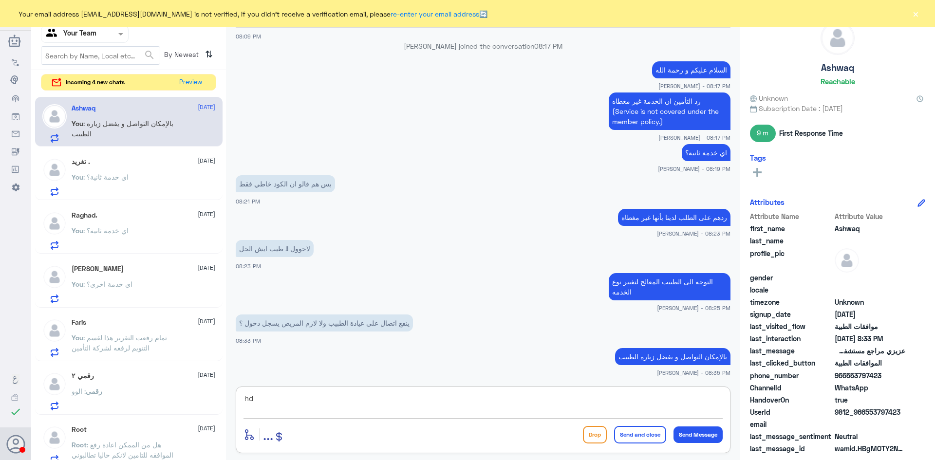
type textarea "h"
type textarea "اي خدمة اخرى؟"
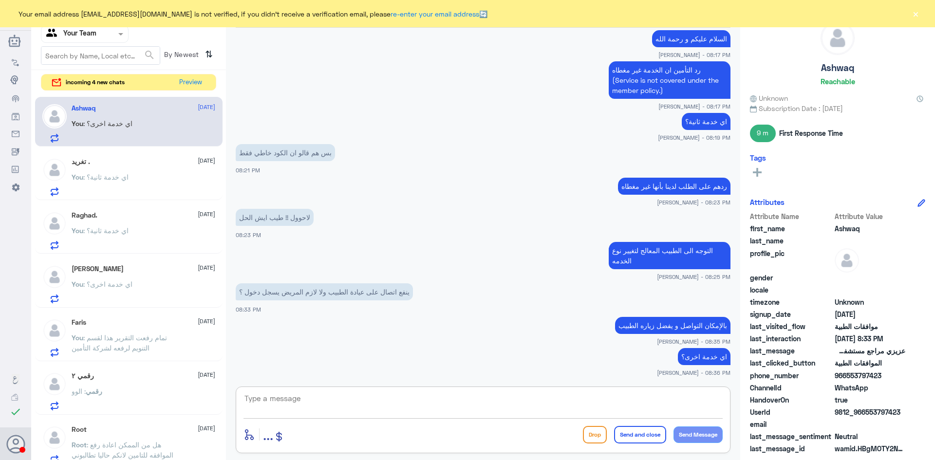
click at [130, 347] on span ": تمام رفعت التقرير هذا لقسم التنويم لرفعه لشركة التأمين" at bounding box center [119, 343] width 95 height 19
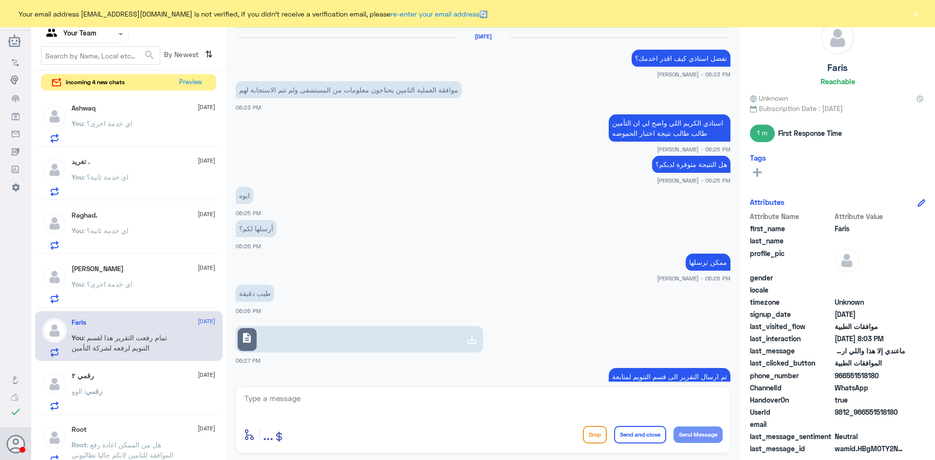
scroll to position [400, 0]
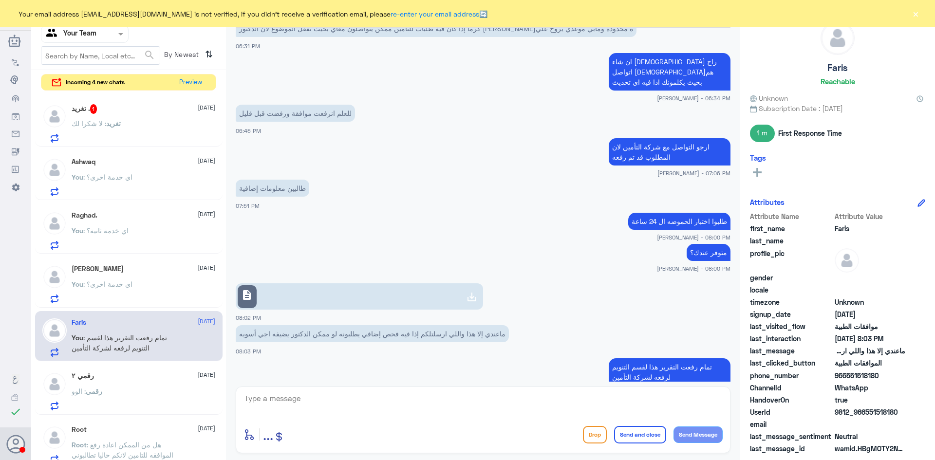
click at [115, 129] on p "تغريد : لا شكرا لك" at bounding box center [96, 130] width 49 height 24
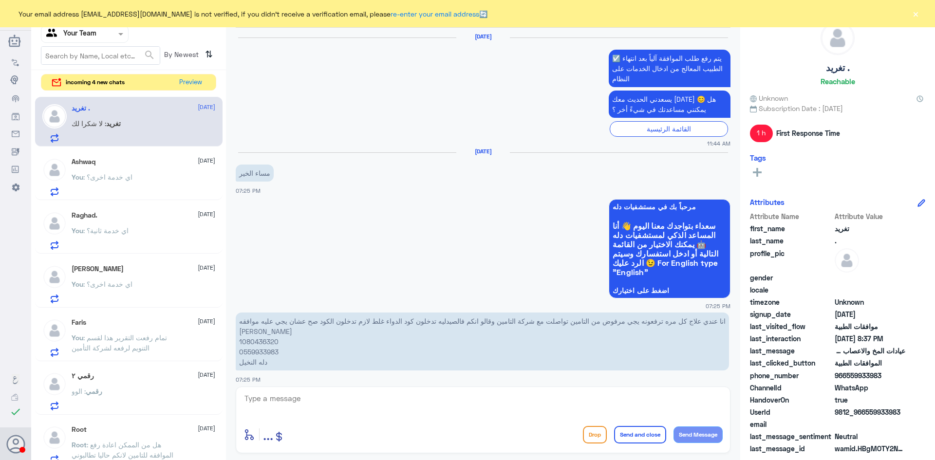
scroll to position [870, 0]
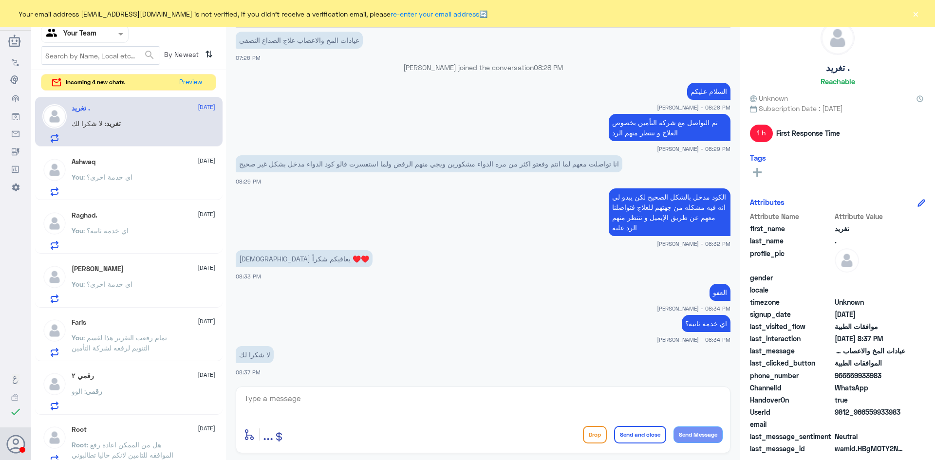
click at [330, 403] on textarea at bounding box center [483, 404] width 479 height 24
type textarea "قدامكم العافيه و مع السلامة"
click at [627, 438] on button "Send and close" at bounding box center [640, 435] width 52 height 18
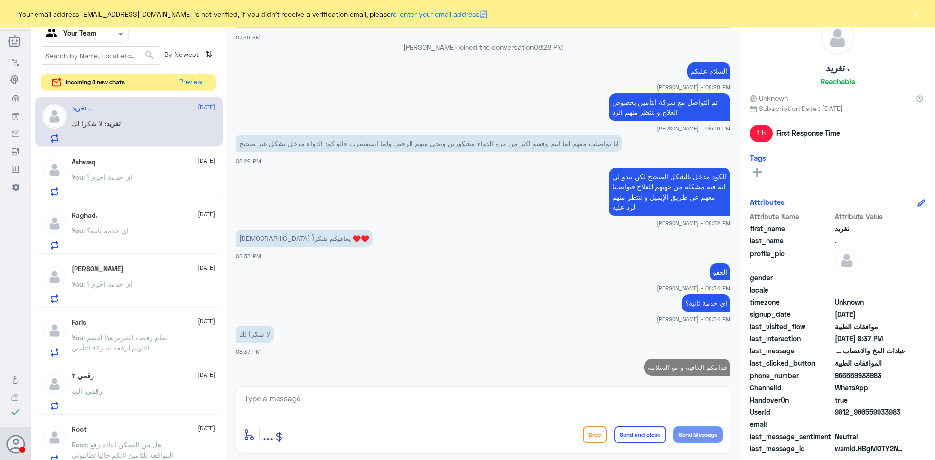
scroll to position [901, 0]
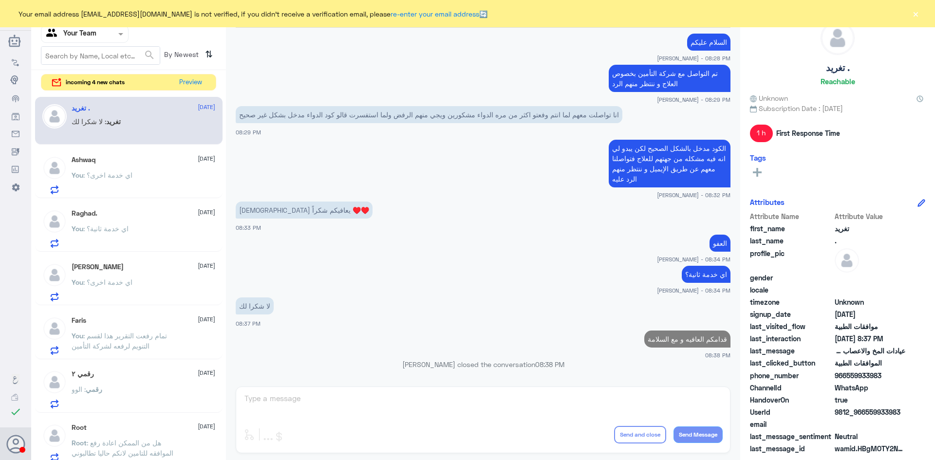
click at [126, 387] on div "رقمي : الوو" at bounding box center [144, 398] width 144 height 22
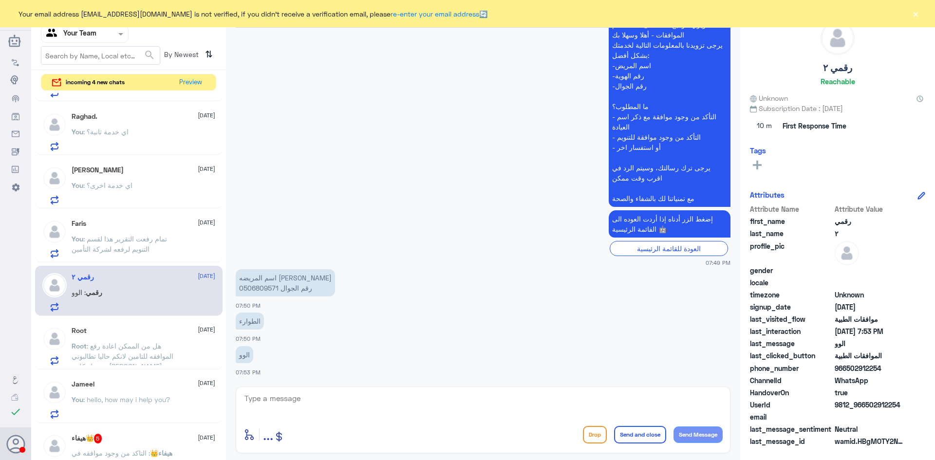
scroll to position [97, 0]
click at [135, 246] on span ": تمام رفعت التقرير هذا لقسم التنويم لرفعه لشركة التأمين" at bounding box center [119, 243] width 95 height 19
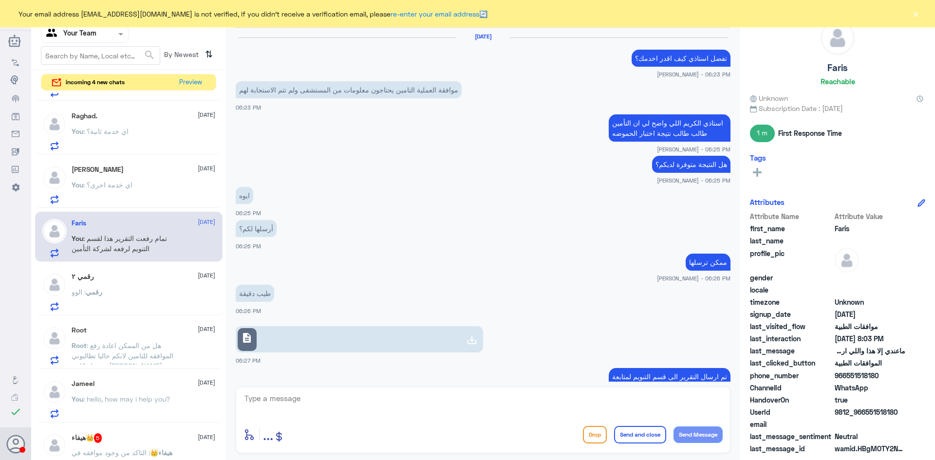
scroll to position [400, 0]
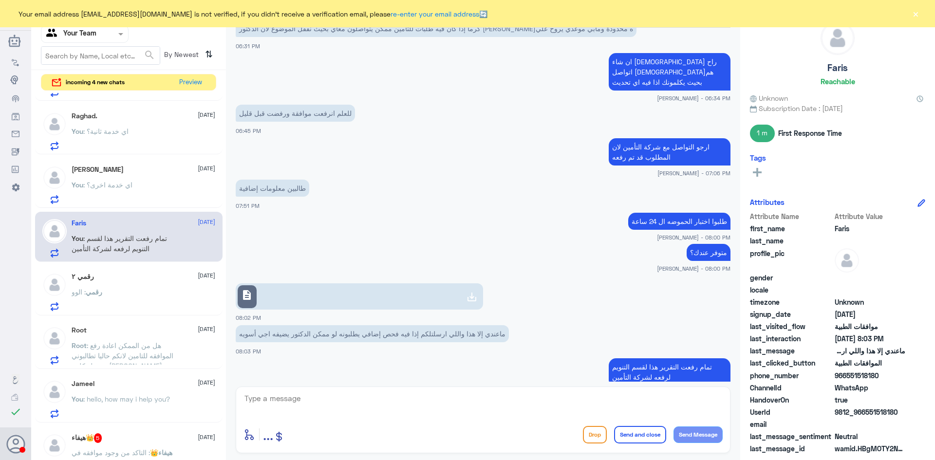
click at [130, 352] on span ": هل من الممكن اعادة رفع الموافقه للتامين لانكم حاليا تطالبوني ب مبلغ كلمة التك…" at bounding box center [126, 366] width 108 height 49
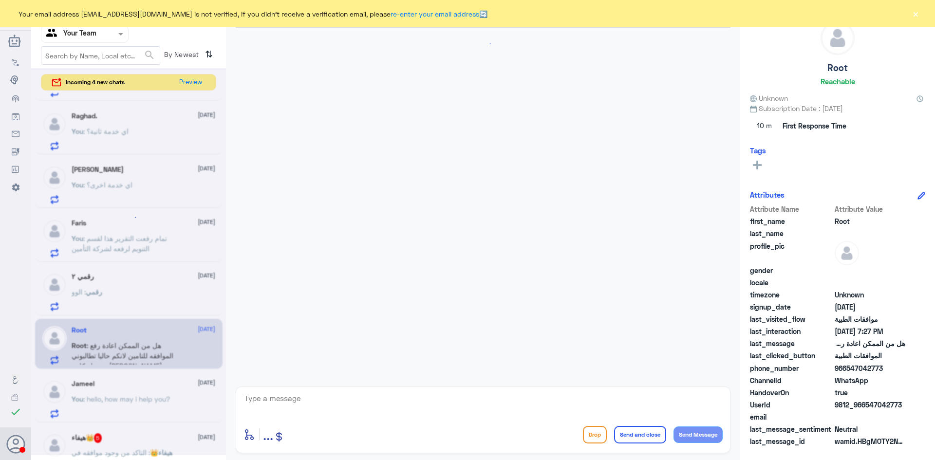
scroll to position [324, 0]
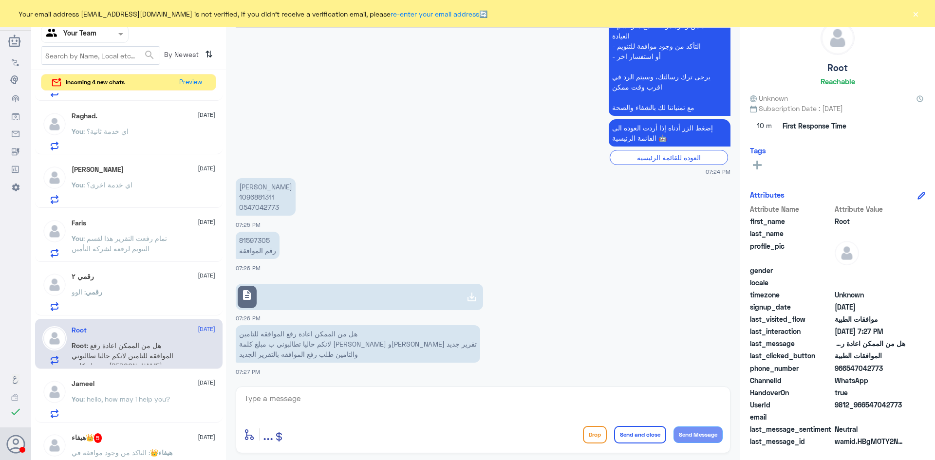
click at [255, 238] on p "81597305 رقم الموافقة" at bounding box center [258, 245] width 44 height 27
copy p "81597305"
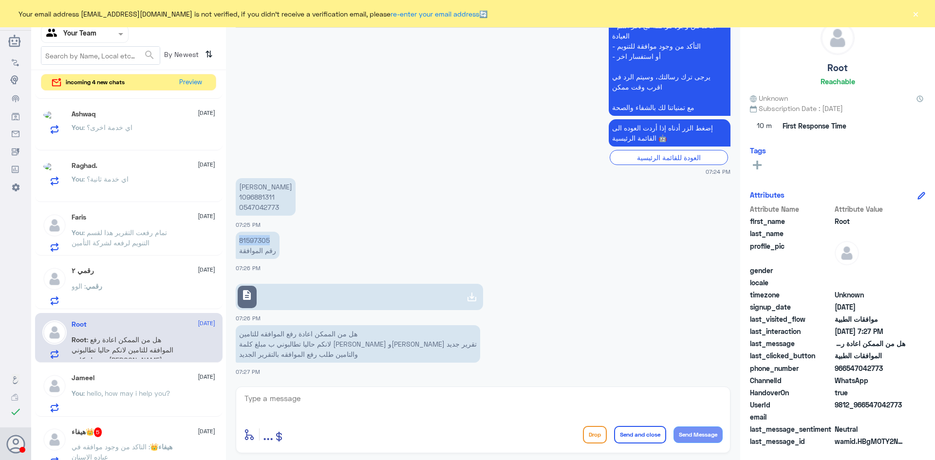
scroll to position [99, 0]
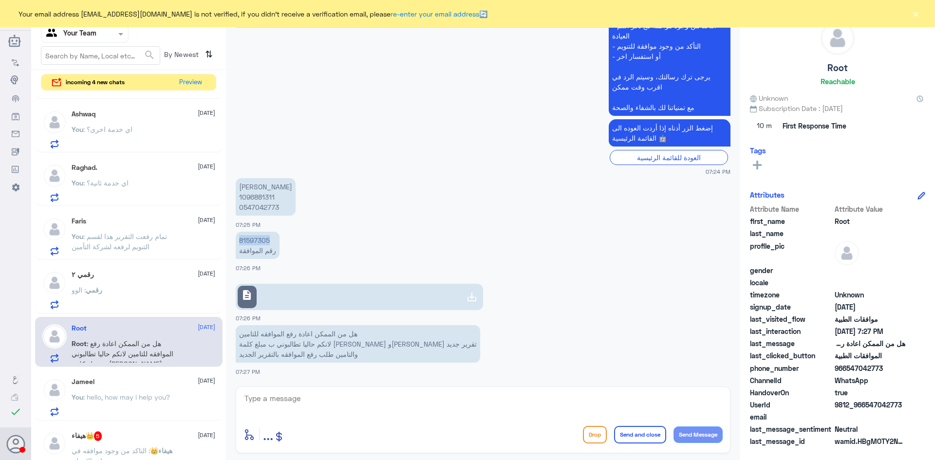
click at [469, 299] on icon at bounding box center [472, 297] width 12 height 12
click at [317, 405] on textarea at bounding box center [483, 404] width 479 height 24
click at [285, 290] on link "description" at bounding box center [360, 297] width 248 height 26
click at [320, 406] on textarea at bounding box center [483, 404] width 479 height 24
type textarea "السلام عليكم و رحمة الله"
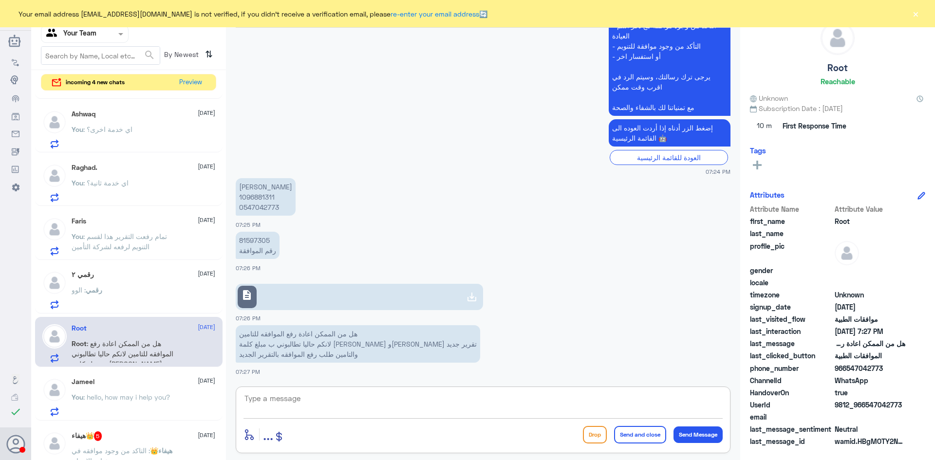
scroll to position [356, 0]
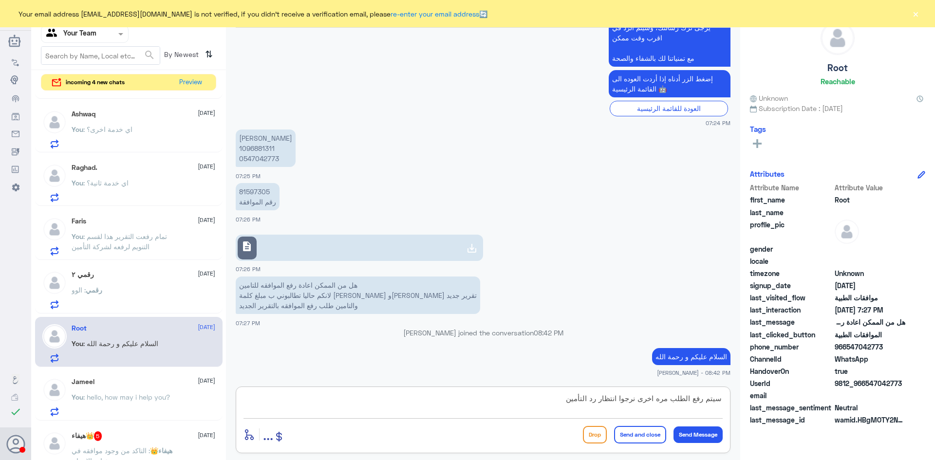
type textarea "سيتم رفع الطلب مره اخرى نرجوا انتظار رد التأمين"
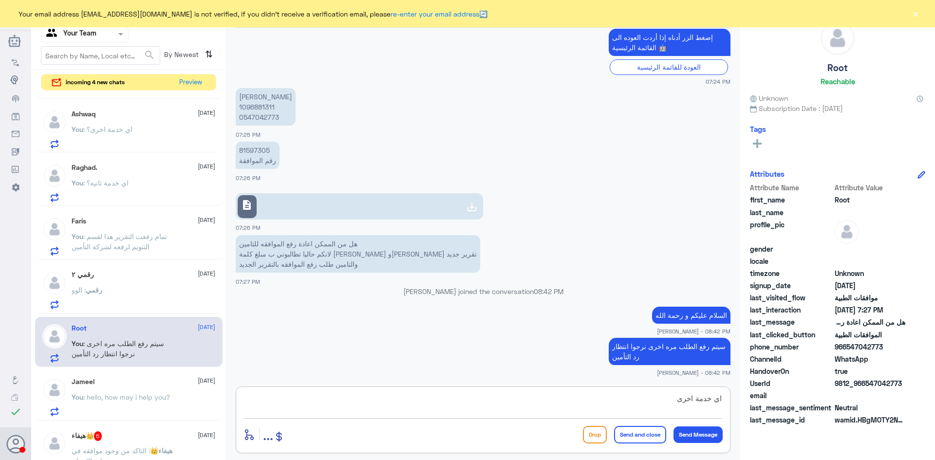
type textarea "اي خدمة اخرى؟"
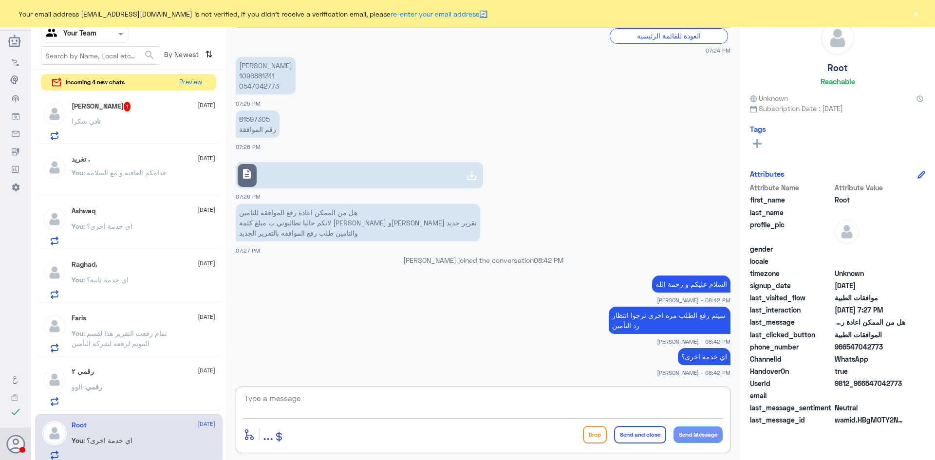
scroll to position [0, 0]
click at [89, 121] on span ": شكرا" at bounding box center [81, 123] width 19 height 8
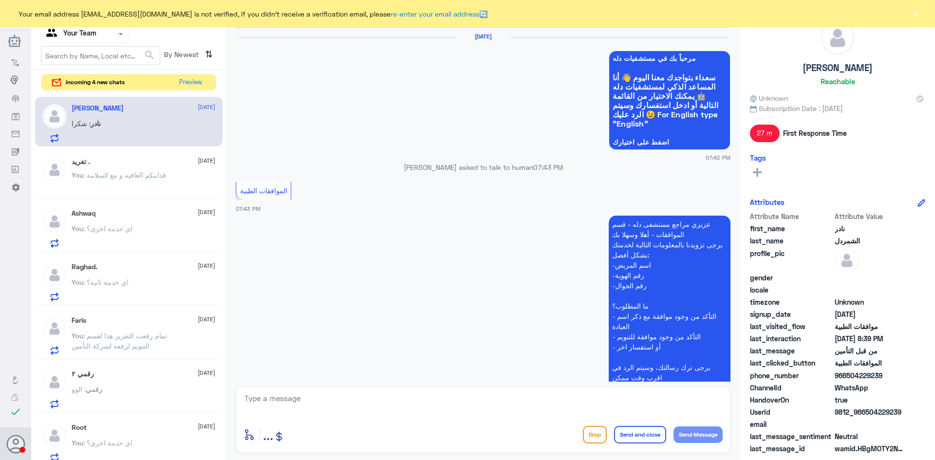
scroll to position [623, 0]
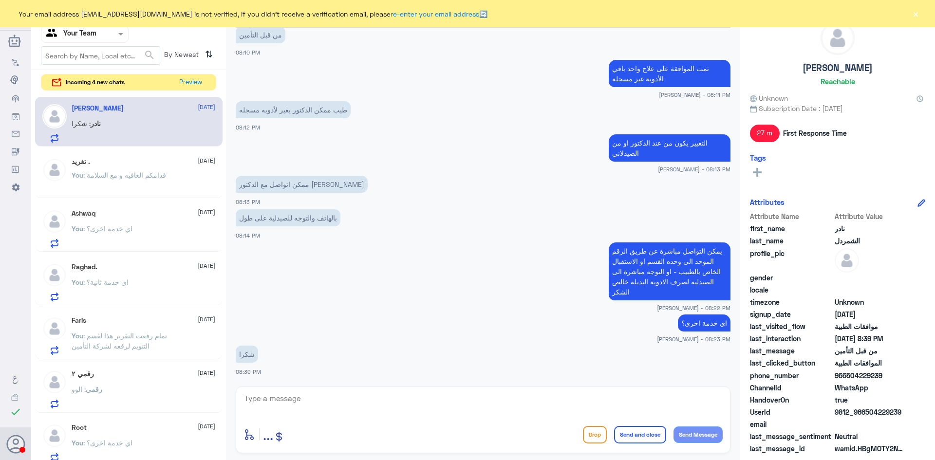
click at [338, 401] on textarea at bounding box center [483, 404] width 479 height 24
type textarea "العفو و قدامكم العافيه"
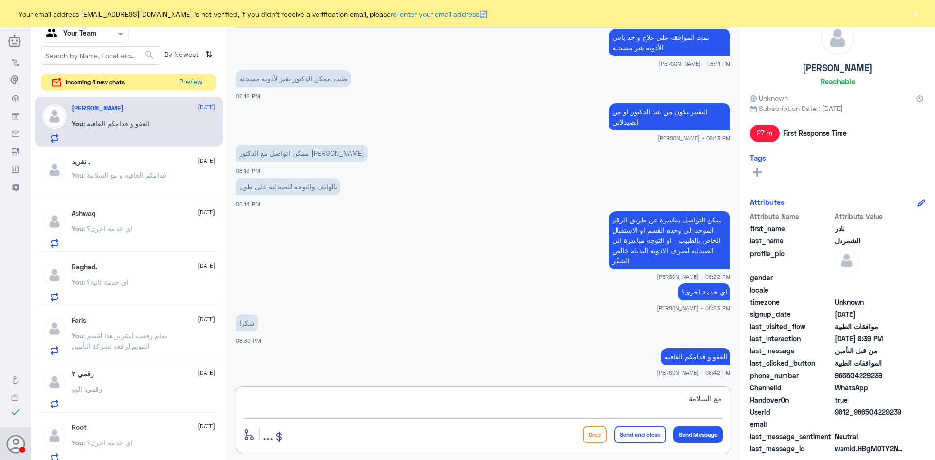
type textarea "مع السلامة"
click at [636, 437] on button "Send and close" at bounding box center [640, 435] width 52 height 18
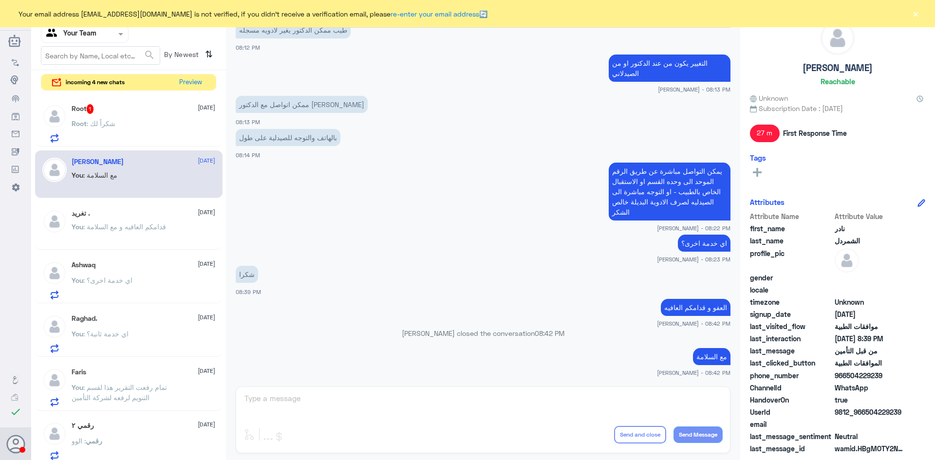
click at [132, 126] on div "Root : شكراً لك" at bounding box center [144, 132] width 144 height 22
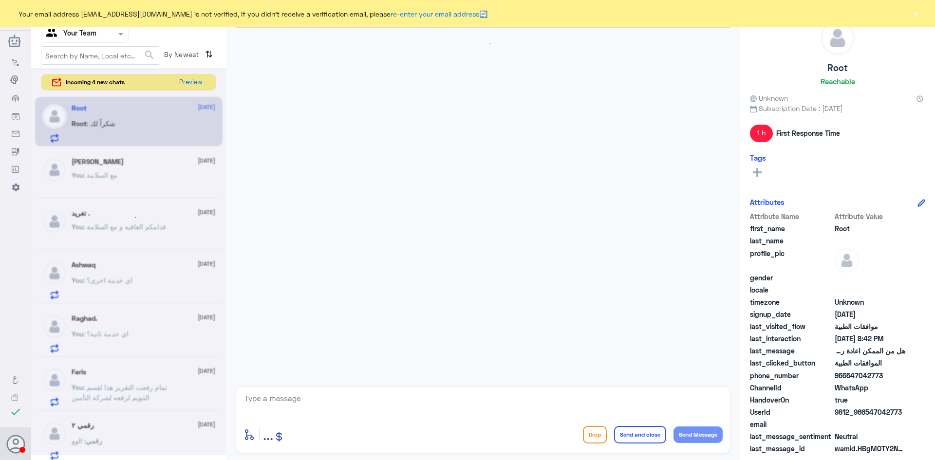
scroll to position [479, 0]
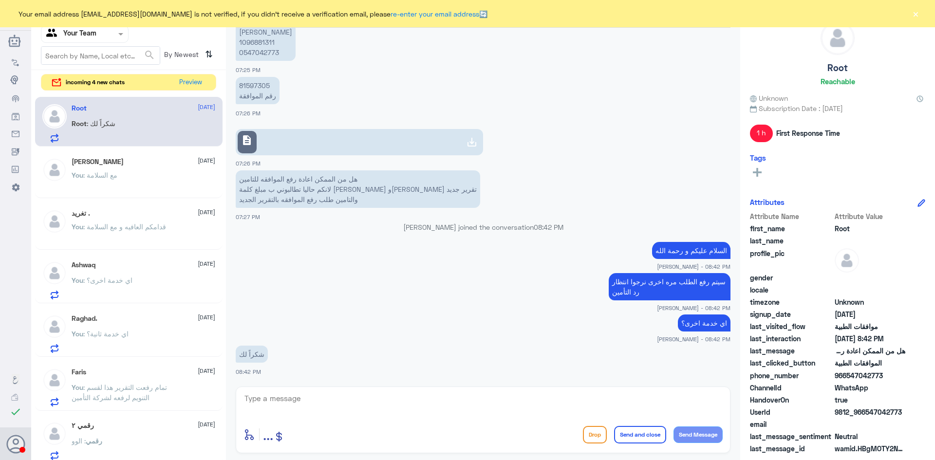
click at [344, 398] on textarea at bounding box center [483, 404] width 479 height 24
type textarea "العفو و قدامكم العافية"
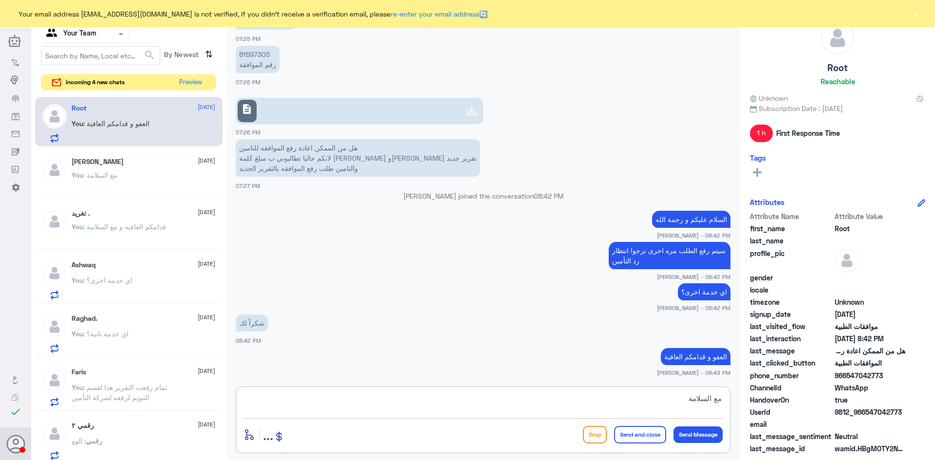
type textarea "مع السلامة"
click at [650, 433] on button "Send and close" at bounding box center [640, 435] width 52 height 18
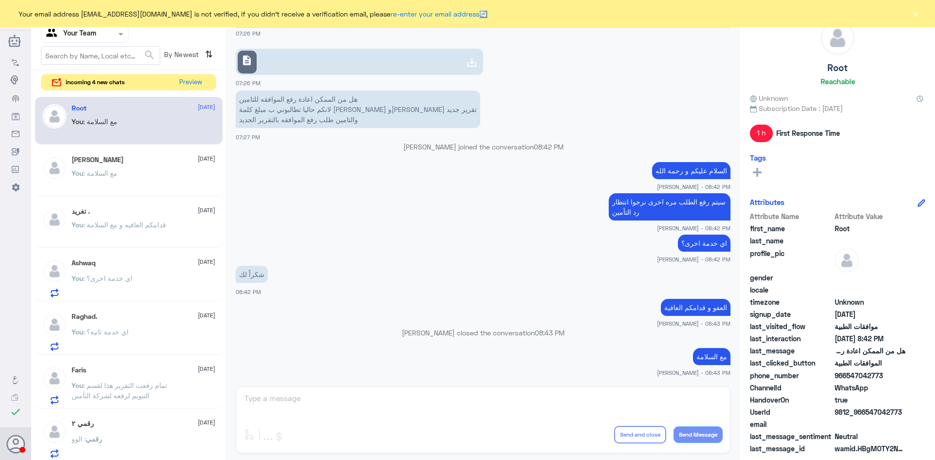
click at [114, 168] on p "You : مع السلامة" at bounding box center [95, 180] width 46 height 24
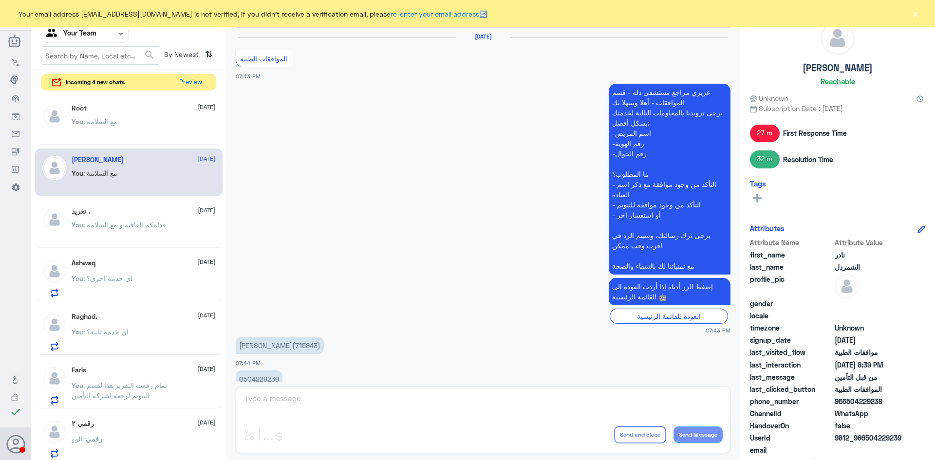
scroll to position [571, 0]
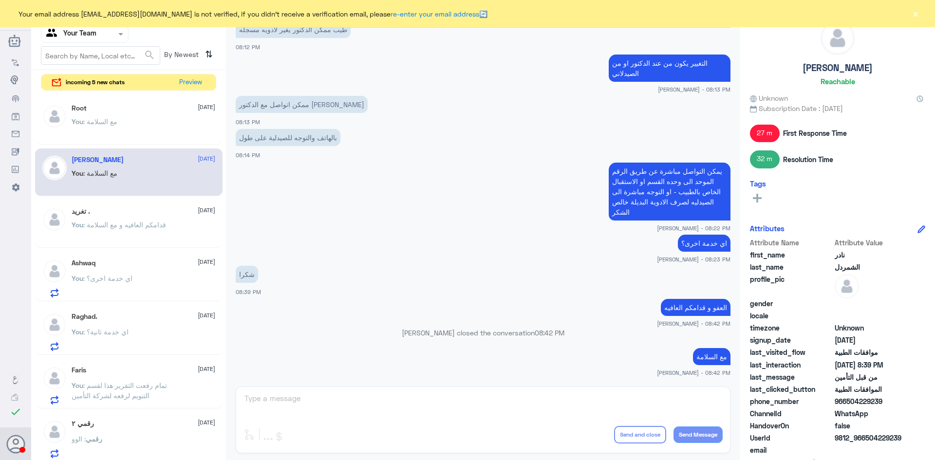
click at [106, 37] on div at bounding box center [84, 33] width 87 height 11
click at [103, 95] on div "Your Inbox" at bounding box center [85, 99] width 88 height 22
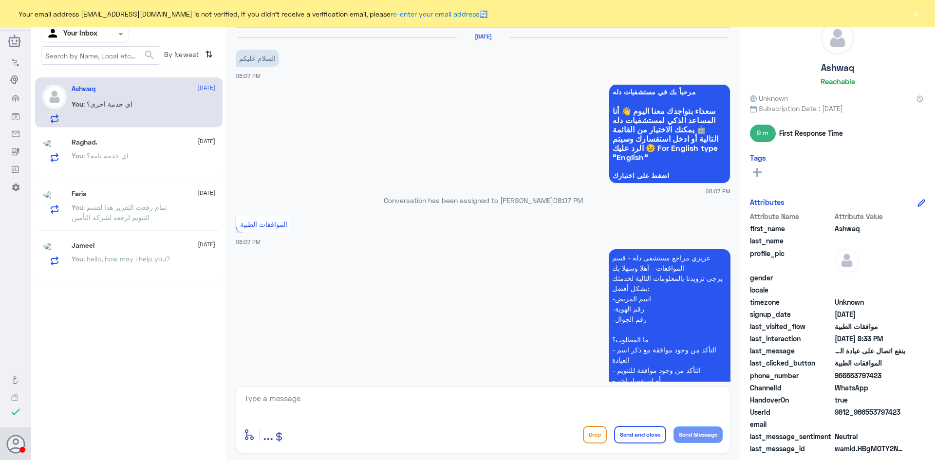
scroll to position [636, 0]
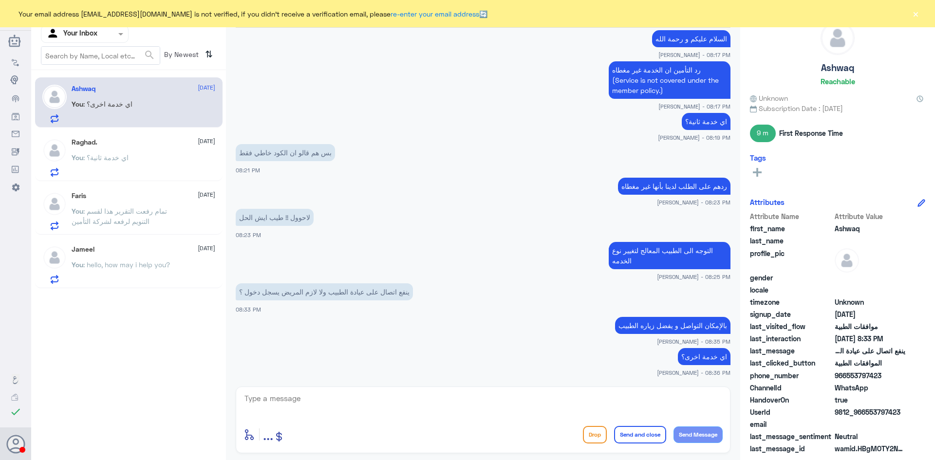
click at [127, 218] on span ": تمام رفعت التقرير هذا لقسم التنويم لرفعه لشركة التأمين" at bounding box center [119, 216] width 95 height 19
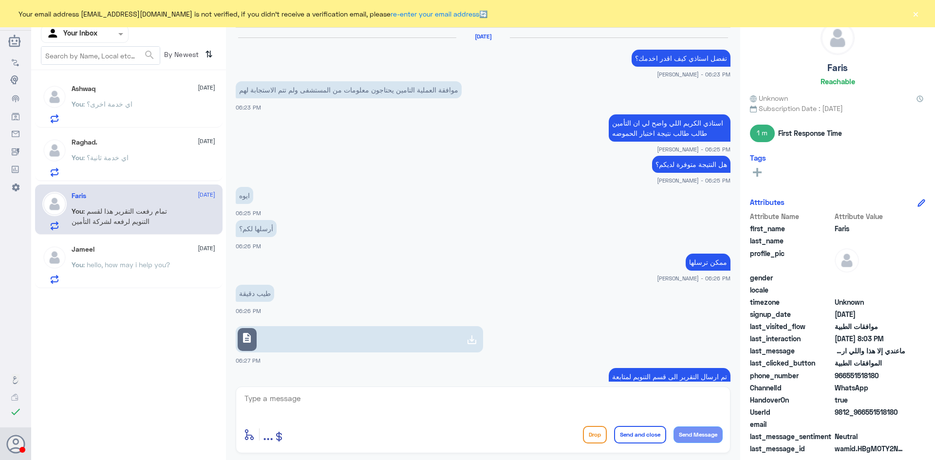
scroll to position [400, 0]
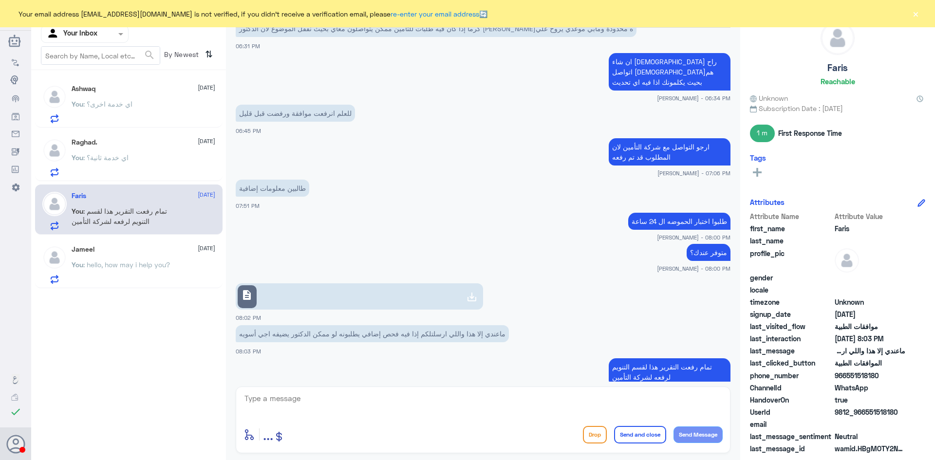
click at [133, 114] on div "You : اي خدمة اخرى؟" at bounding box center [144, 112] width 144 height 22
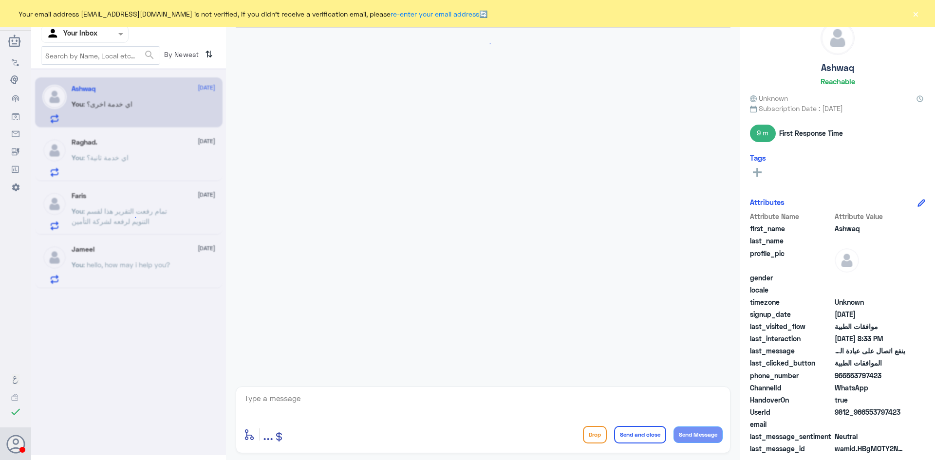
scroll to position [636, 0]
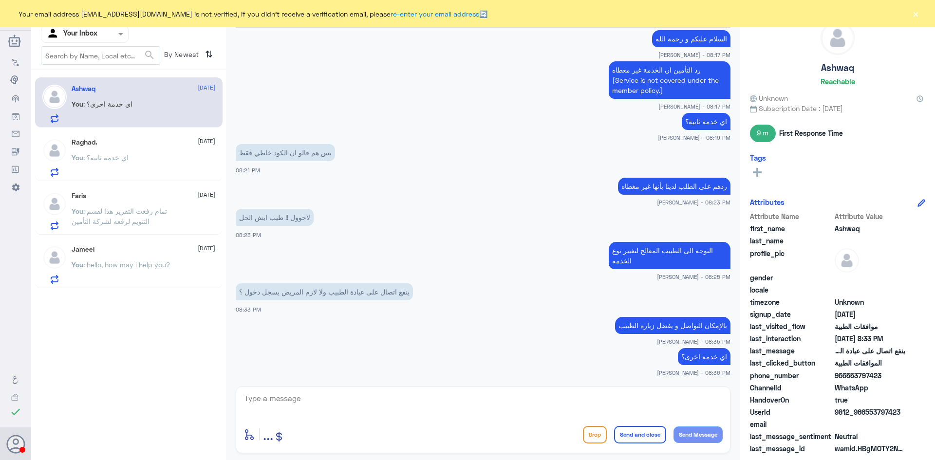
click at [114, 34] on div at bounding box center [84, 33] width 87 height 11
click at [98, 110] on div "Your Team" at bounding box center [85, 109] width 88 height 22
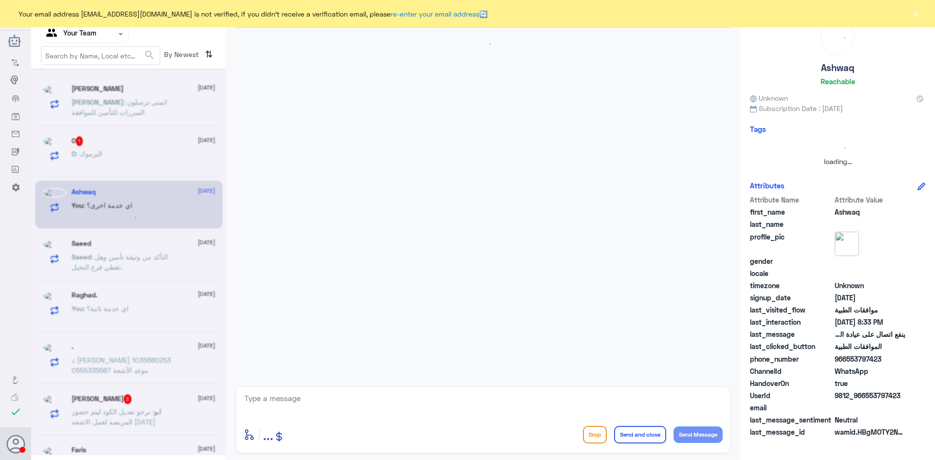
scroll to position [1083, 0]
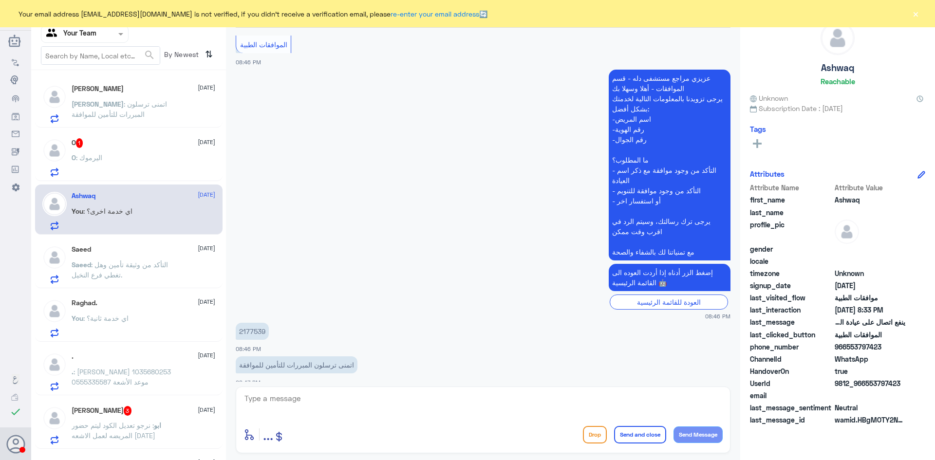
click at [116, 163] on div "O : اليرموك" at bounding box center [144, 166] width 144 height 22
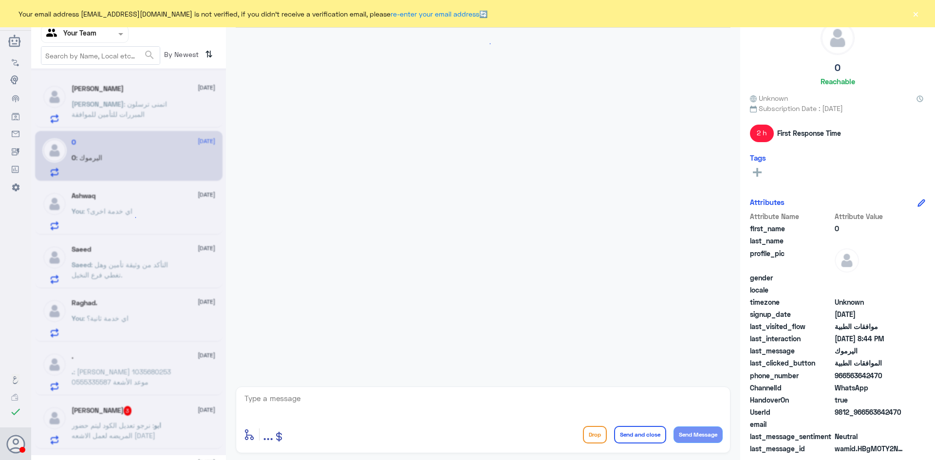
scroll to position [280, 0]
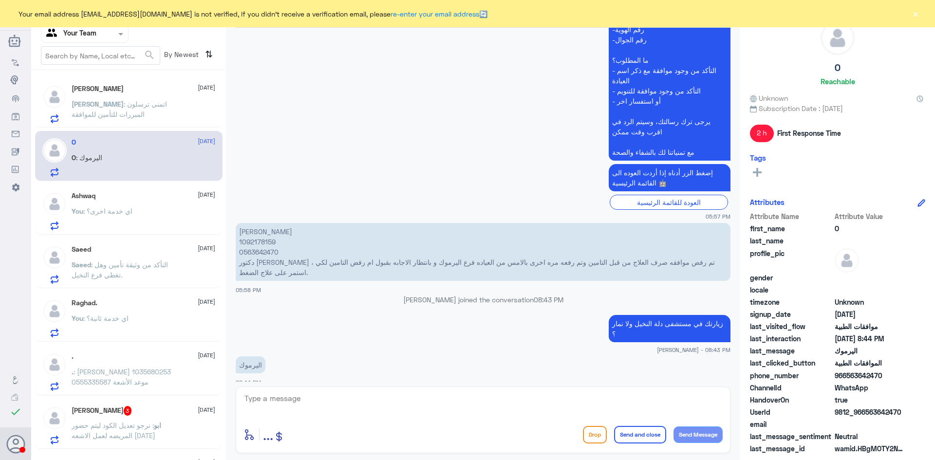
click at [143, 110] on p "Nasser : اتمنى ترسلون المبررات للتأمين للموافقة" at bounding box center [127, 111] width 110 height 24
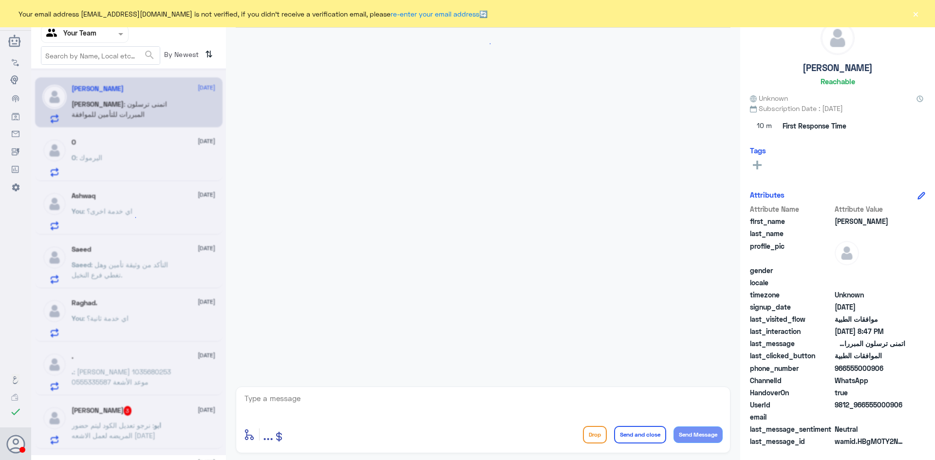
scroll to position [1083, 0]
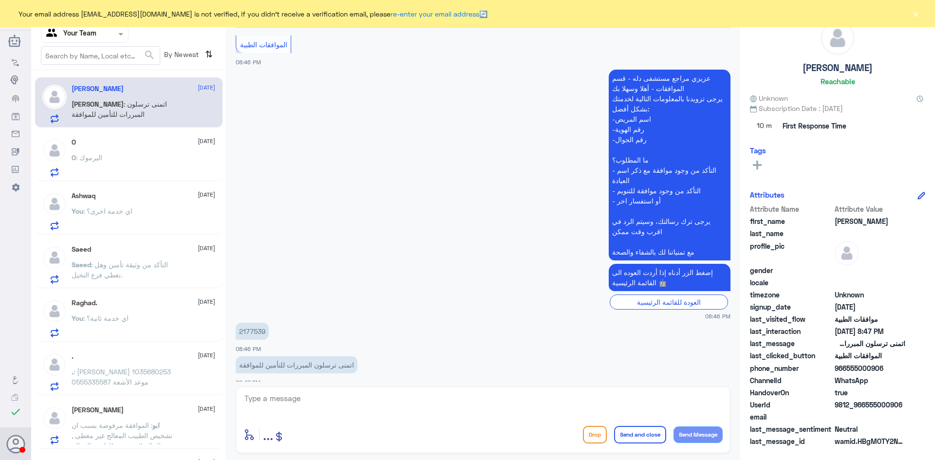
click at [255, 323] on p "2177539" at bounding box center [252, 331] width 33 height 17
copy p "2177539"
click at [130, 164] on div "O : اليرموك" at bounding box center [144, 166] width 144 height 22
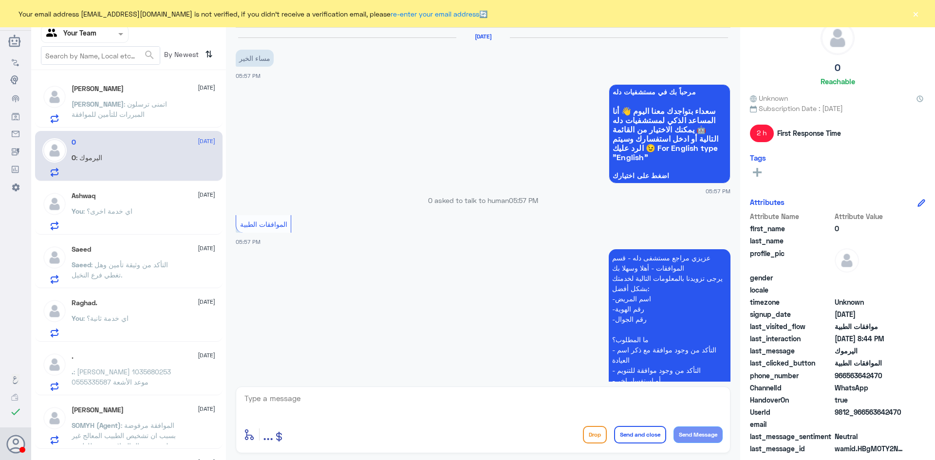
scroll to position [280, 0]
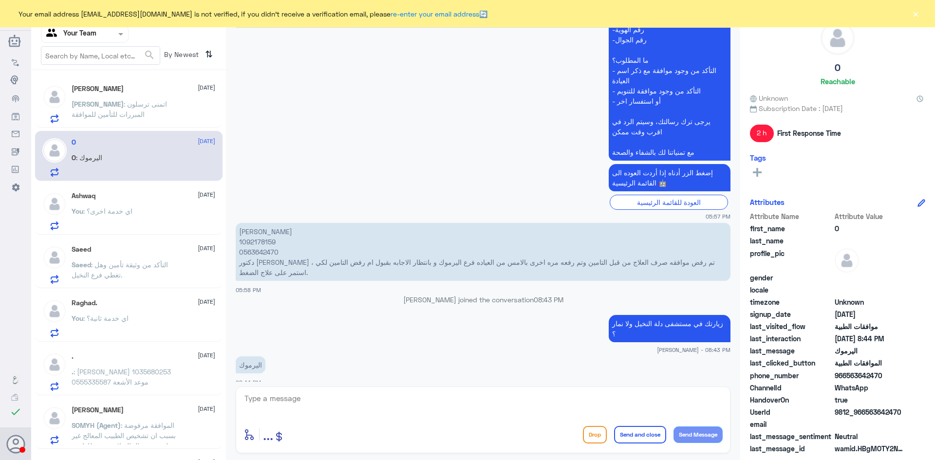
click at [123, 209] on span ": اي خدمة اخرى؟" at bounding box center [107, 211] width 49 height 8
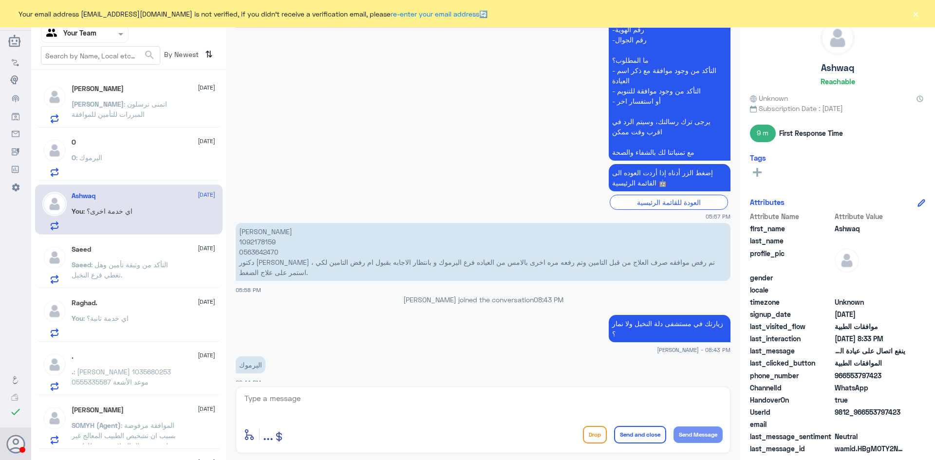
click at [118, 318] on span ": اي خدمة ثانية؟" at bounding box center [105, 318] width 45 height 8
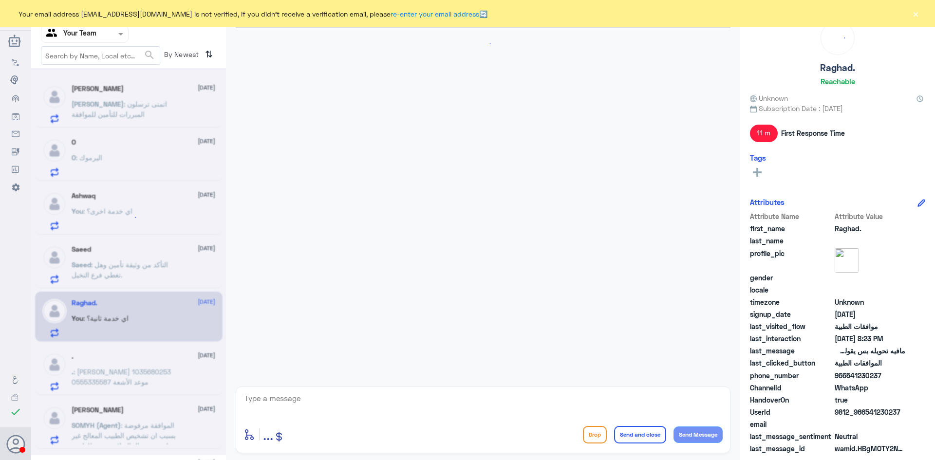
scroll to position [593, 0]
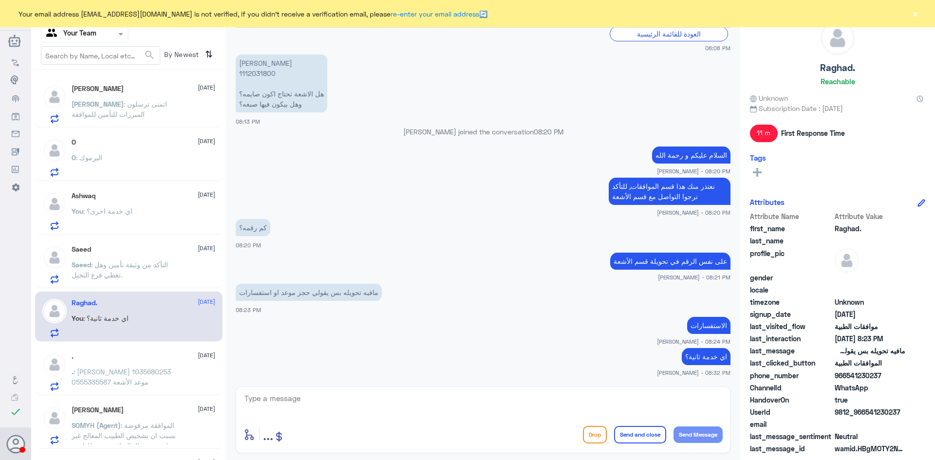
click at [139, 374] on span ": حنان النوفل 1035680253 0555335587 موعد الأشعة" at bounding box center [121, 377] width 99 height 19
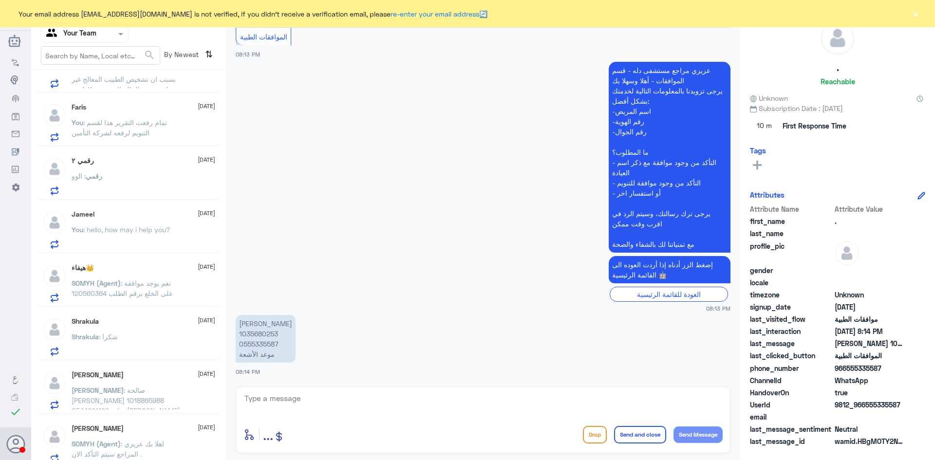
scroll to position [390, 0]
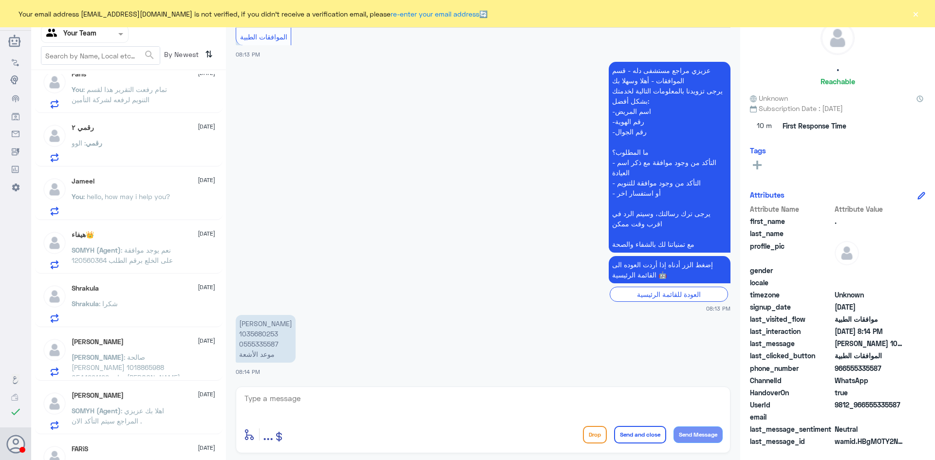
click at [141, 254] on span ": نعم يوجد موافقة على الخلع برقم الطلب 120560364" at bounding box center [122, 255] width 101 height 19
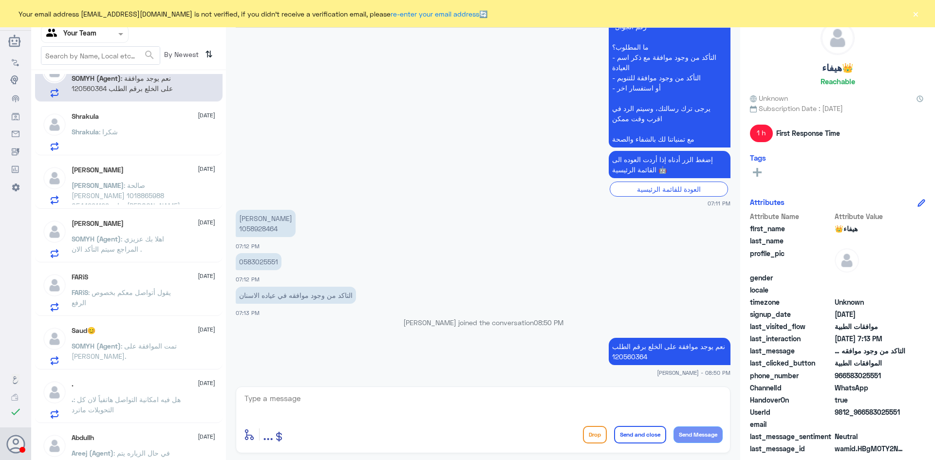
scroll to position [585, 0]
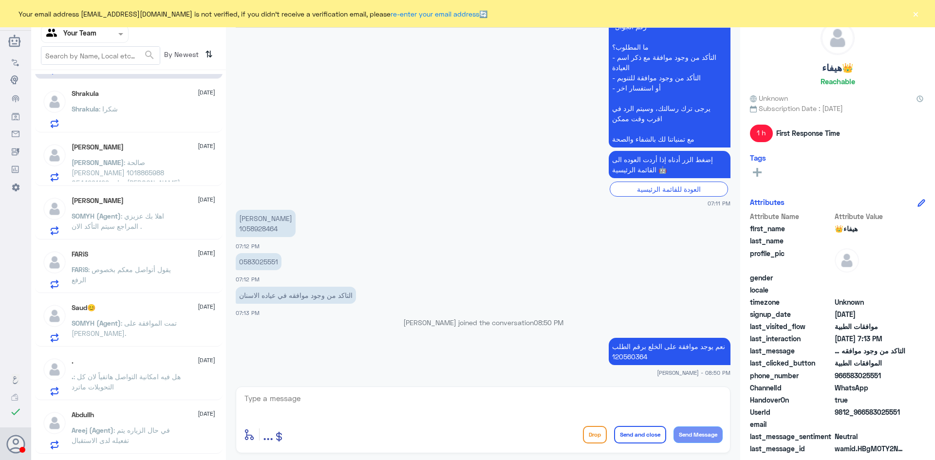
click at [136, 324] on span ": تمت الموافقة على تامين بوبا ارامكو." at bounding box center [124, 328] width 105 height 19
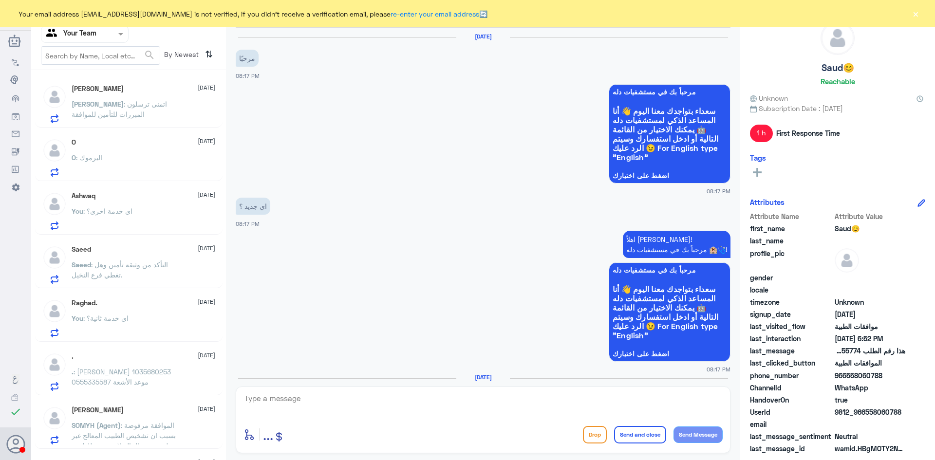
scroll to position [1083, 0]
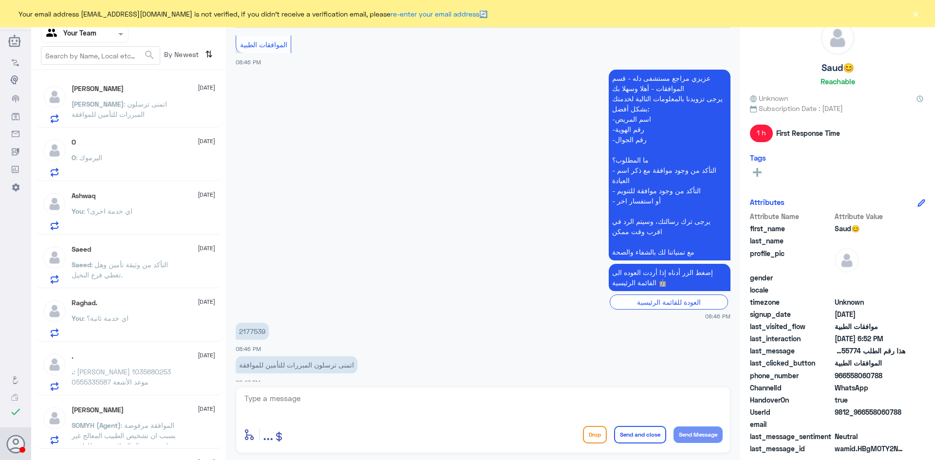
click at [117, 37] on span at bounding box center [122, 34] width 12 height 10
click at [100, 97] on div "Your Inbox" at bounding box center [85, 99] width 88 height 22
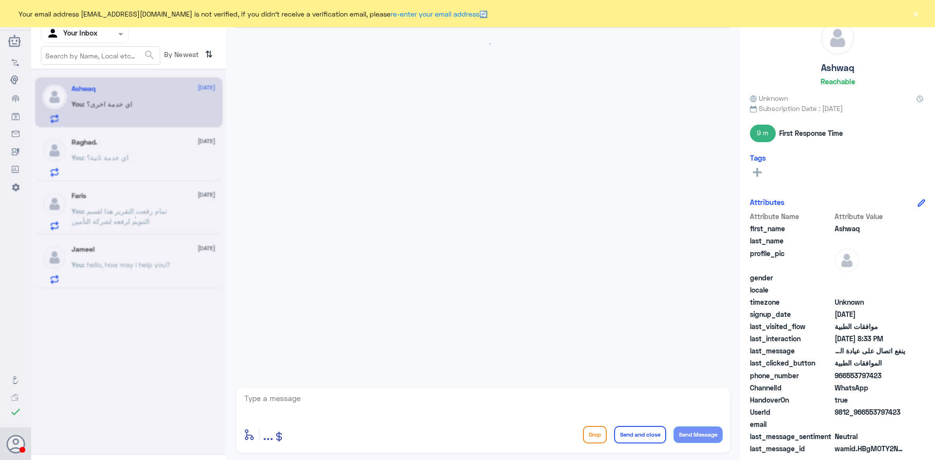
scroll to position [636, 0]
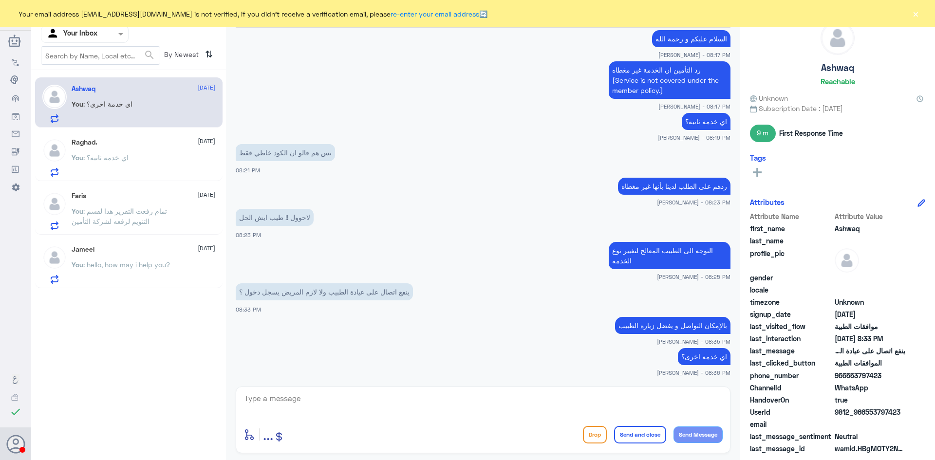
click at [115, 151] on div "Raghad. [DATE] You : اي خدمة ثانية؟" at bounding box center [144, 157] width 144 height 38
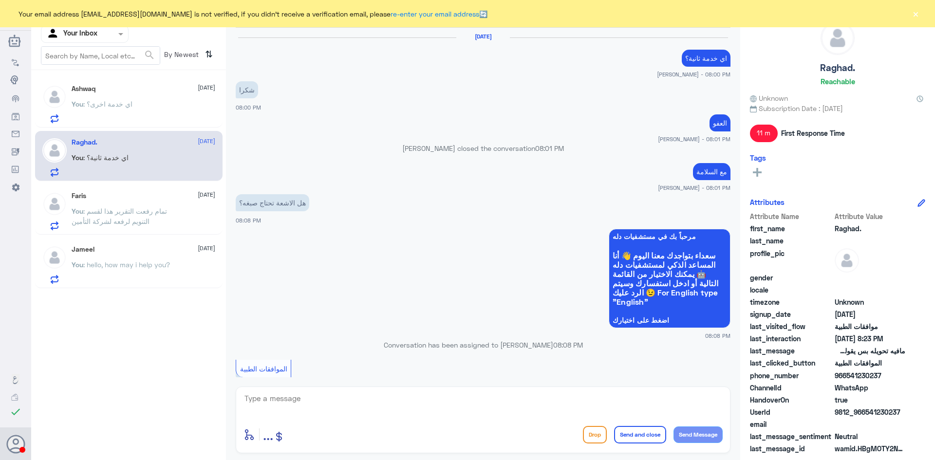
scroll to position [593, 0]
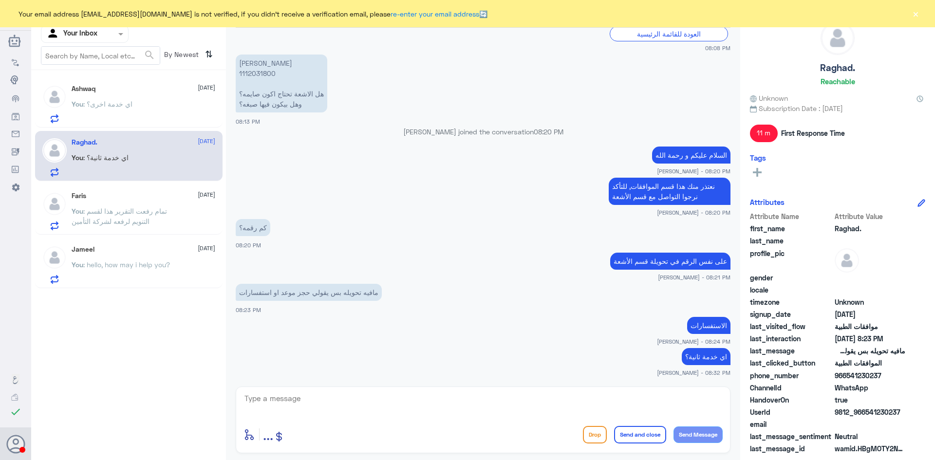
click at [134, 105] on div "You : اي خدمة اخرى؟" at bounding box center [144, 112] width 144 height 22
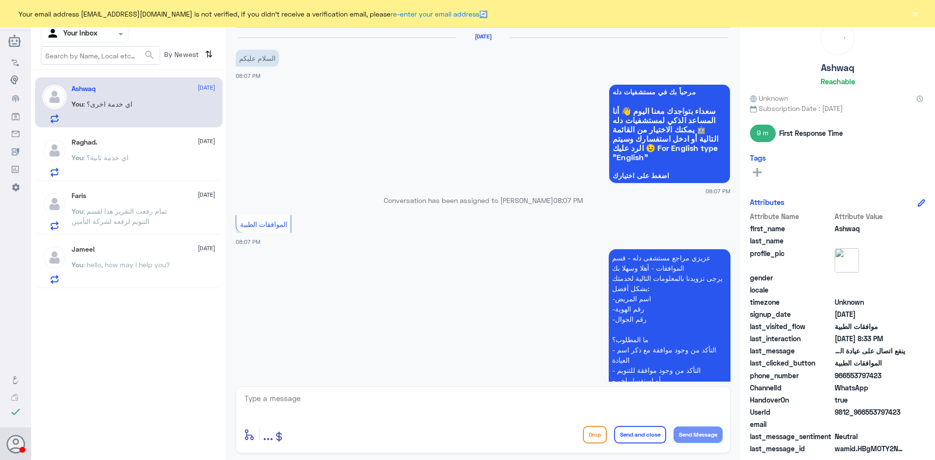
scroll to position [636, 0]
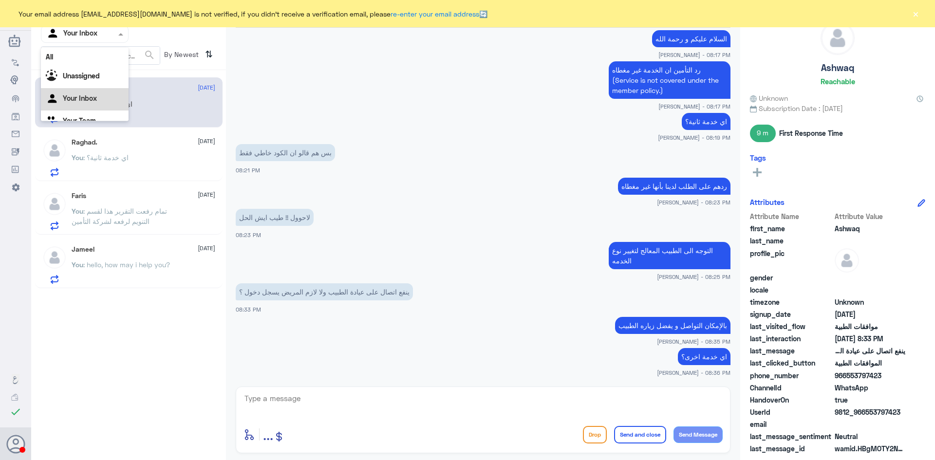
click at [107, 32] on div at bounding box center [84, 33] width 87 height 11
click at [90, 106] on Team "Your Team" at bounding box center [79, 108] width 33 height 8
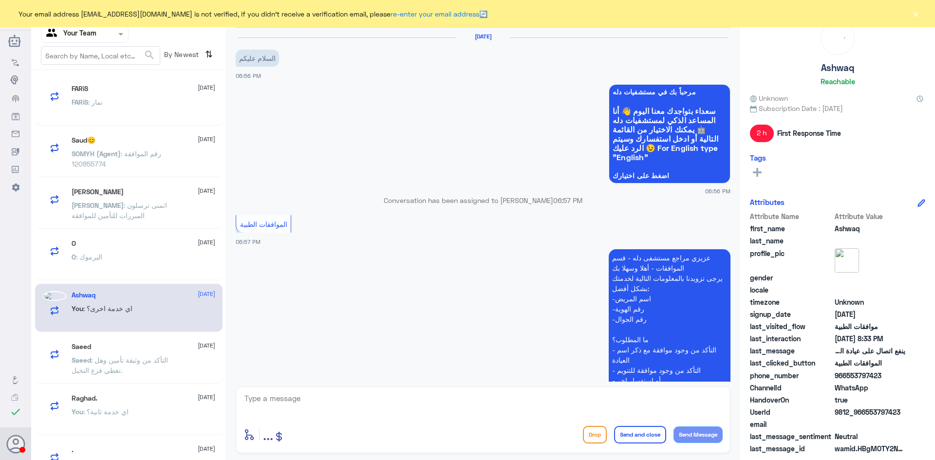
scroll to position [403, 0]
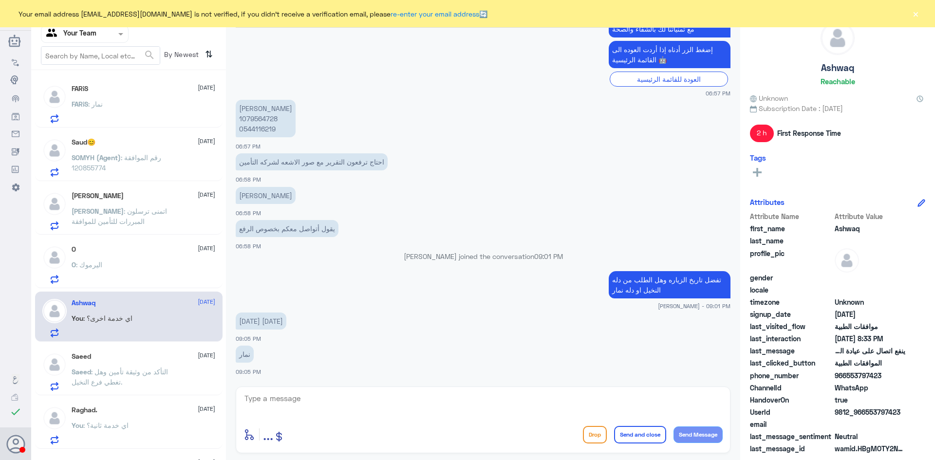
click at [125, 105] on div "FARiS : نمار" at bounding box center [144, 112] width 144 height 22
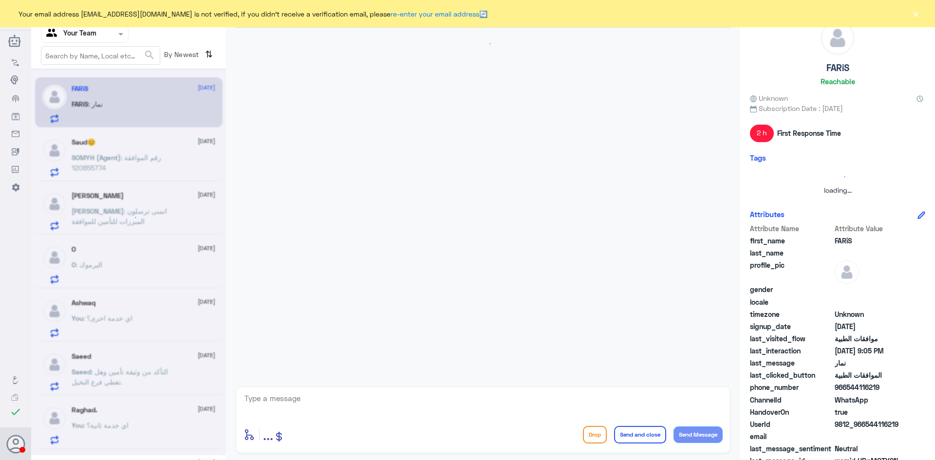
scroll to position [403, 0]
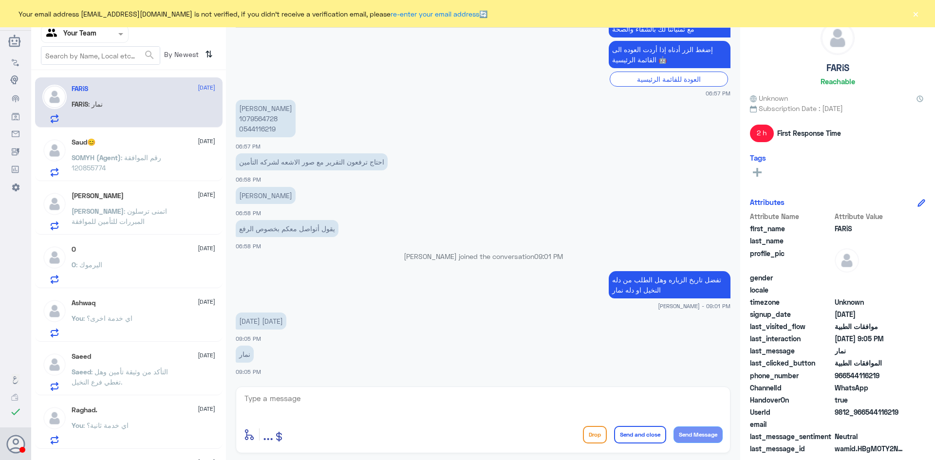
click at [126, 162] on p "SOMYH (Agent) : رقم الموافقة 120855774" at bounding box center [127, 164] width 110 height 24
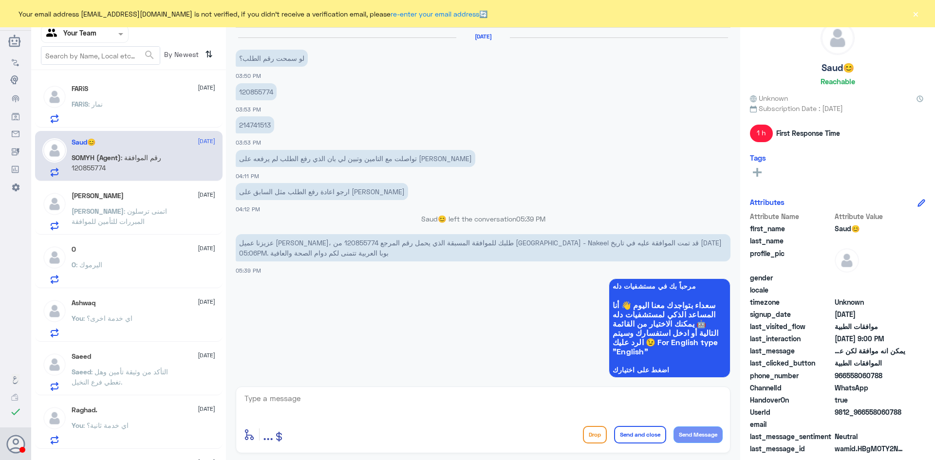
scroll to position [585, 0]
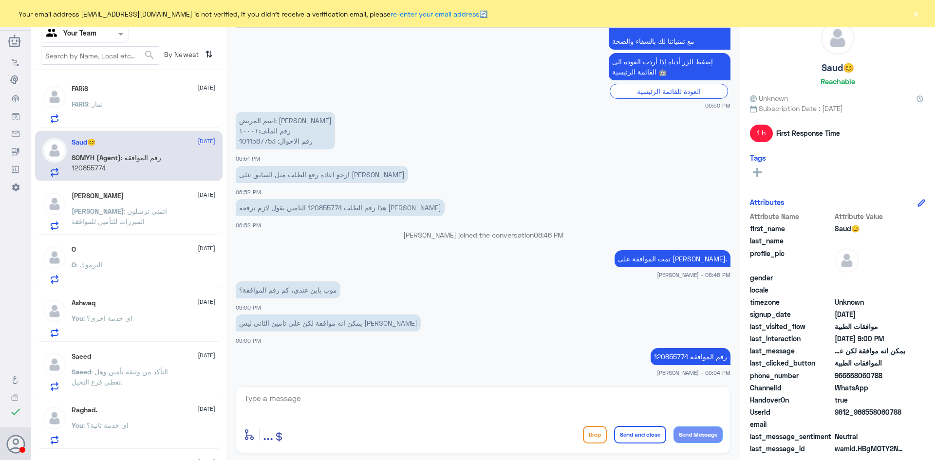
click at [133, 219] on p "Nasser : اتمنى ترسلون المبررات للتأمين للموافقة" at bounding box center [127, 218] width 110 height 24
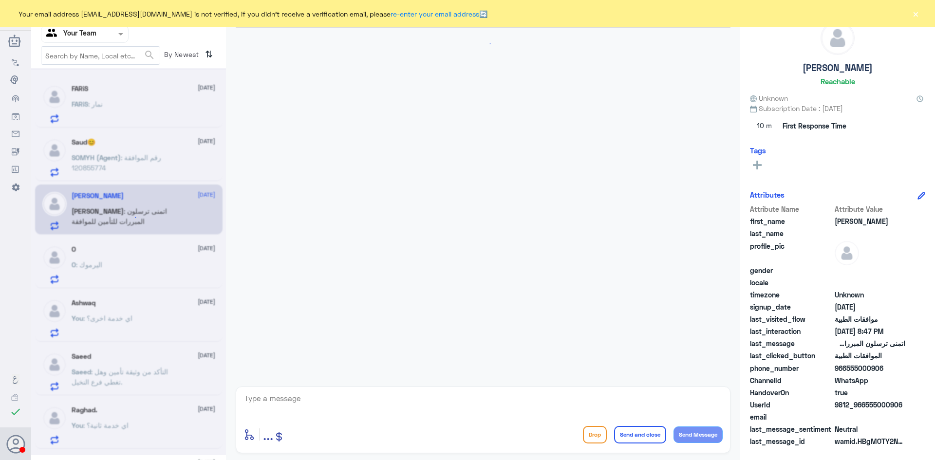
scroll to position [1083, 0]
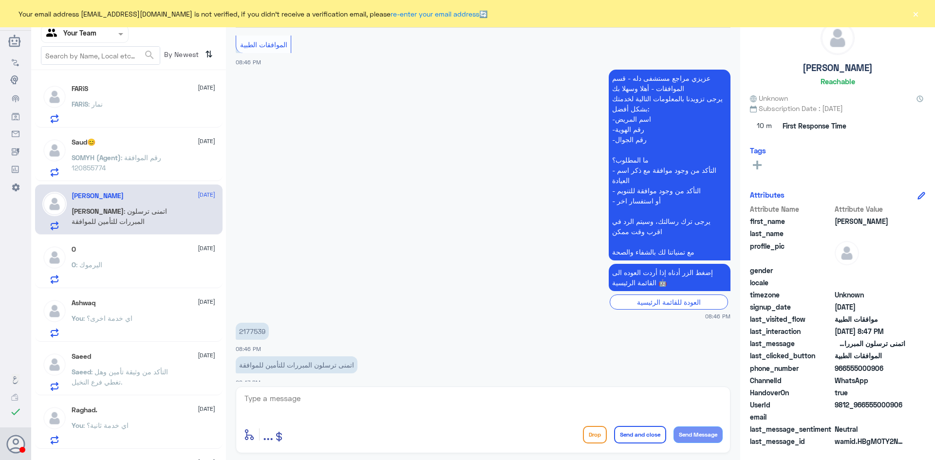
click at [247, 323] on p "2177539" at bounding box center [252, 331] width 33 height 17
copy p "2177539"
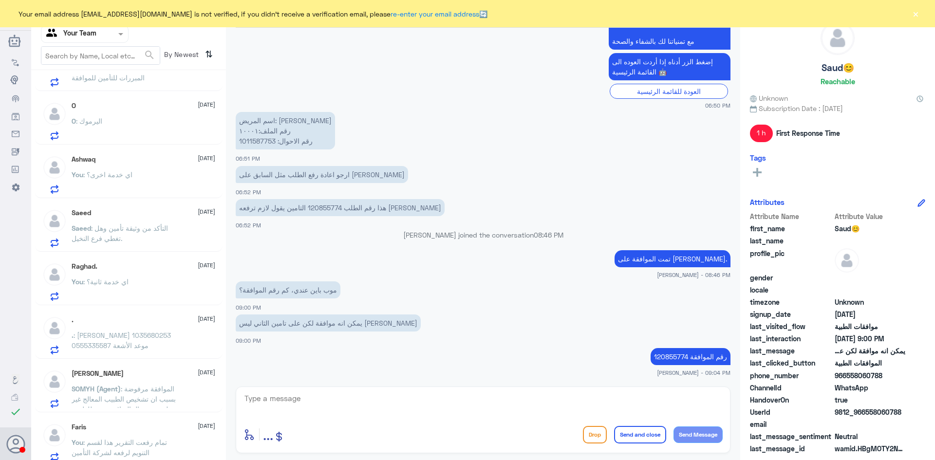
scroll to position [97, 0]
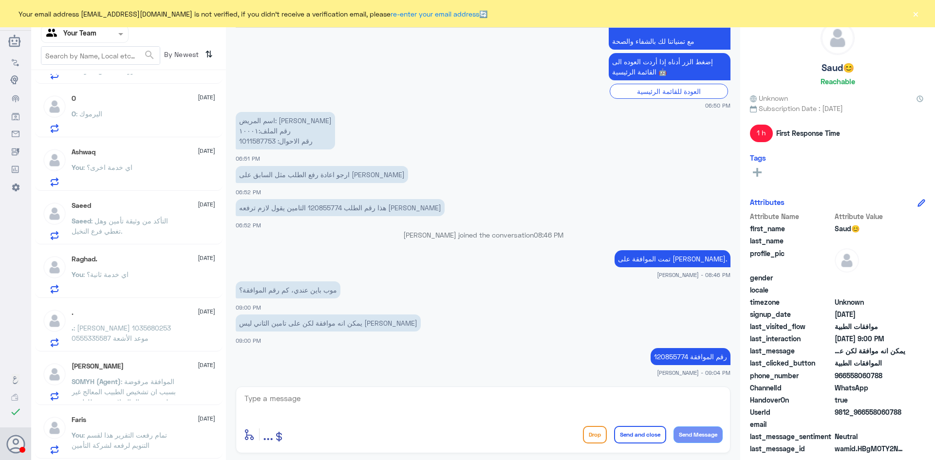
click at [127, 326] on span ": حنان النوفل 1035680253 0555335587 موعد الأشعة" at bounding box center [121, 333] width 99 height 19
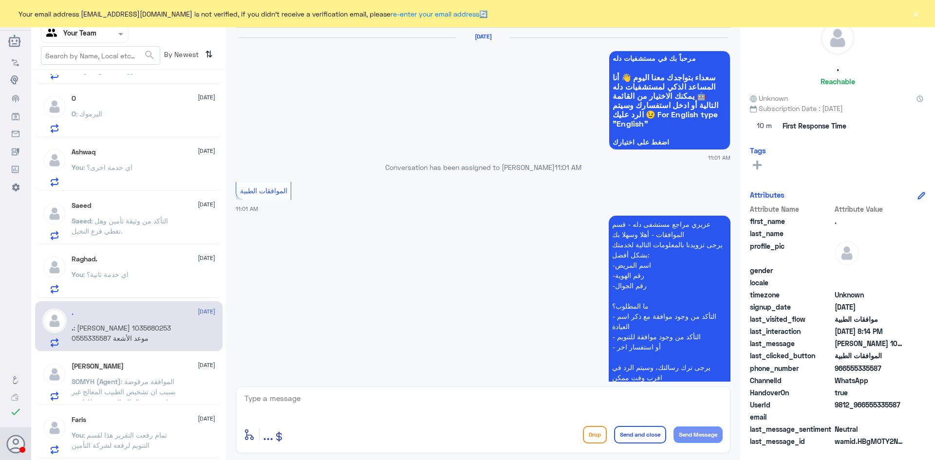
scroll to position [945, 0]
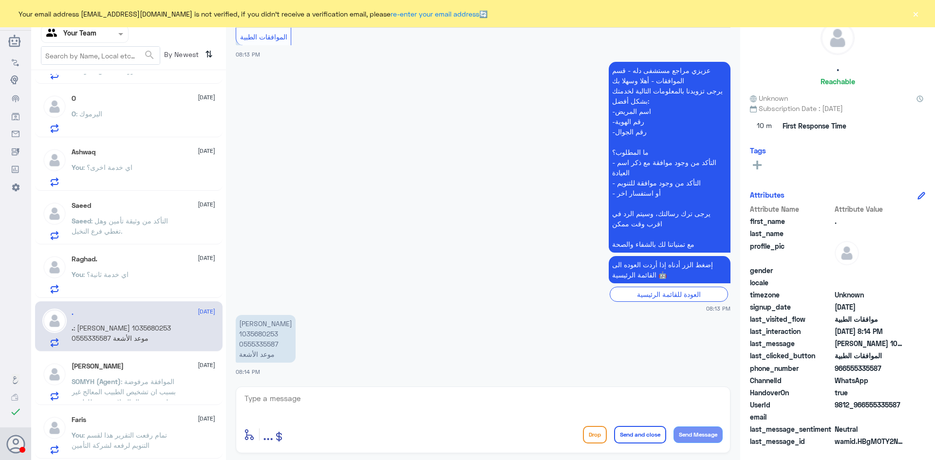
click at [141, 369] on div "ابو نجم 18 August" at bounding box center [144, 366] width 144 height 8
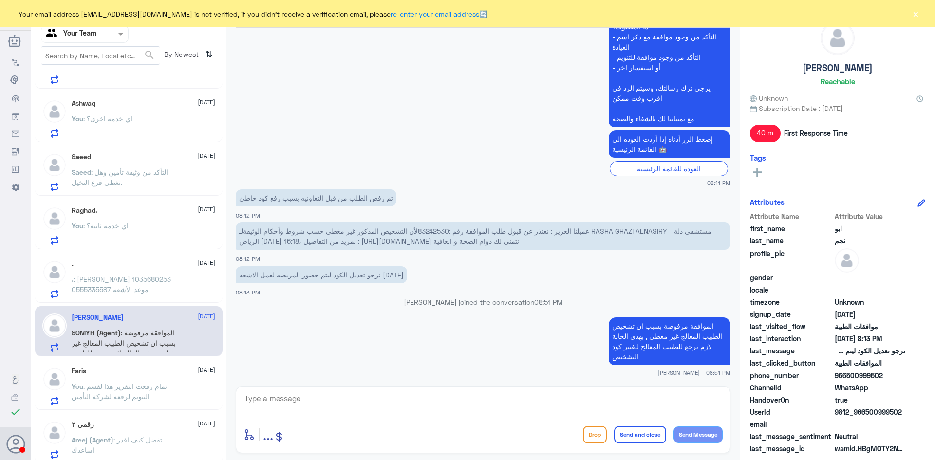
scroll to position [195, 0]
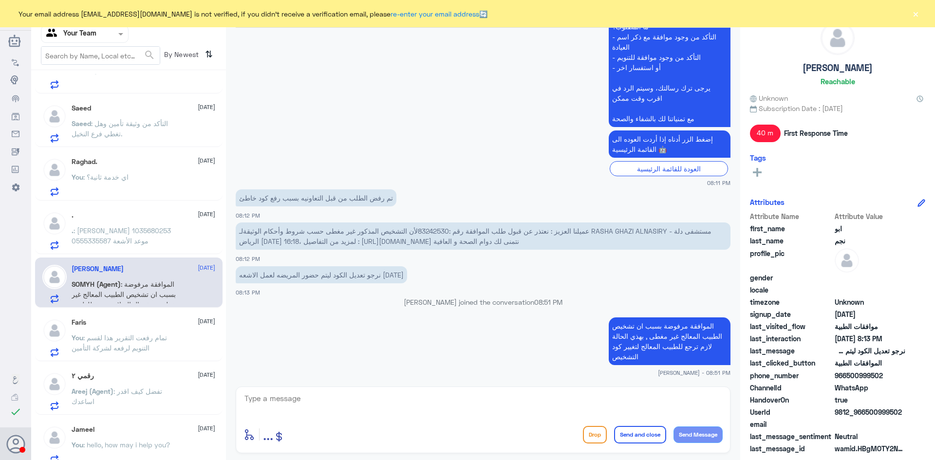
click at [136, 333] on p "You : تمام رفعت التقرير هذا لقسم التنويم لرفعه لشركة التأمين" at bounding box center [127, 345] width 110 height 24
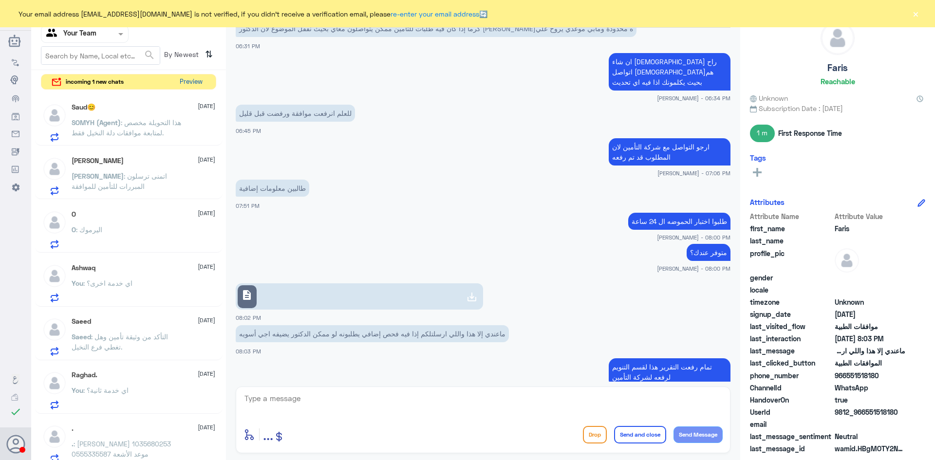
click at [190, 84] on button "Preview" at bounding box center [191, 82] width 30 height 15
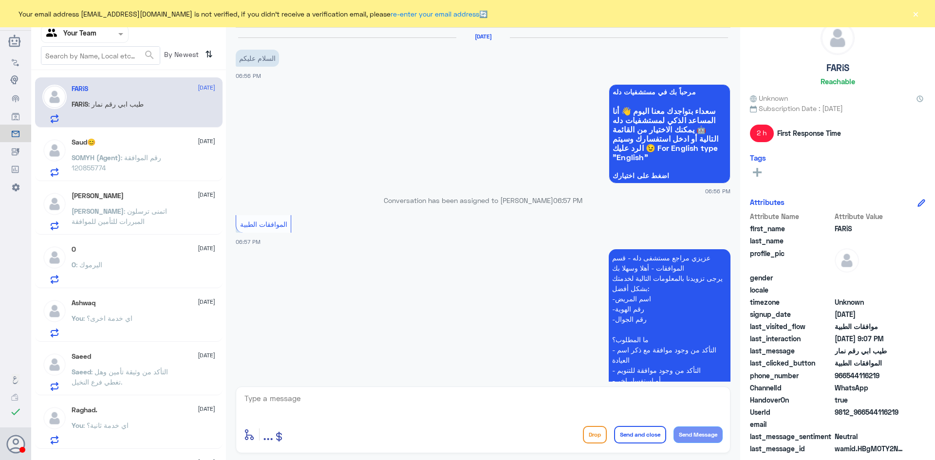
scroll to position [495, 0]
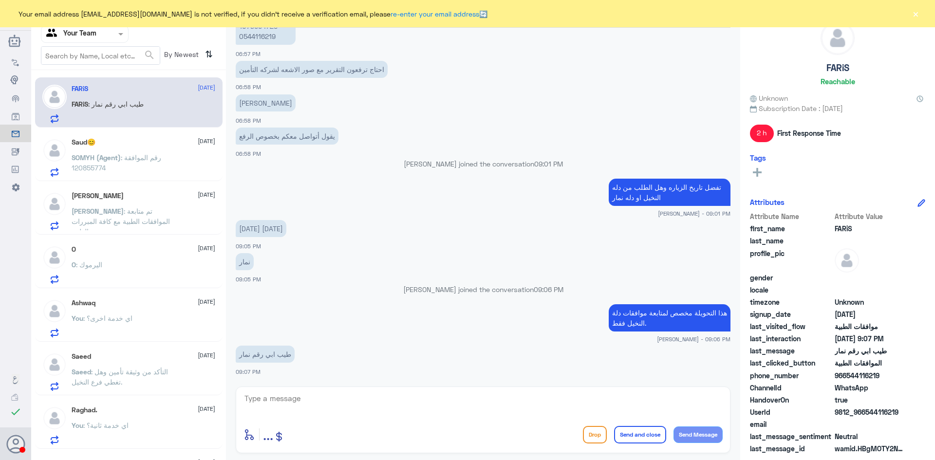
click at [916, 15] on button "×" at bounding box center [916, 14] width 10 height 10
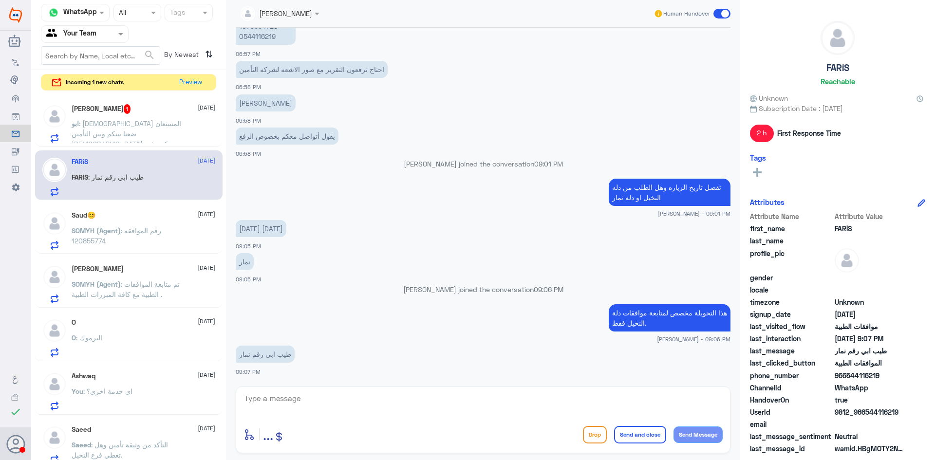
click at [133, 122] on span ": الله المستعان ضعنا بينكم وبين التأمين الله يكون في عون المريض" at bounding box center [127, 138] width 110 height 39
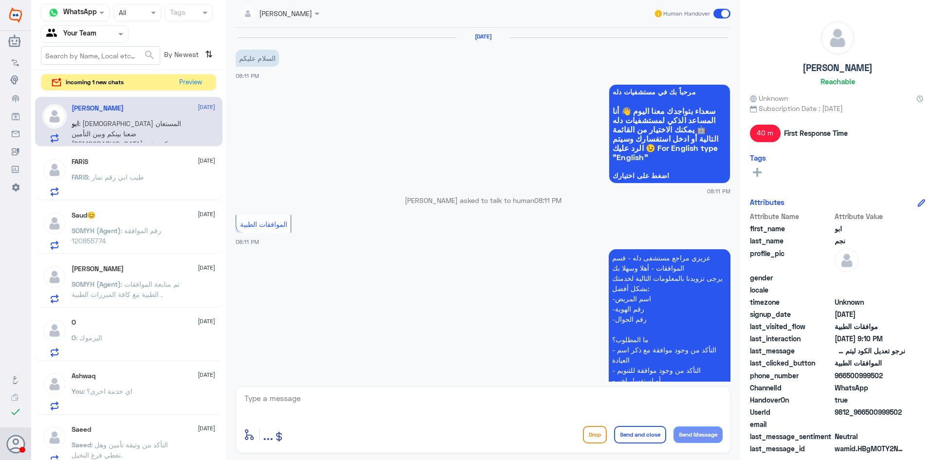
scroll to position [367, 0]
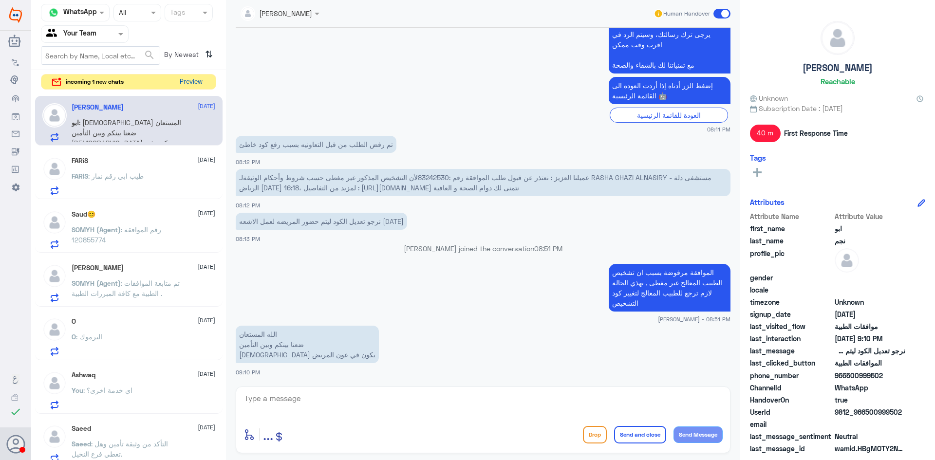
click at [193, 86] on button "Preview" at bounding box center [191, 82] width 30 height 15
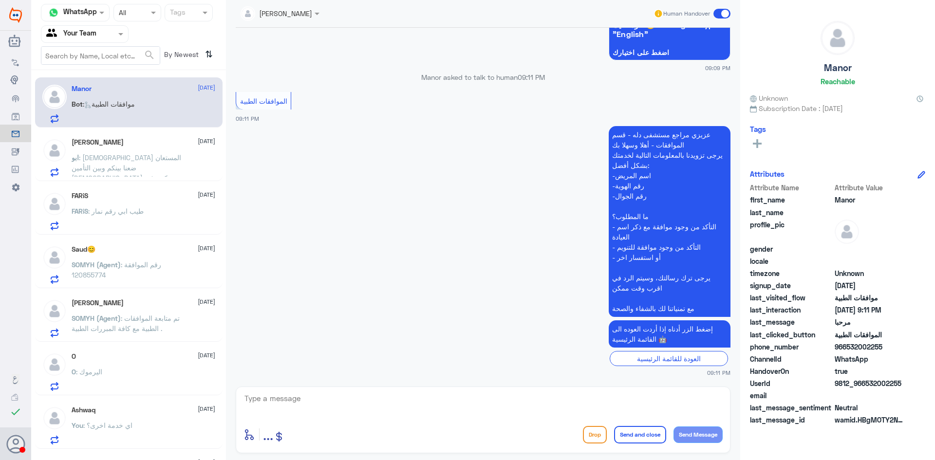
scroll to position [123, 0]
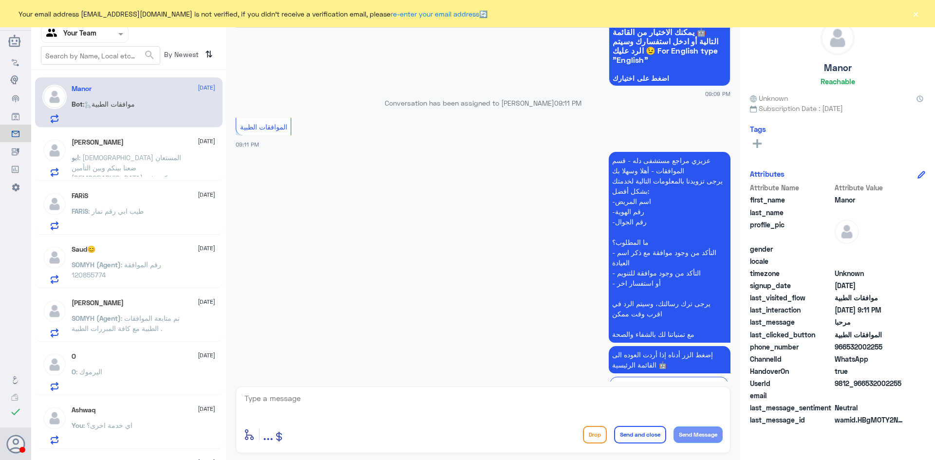
scroll to position [123, 0]
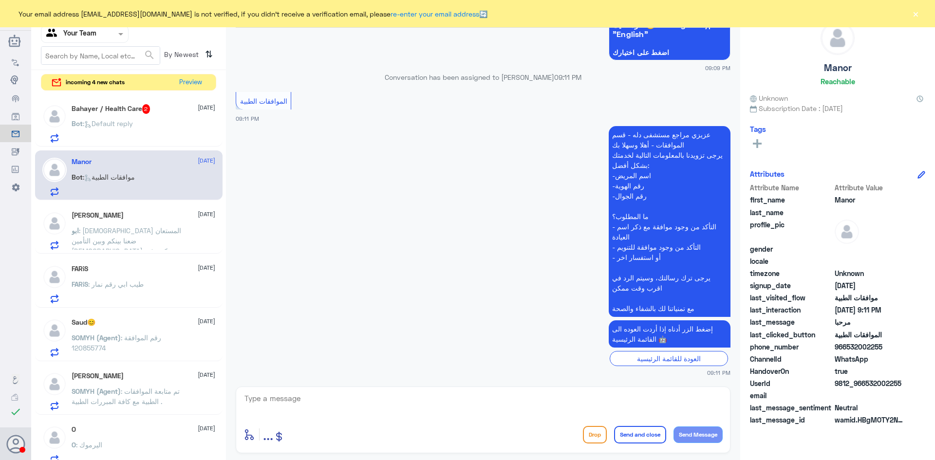
click at [112, 36] on div at bounding box center [84, 33] width 87 height 11
click at [95, 96] on Inbox "Your Inbox" at bounding box center [80, 98] width 34 height 8
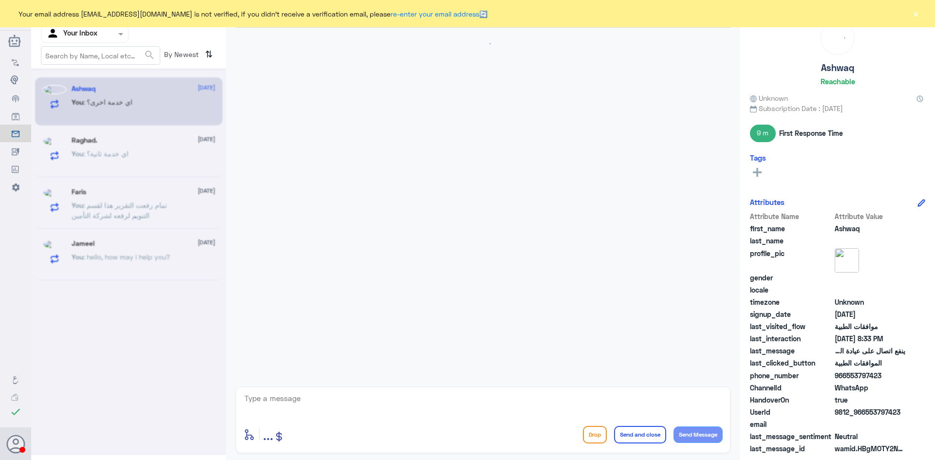
scroll to position [636, 0]
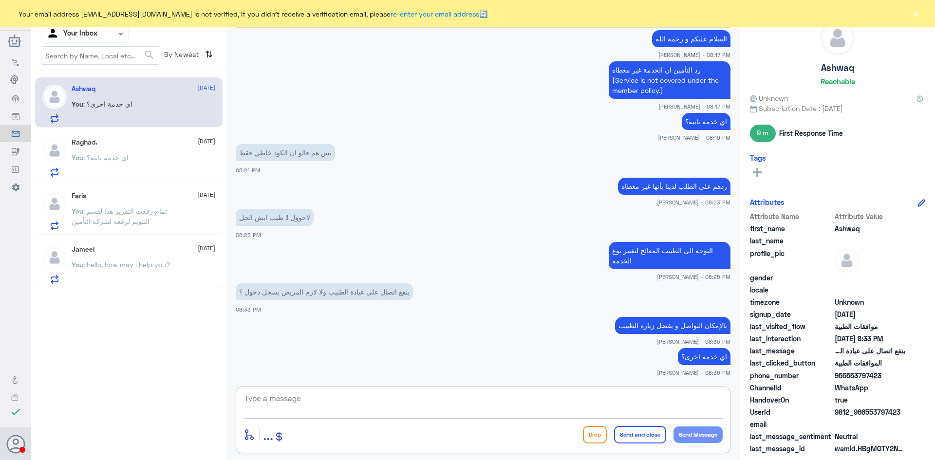
click at [362, 399] on textarea at bounding box center [483, 404] width 479 height 24
type textarea "r"
type textarea "قدامكم العافيه"
click at [644, 437] on button "Send and close" at bounding box center [640, 435] width 52 height 18
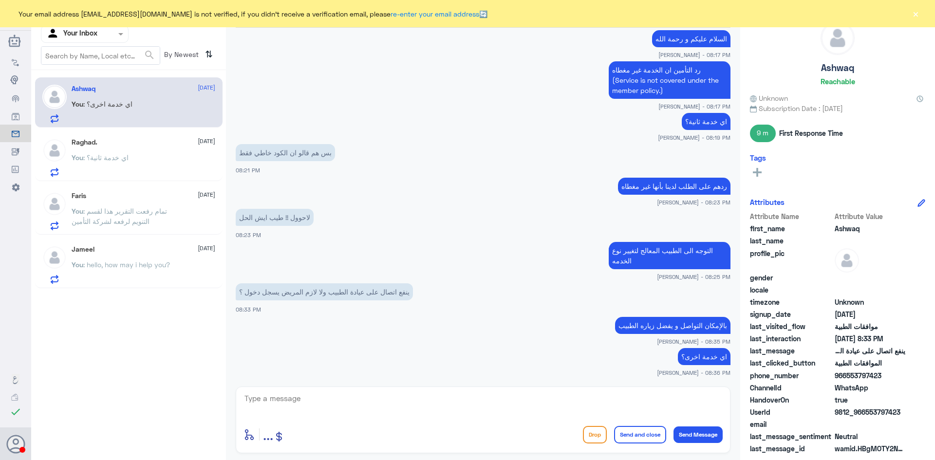
click at [614, 426] on button "Send and close" at bounding box center [640, 435] width 52 height 18
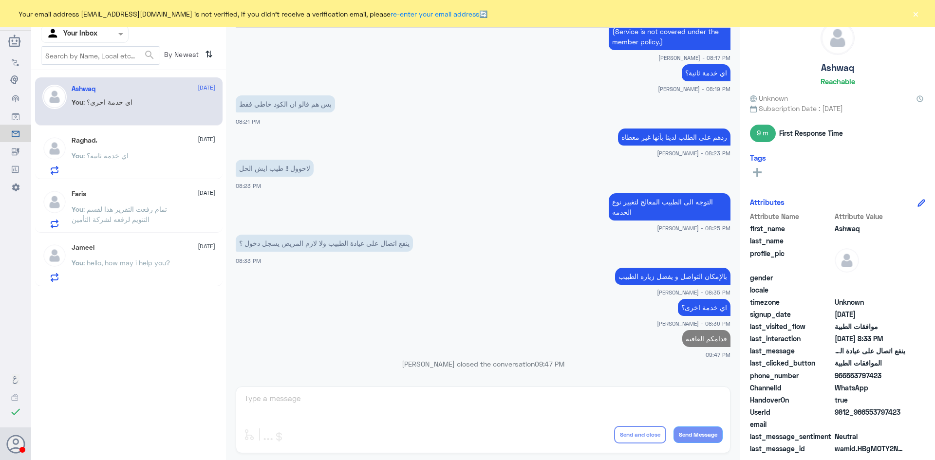
click at [125, 167] on p "You : اي خدمة ثانية؟" at bounding box center [100, 163] width 57 height 24
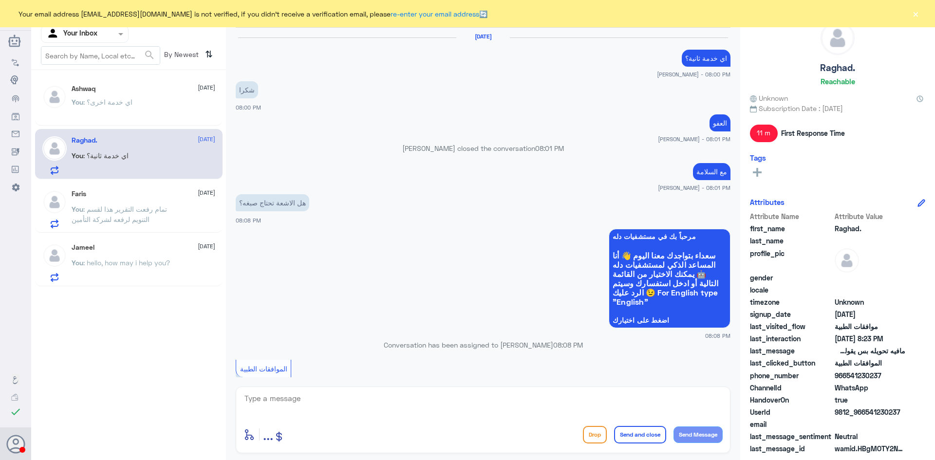
scroll to position [593, 0]
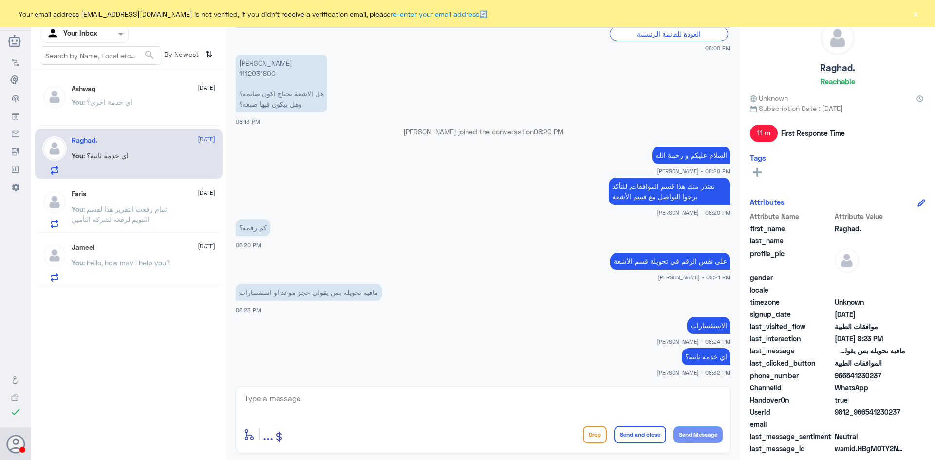
click at [349, 407] on textarea at bounding box center [483, 404] width 479 height 24
type textarea "قدامكم العافيه"
click at [651, 436] on button "Send and close" at bounding box center [640, 435] width 52 height 18
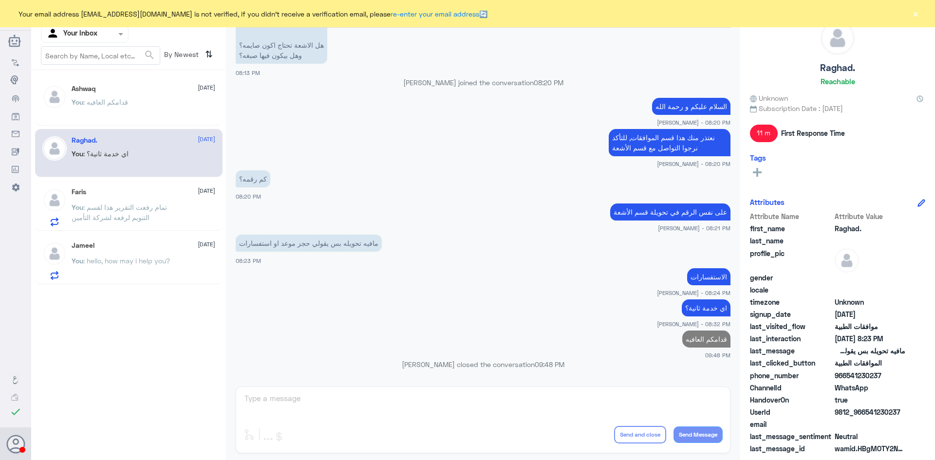
click at [143, 216] on span ": تمام رفعت التقرير هذا لقسم التنويم لرفعه لشركة التأمين" at bounding box center [119, 212] width 95 height 19
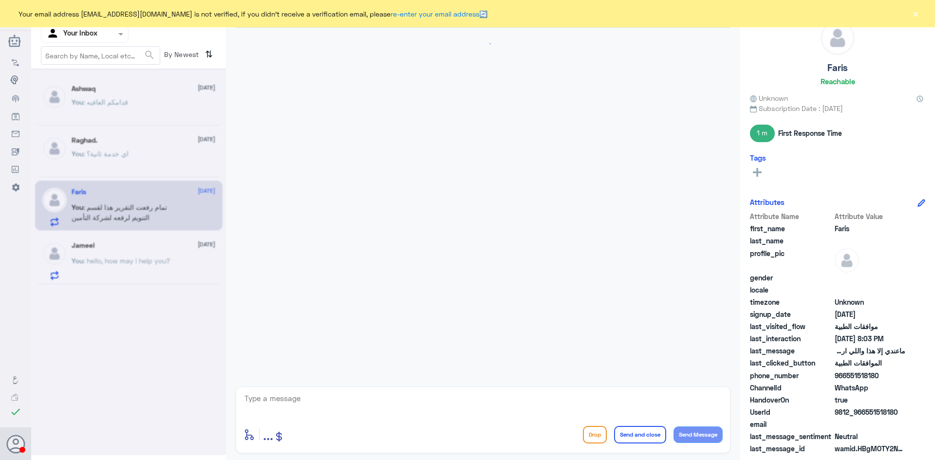
scroll to position [400, 0]
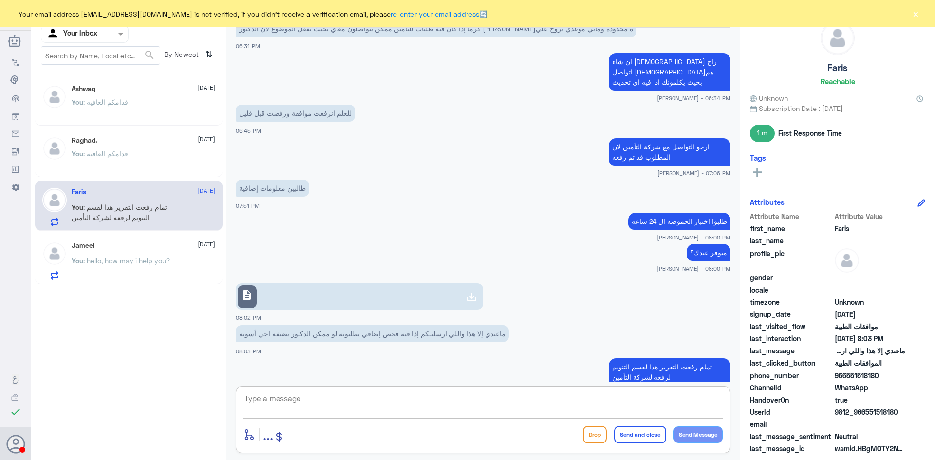
click at [312, 404] on textarea at bounding box center [483, 404] width 479 height 24
click at [646, 398] on textarea "السلام عليكم مع الاسف التأمين الى الحين رافضها ارجو التواصل مع شركة التأمين" at bounding box center [483, 404] width 479 height 24
click at [661, 396] on textarea "السلام عليكم مع الاسف شركة التأمين الى الحين رافضها ارجو التواصل مع شركة التأمين" at bounding box center [483, 404] width 479 height 24
click at [552, 402] on textarea "السلام عليكم مع الأسف شركة التأمين الى الحين رافضها ارجو التواصل مع شركة التأمين" at bounding box center [483, 404] width 479 height 24
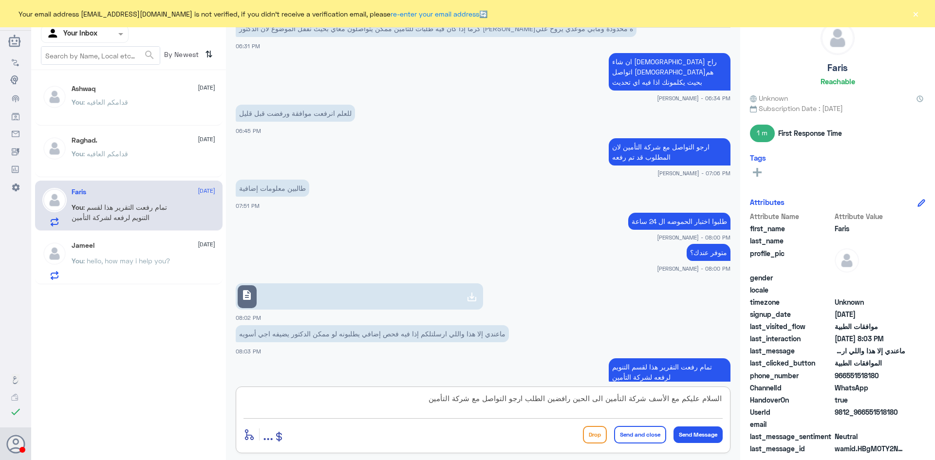
click at [517, 400] on textarea "السلام عليكم مع الأسف شركة التأمين الى الحين رافضين الطلب ارجو التواصل مع شركة …" at bounding box center [483, 404] width 479 height 24
type textarea "السلام عليكم مع الأسف شركة التأمين الى الحين رافضين الطلب ارجو منكم التواصل مع …"
click at [689, 432] on button "Send Message" at bounding box center [698, 435] width 49 height 17
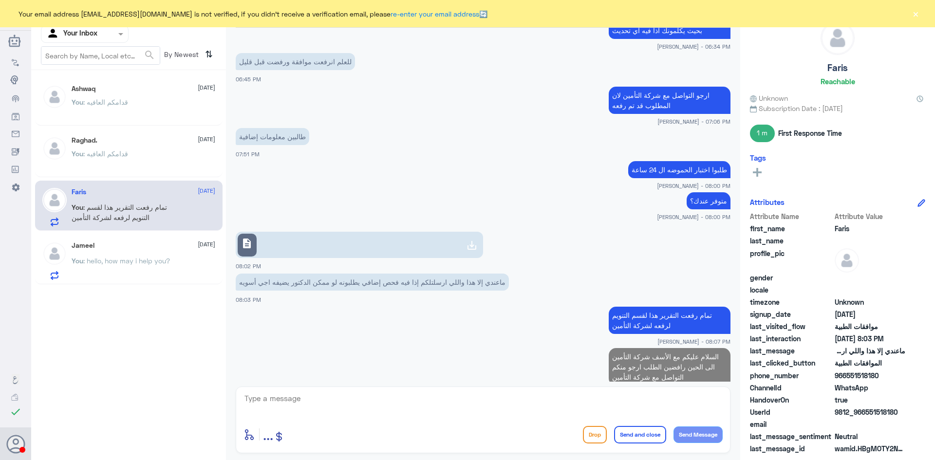
click at [115, 261] on span ": hello, how may i help you?" at bounding box center [126, 261] width 87 height 8
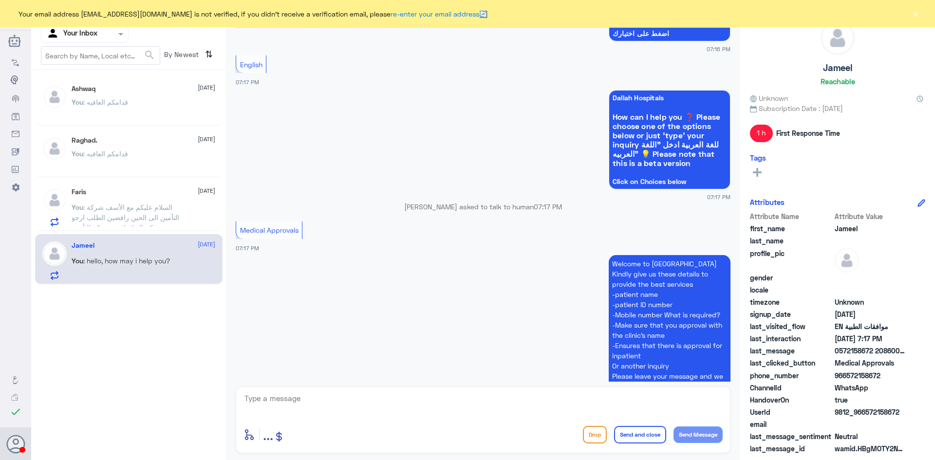
scroll to position [1880, 0]
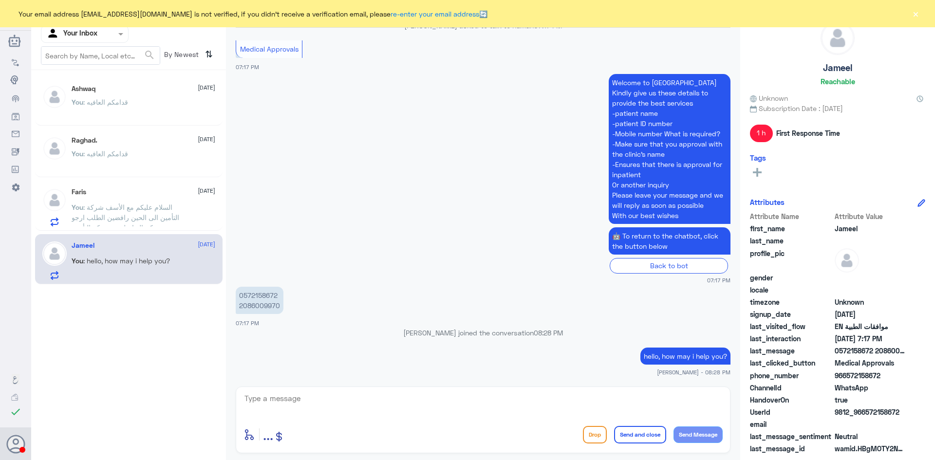
click at [668, 265] on div "Back to bot" at bounding box center [669, 265] width 118 height 15
click at [133, 99] on p "Bot : Default reply" at bounding box center [102, 111] width 61 height 24
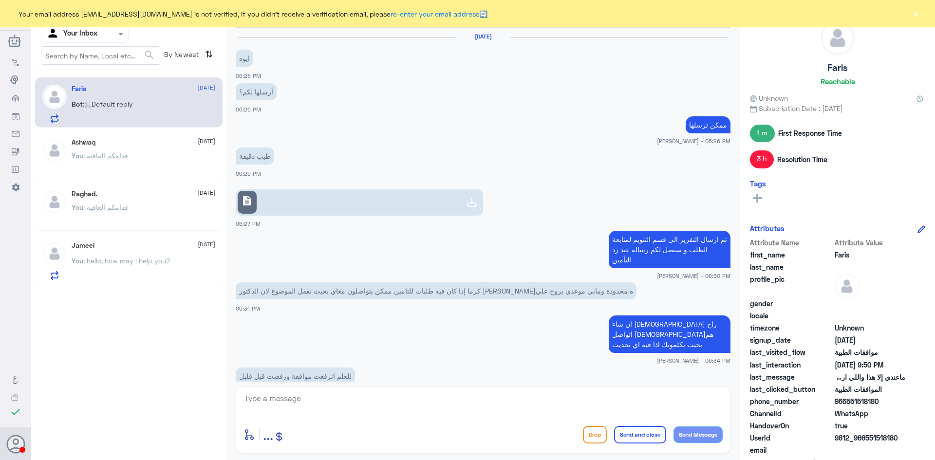
scroll to position [480, 0]
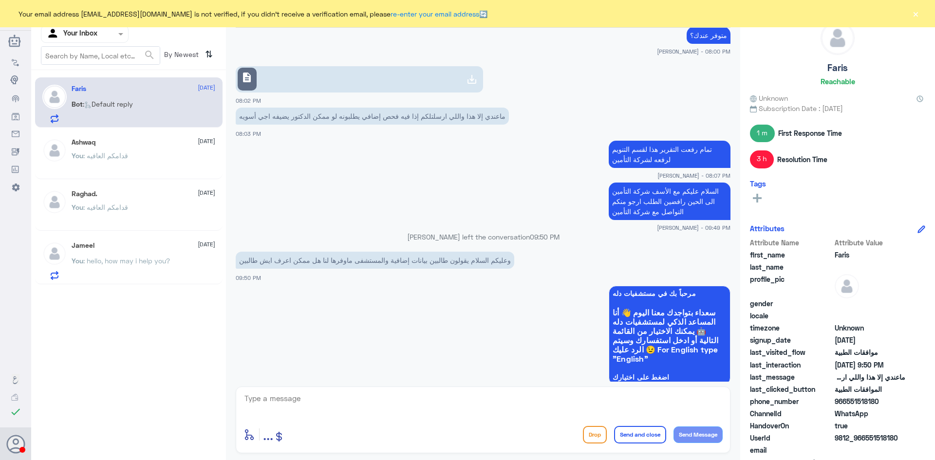
click at [338, 402] on textarea at bounding box center [483, 404] width 479 height 24
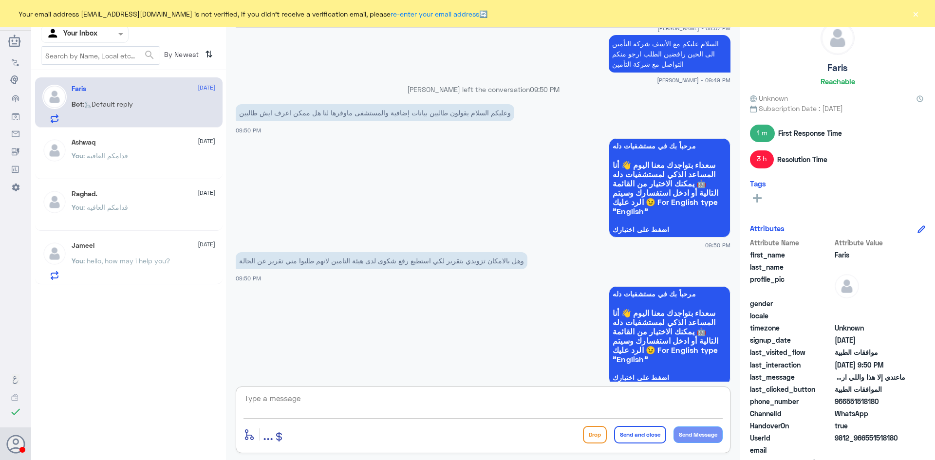
click at [918, 15] on button "×" at bounding box center [916, 14] width 10 height 10
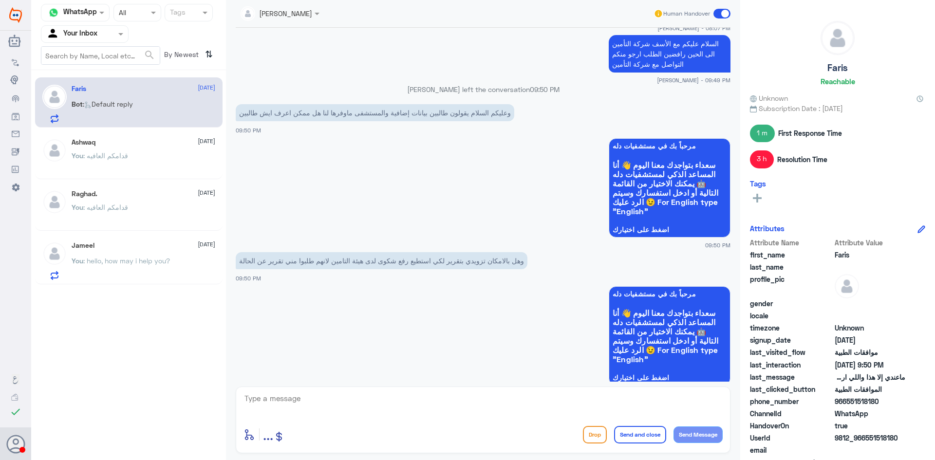
click at [391, 398] on textarea at bounding box center [483, 404] width 479 height 24
type textarea "م"
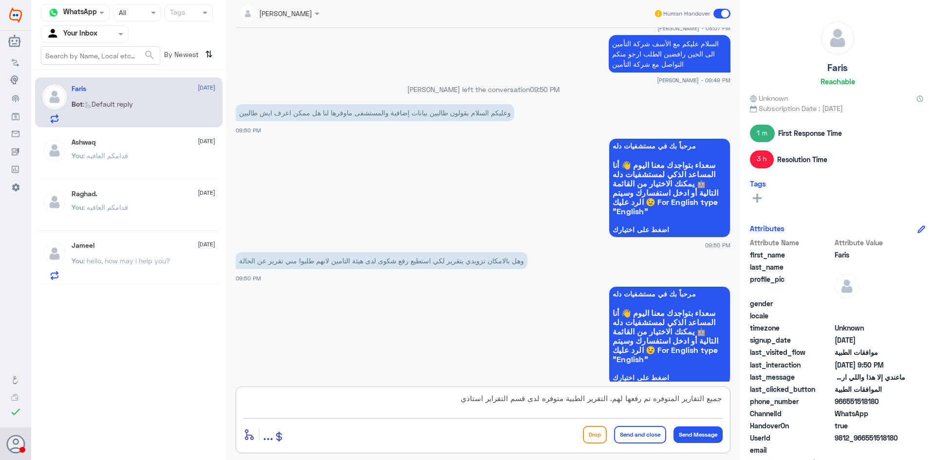
type textarea "جميع التقارير المتوفره تم رفعها لهم. التقرير الطبية متوفره لدى قسم التقراير است…"
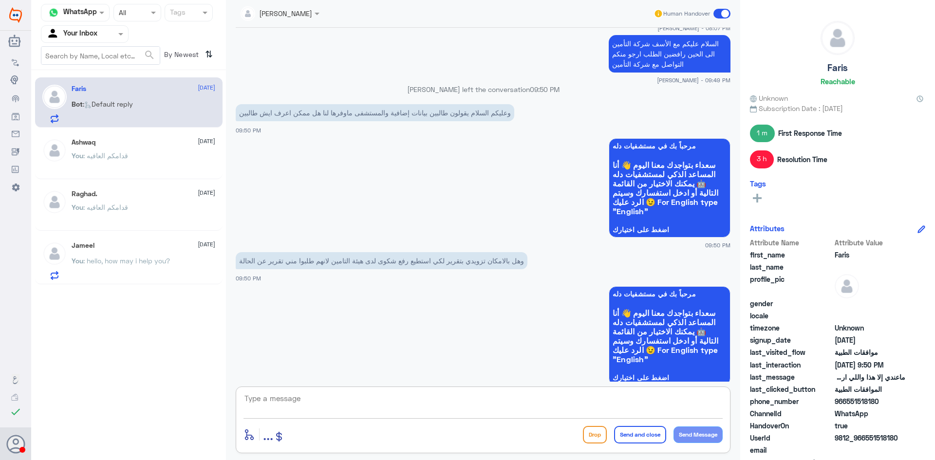
scroll to position [680, 0]
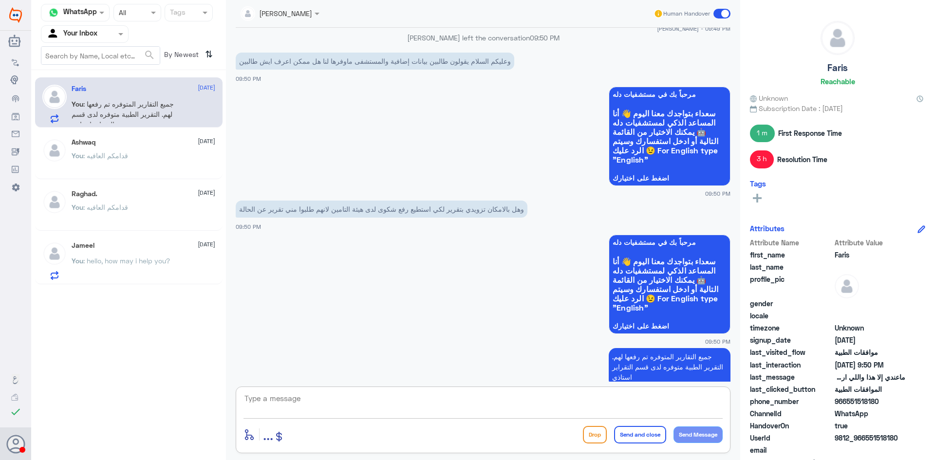
type textarea "ا"
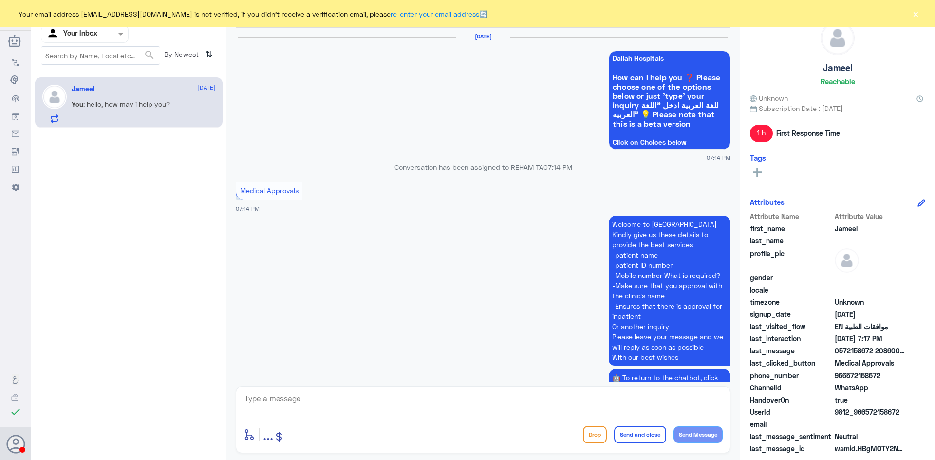
scroll to position [859, 0]
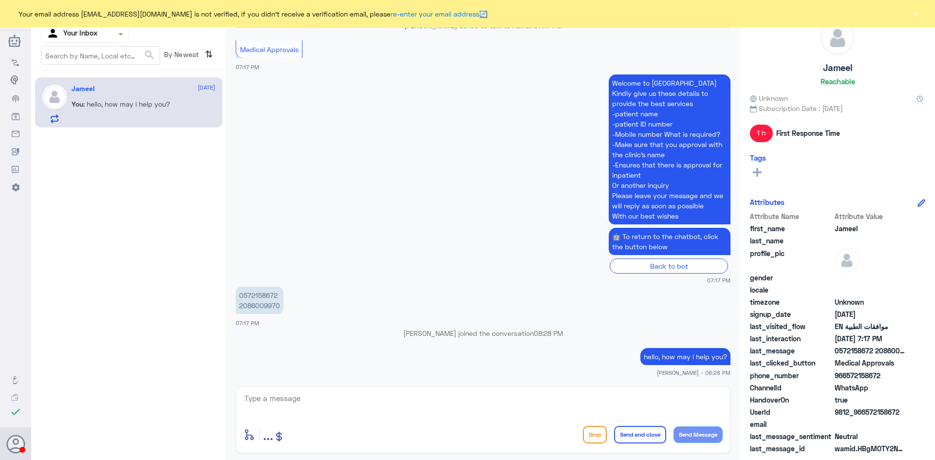
click at [101, 35] on div at bounding box center [84, 33] width 87 height 11
click at [91, 115] on div "Your Team" at bounding box center [85, 122] width 88 height 22
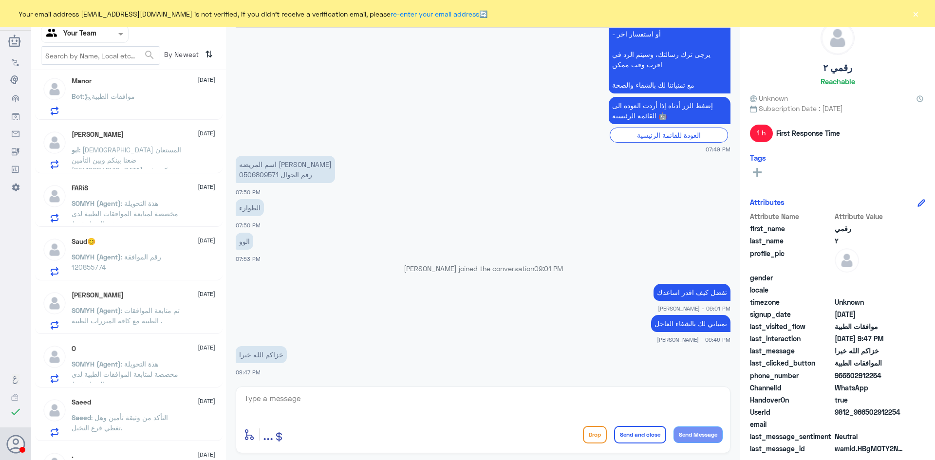
scroll to position [292, 0]
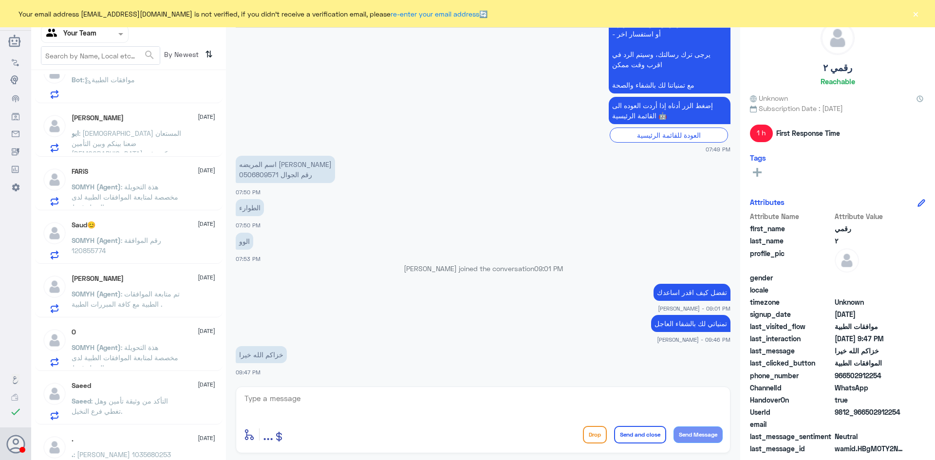
click at [127, 183] on span ": هذة التحويلة مخصصة لمتابعة الموافقات الطبية لدى مستشفى النخيل فقط." at bounding box center [125, 197] width 107 height 29
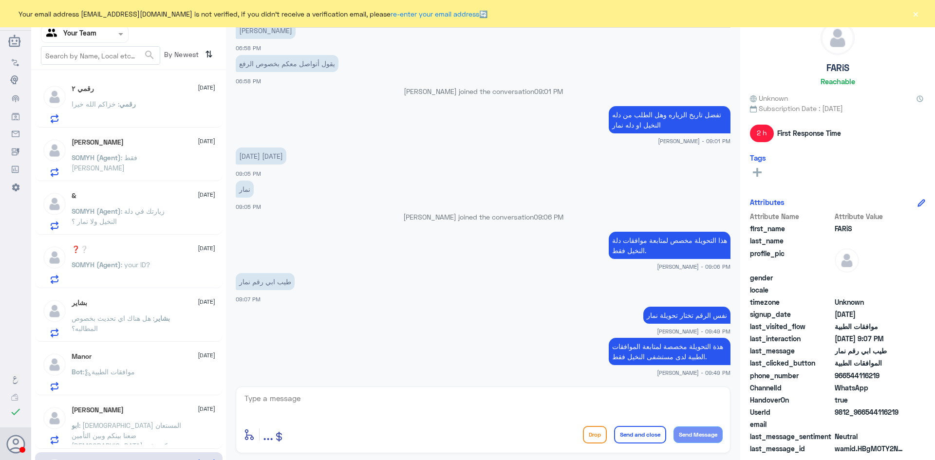
click at [106, 37] on div at bounding box center [84, 33] width 87 height 11
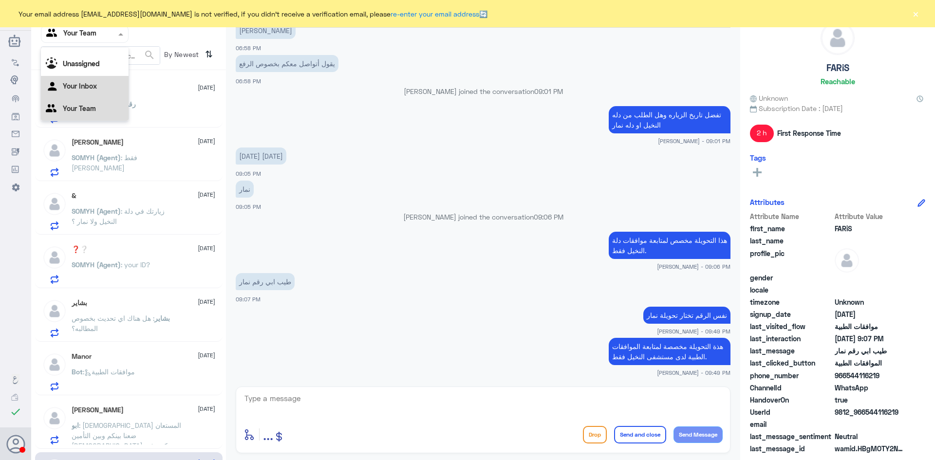
click at [100, 83] on div "Your Inbox" at bounding box center [85, 87] width 88 height 22
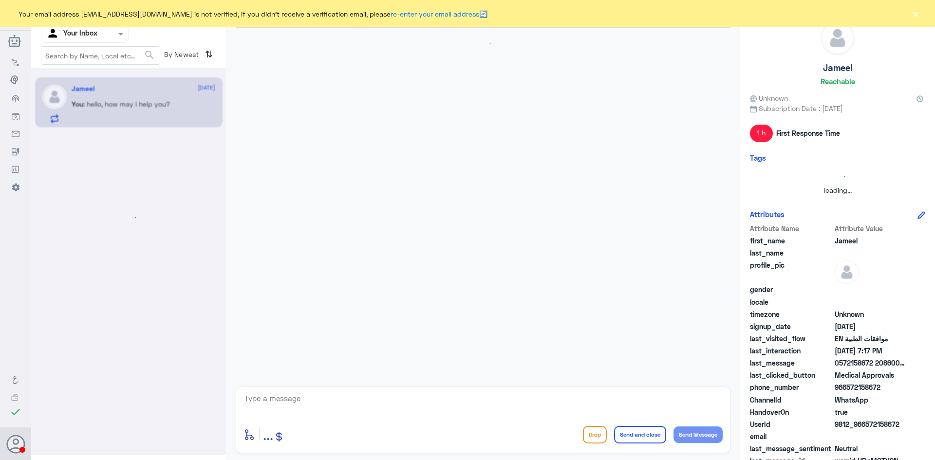
scroll to position [859, 0]
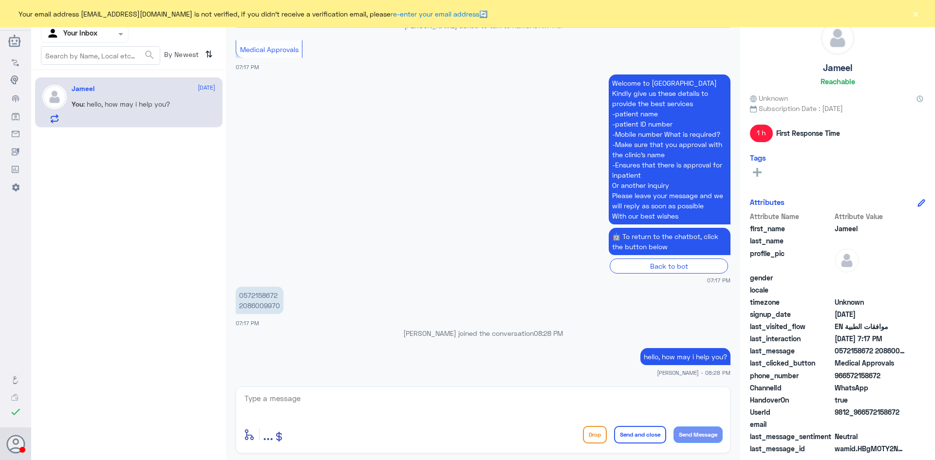
click at [406, 404] on textarea at bounding box center [483, 404] width 479 height 24
type textarea "."
drag, startPoint x: 302, startPoint y: 406, endPoint x: 235, endPoint y: 400, distance: 67.0
click at [235, 400] on div "[PERSON_NAME] Human Handover [DATE] Dallah Hospitals How can I help you ❓ Pleas…" at bounding box center [483, 231] width 514 height 463
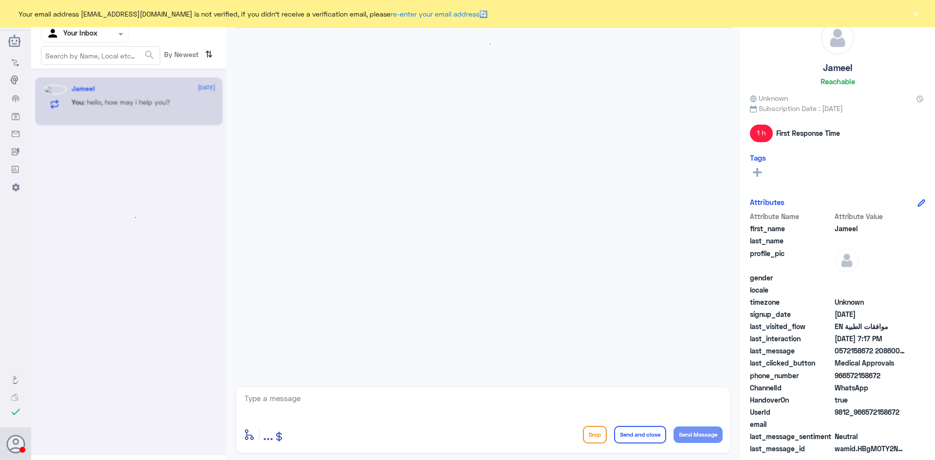
scroll to position [859, 0]
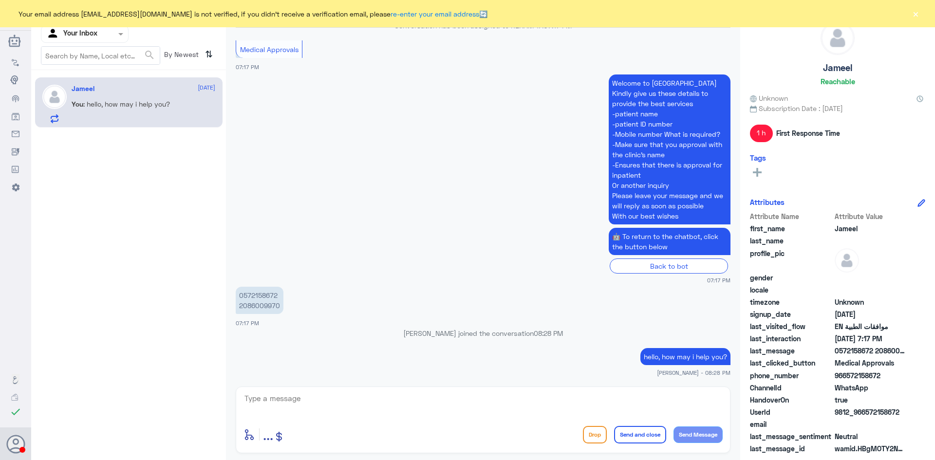
click at [318, 403] on textarea at bounding box center [483, 404] width 479 height 24
type textarea "."
click at [659, 437] on button "Send and close" at bounding box center [640, 435] width 52 height 18
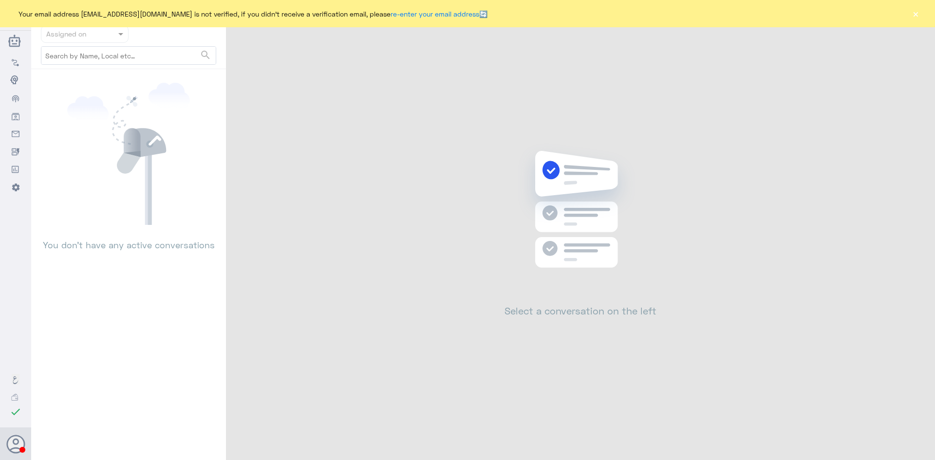
click at [917, 12] on button "×" at bounding box center [916, 14] width 10 height 10
